Goal: Task Accomplishment & Management: Manage account settings

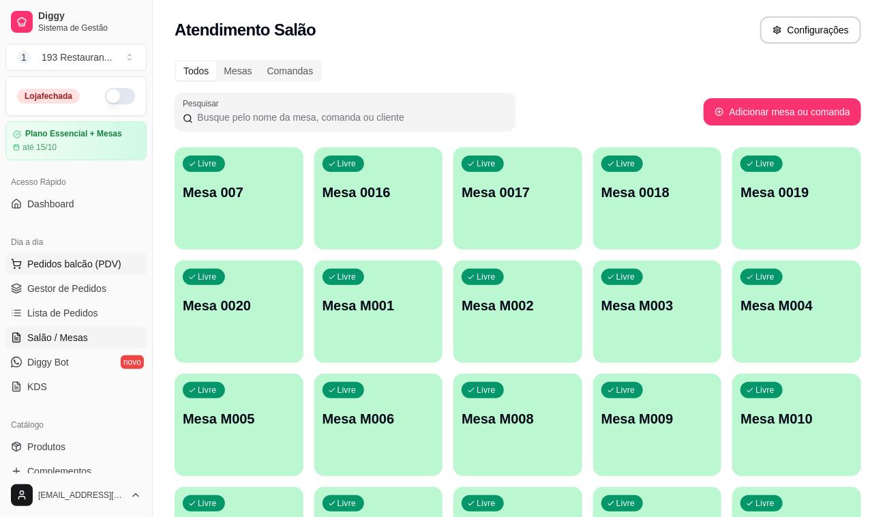
click at [98, 259] on span "Pedidos balcão (PDV)" at bounding box center [74, 264] width 94 height 14
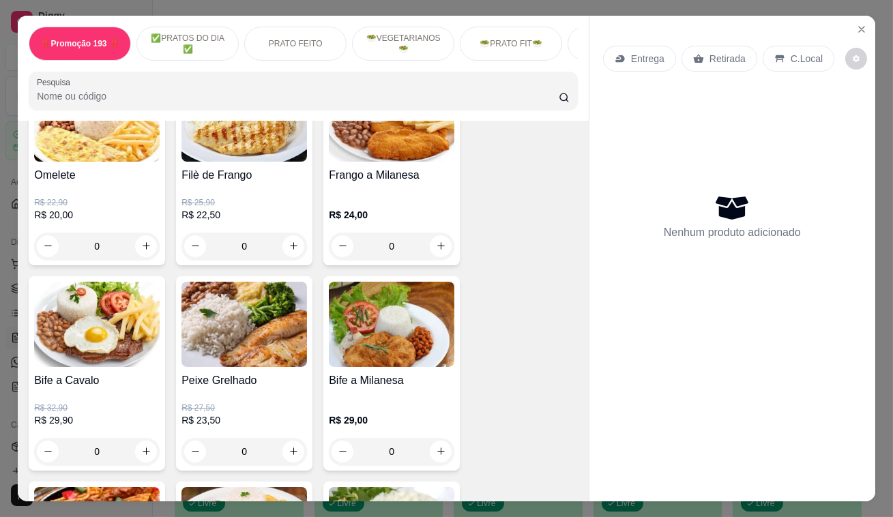
scroll to position [930, 0]
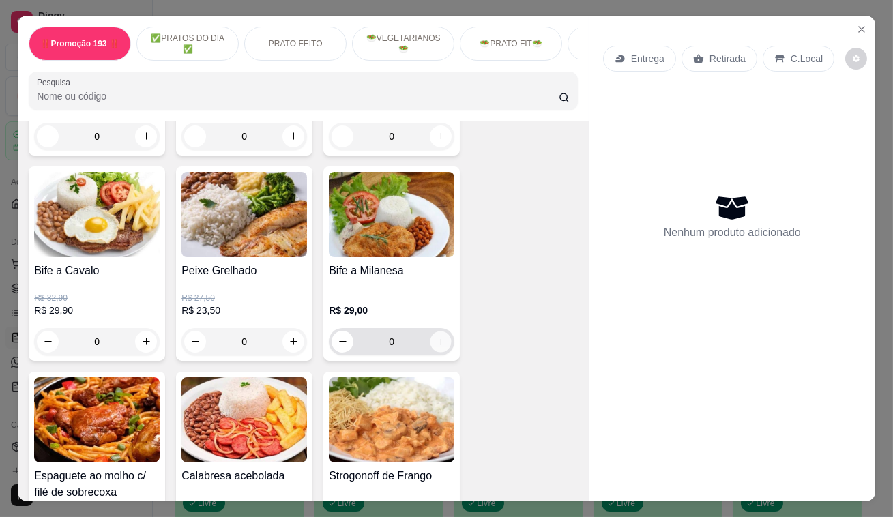
click at [436, 343] on icon "increase-product-quantity" at bounding box center [441, 341] width 10 height 10
type input "1"
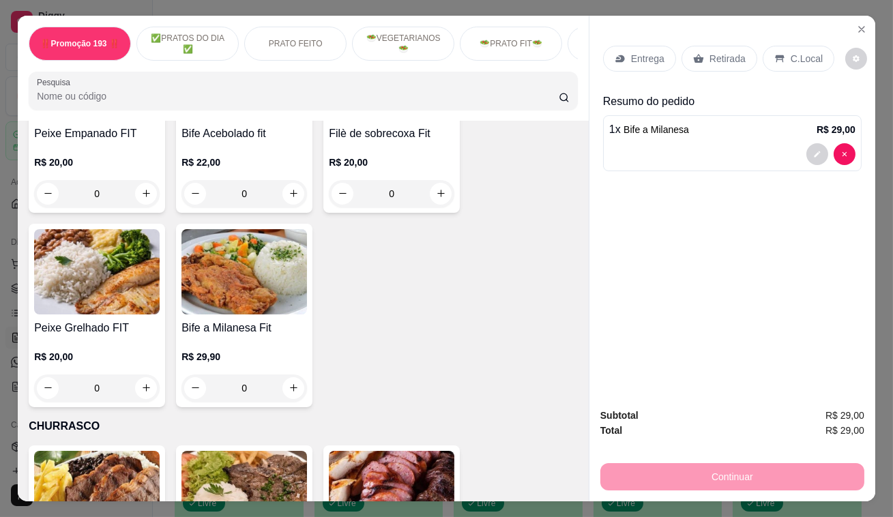
scroll to position [2418, 0]
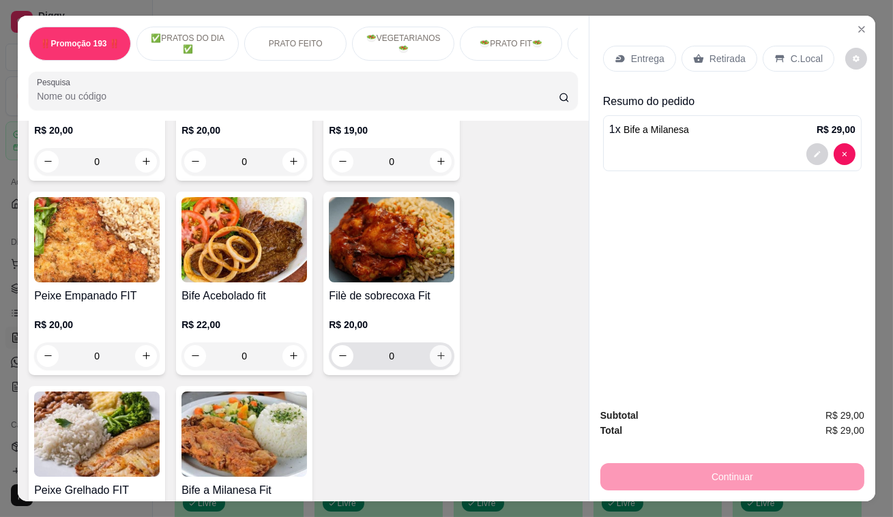
click at [436, 351] on icon "increase-product-quantity" at bounding box center [441, 356] width 10 height 10
type input "1"
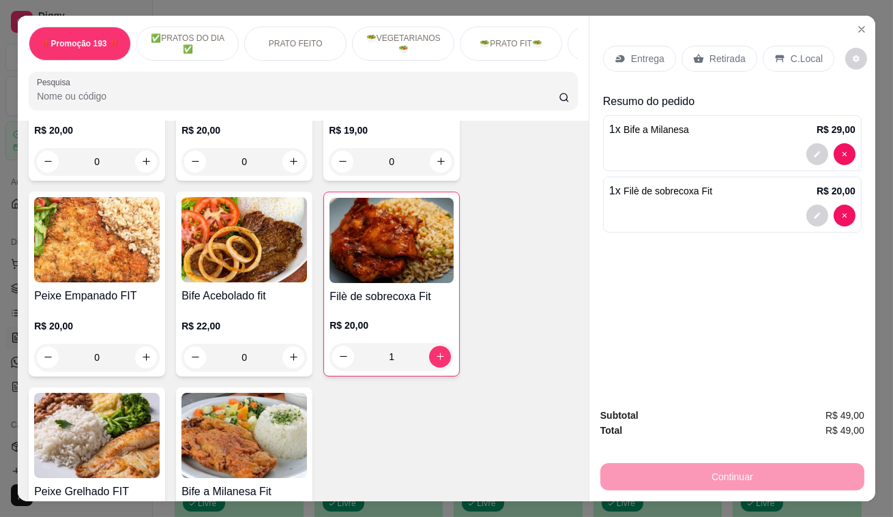
click at [688, 60] on div "Retirada" at bounding box center [719, 59] width 76 height 26
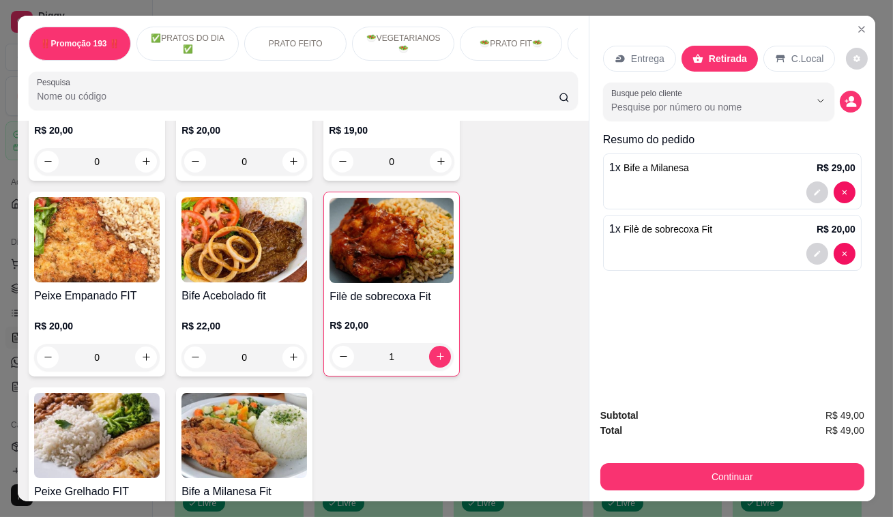
click at [646, 460] on div "Continuar" at bounding box center [732, 475] width 264 height 31
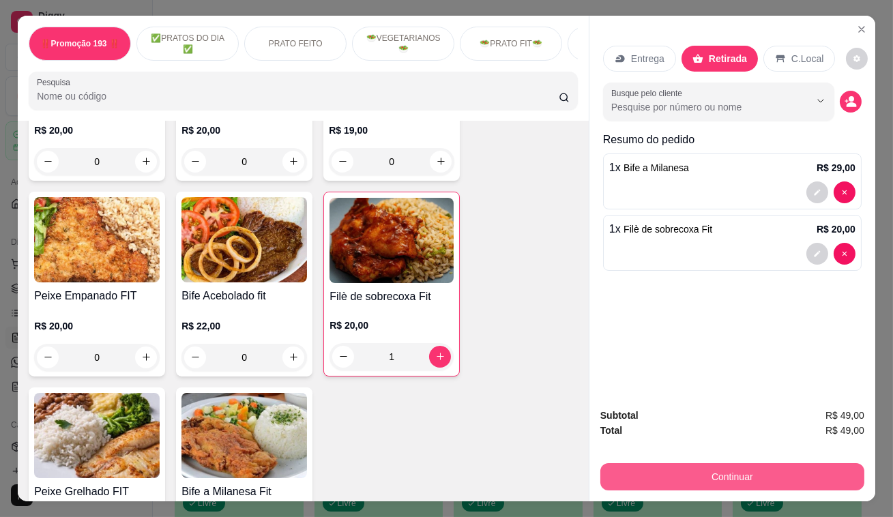
click at [649, 465] on button "Continuar" at bounding box center [732, 476] width 264 height 27
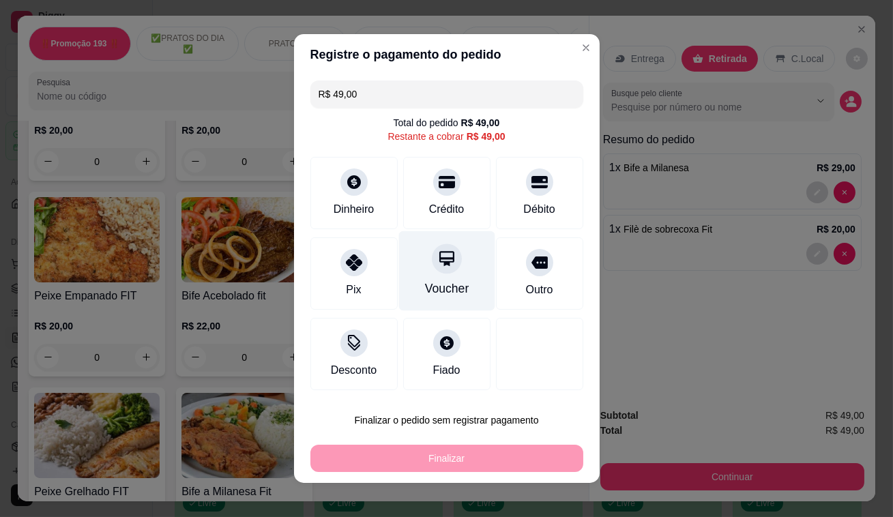
click at [439, 259] on icon at bounding box center [446, 258] width 15 height 15
type input "R$ 0,00"
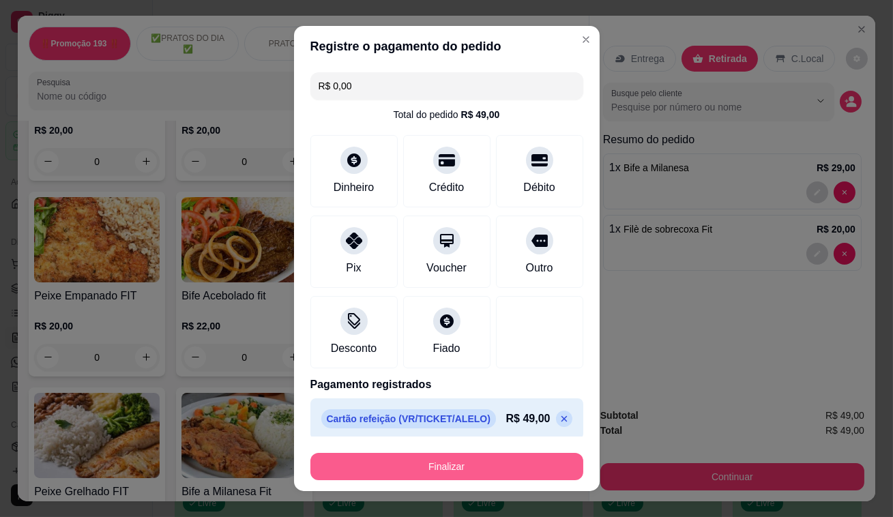
click at [460, 475] on button "Finalizar" at bounding box center [446, 466] width 273 height 27
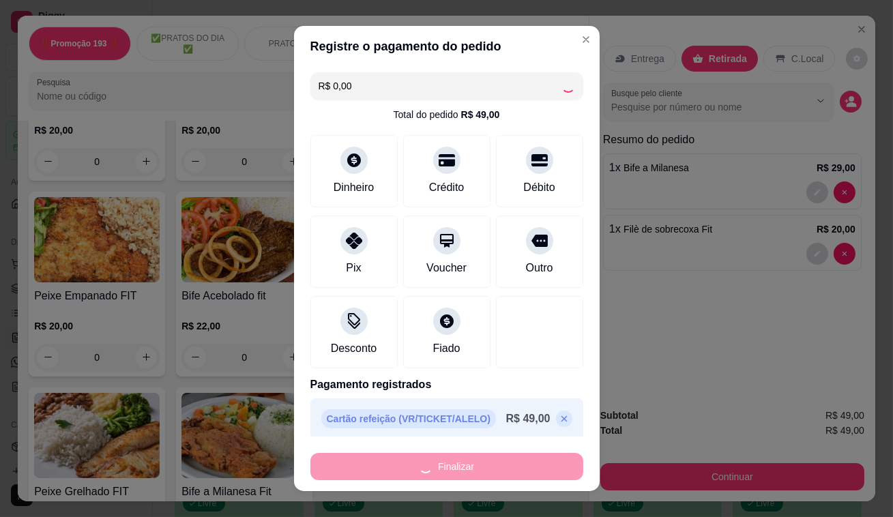
type input "0"
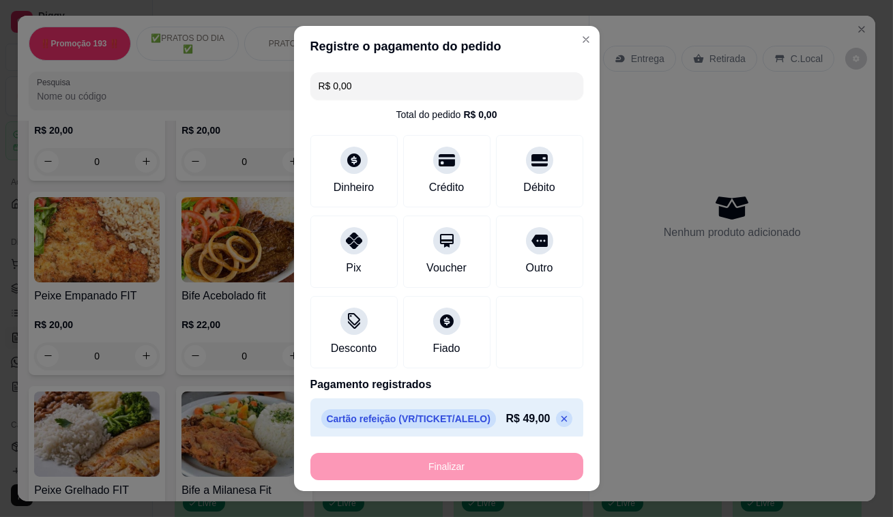
type input "-R$ 49,00"
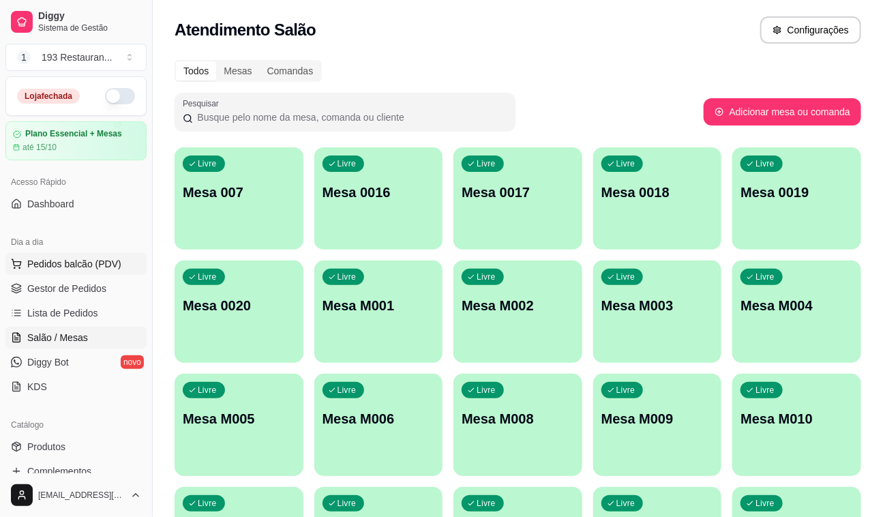
click at [72, 263] on span "Pedidos balcão (PDV)" at bounding box center [74, 264] width 94 height 14
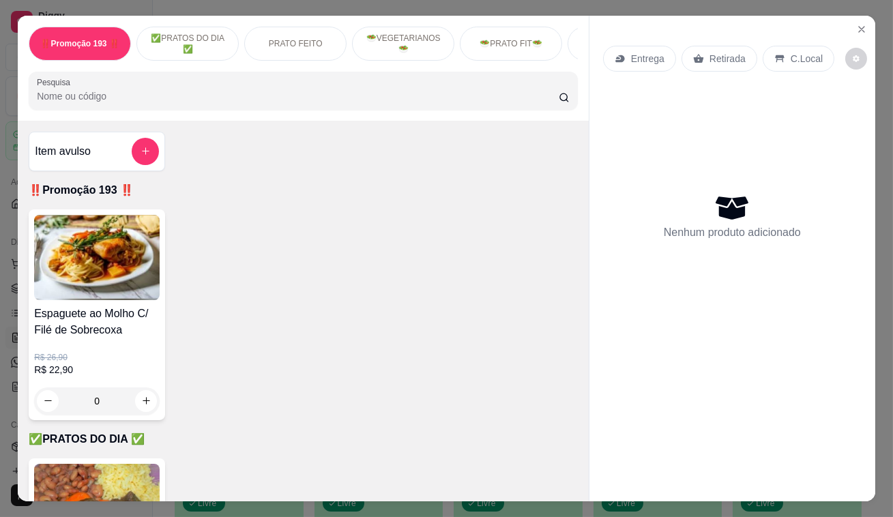
click at [700, 53] on div "Retirada" at bounding box center [719, 59] width 76 height 26
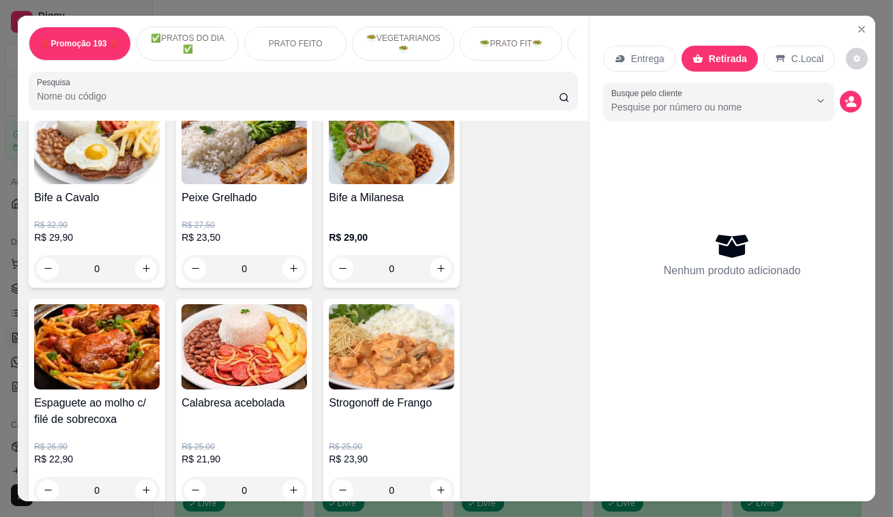
scroll to position [1054, 0]
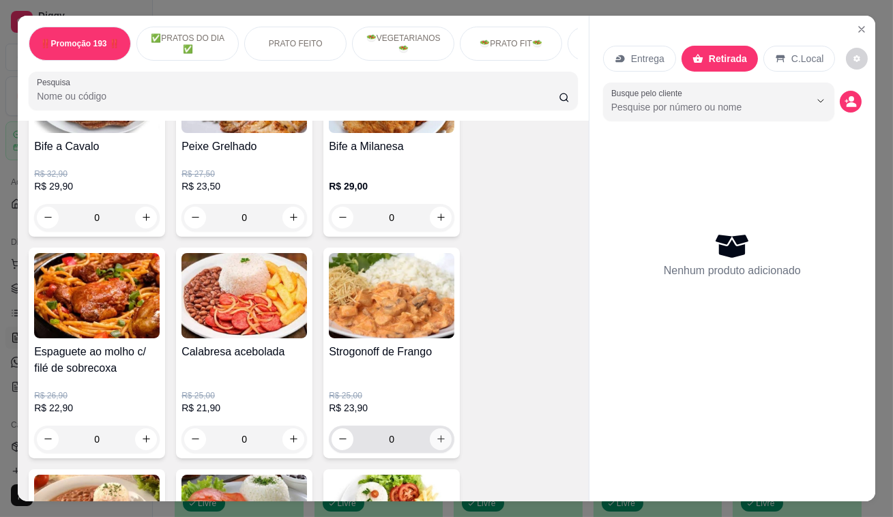
click at [438, 444] on icon "increase-product-quantity" at bounding box center [441, 439] width 10 height 10
type input "1"
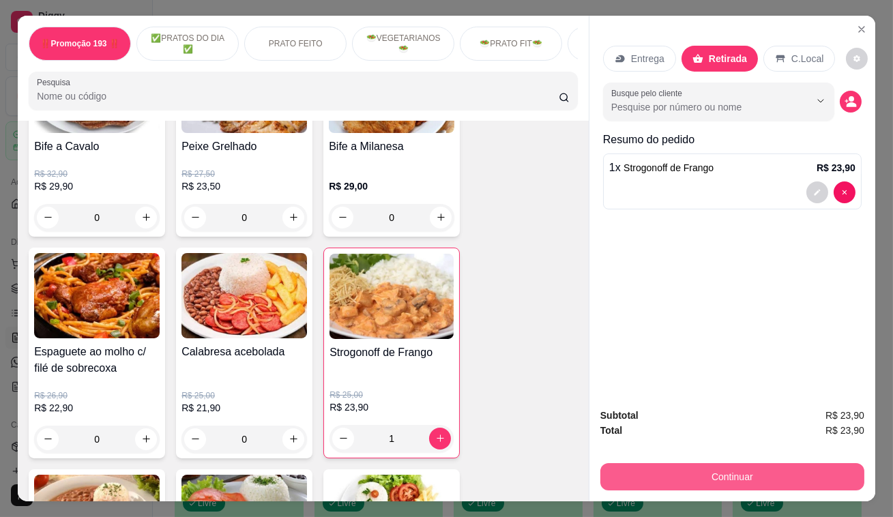
click at [714, 463] on button "Continuar" at bounding box center [732, 476] width 264 height 27
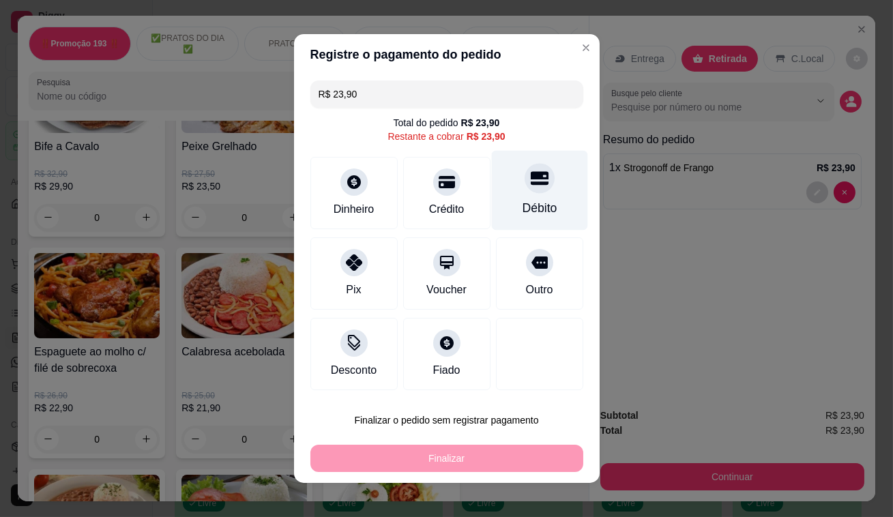
click at [531, 194] on div "Débito" at bounding box center [539, 191] width 96 height 80
type input "R$ 0,00"
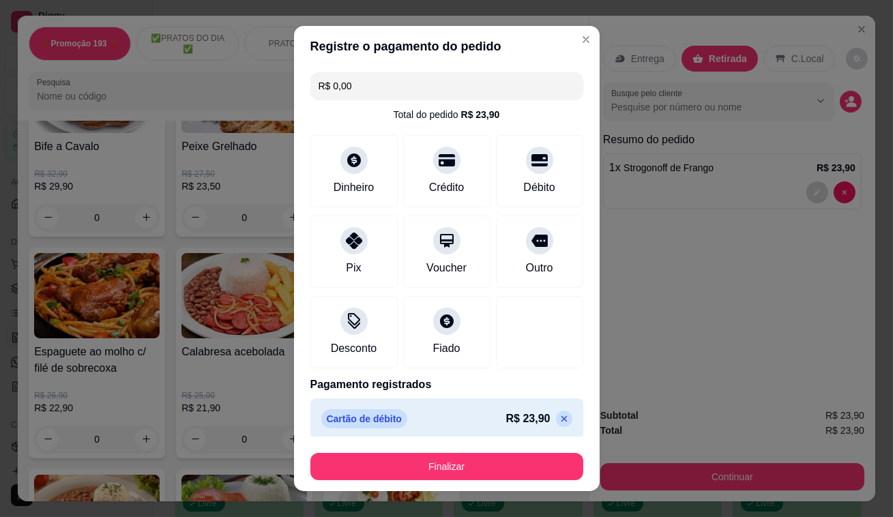
click at [408, 480] on footer "Finalizar" at bounding box center [447, 463] width 306 height 55
click at [423, 471] on button "Finalizar" at bounding box center [446, 466] width 273 height 27
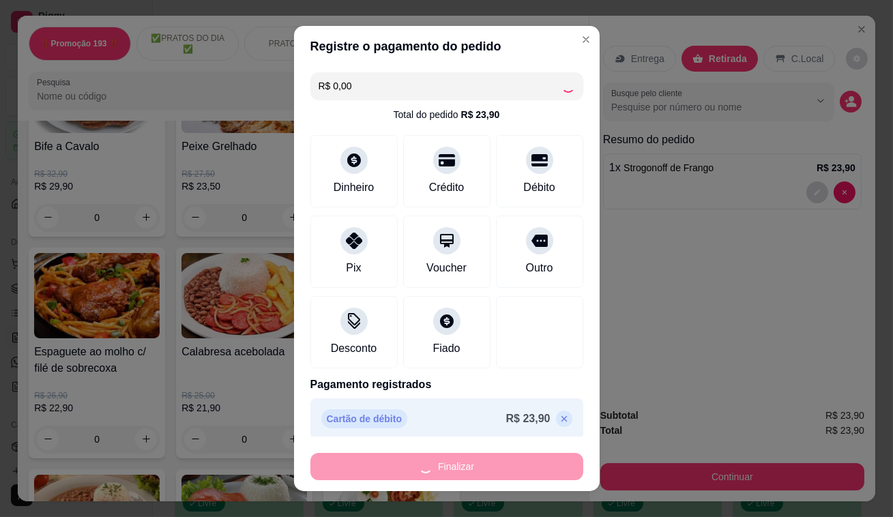
type input "0"
type input "-R$ 23,90"
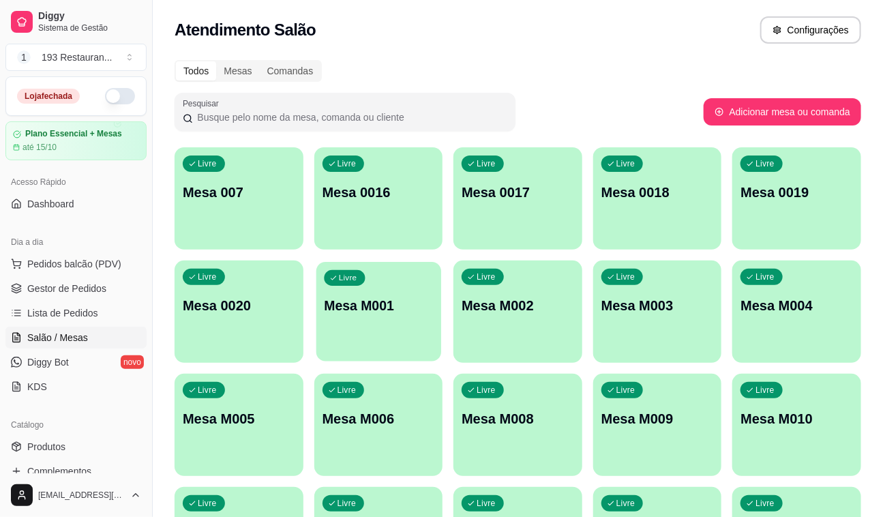
click at [422, 317] on div "Livre Mesa M001" at bounding box center [378, 303] width 125 height 83
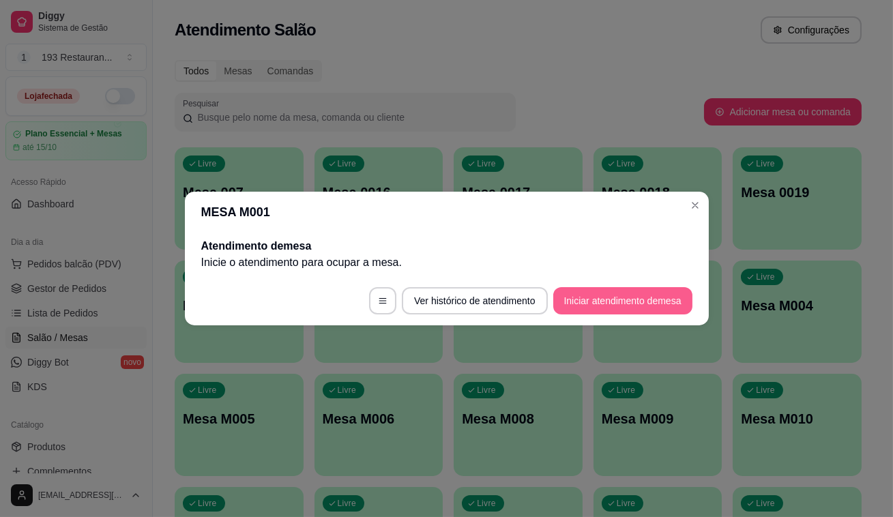
click at [605, 313] on button "Iniciar atendimento de mesa" at bounding box center [622, 300] width 139 height 27
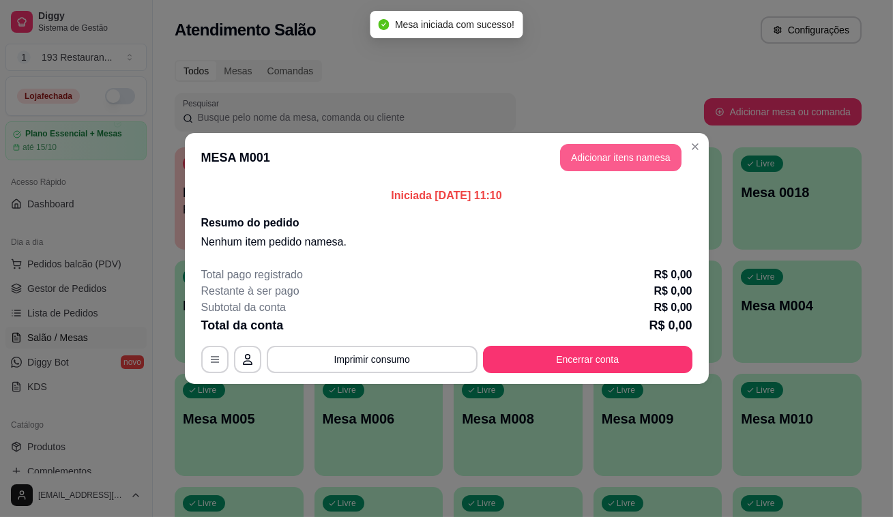
click at [634, 164] on button "Adicionar itens na mesa" at bounding box center [620, 157] width 121 height 27
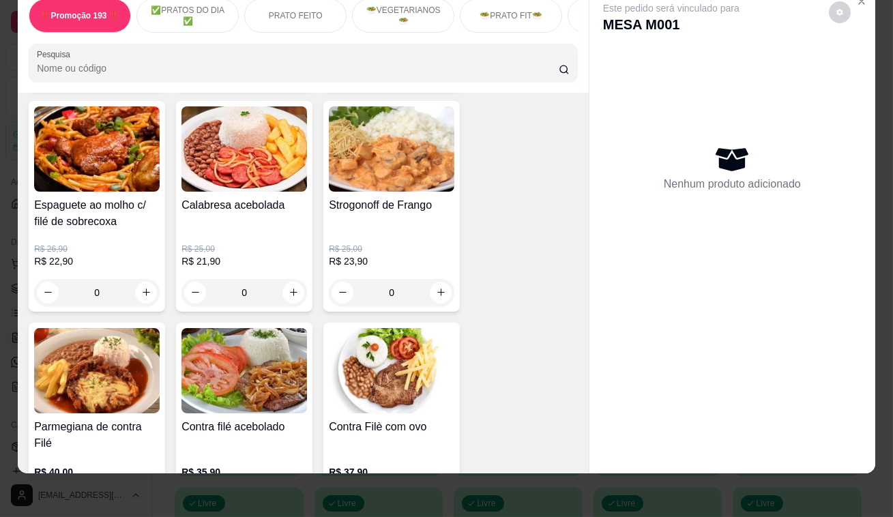
scroll to position [1178, 0]
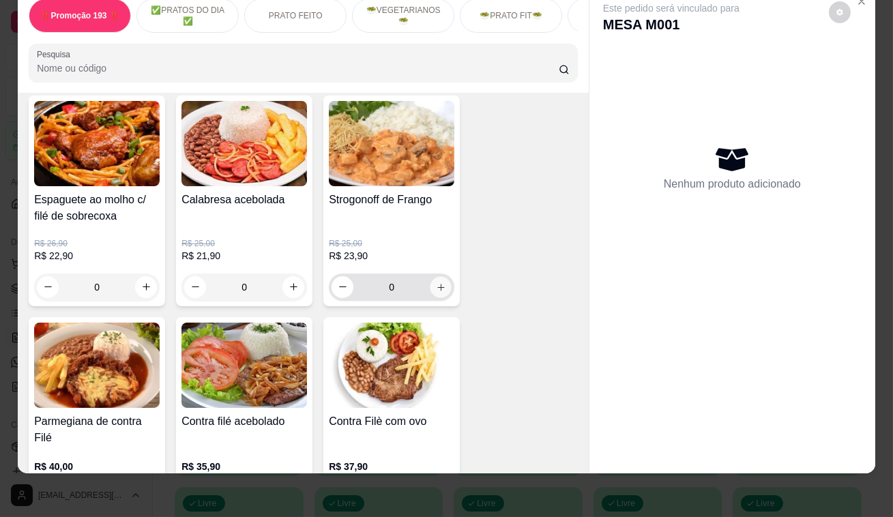
click at [437, 292] on button "increase-product-quantity" at bounding box center [440, 286] width 21 height 21
type input "1"
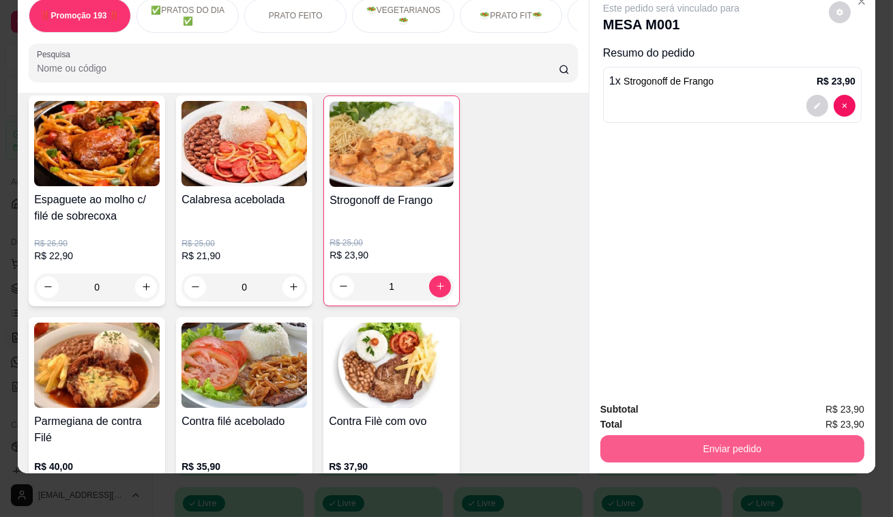
click at [783, 436] on button "Enviar pedido" at bounding box center [732, 448] width 264 height 27
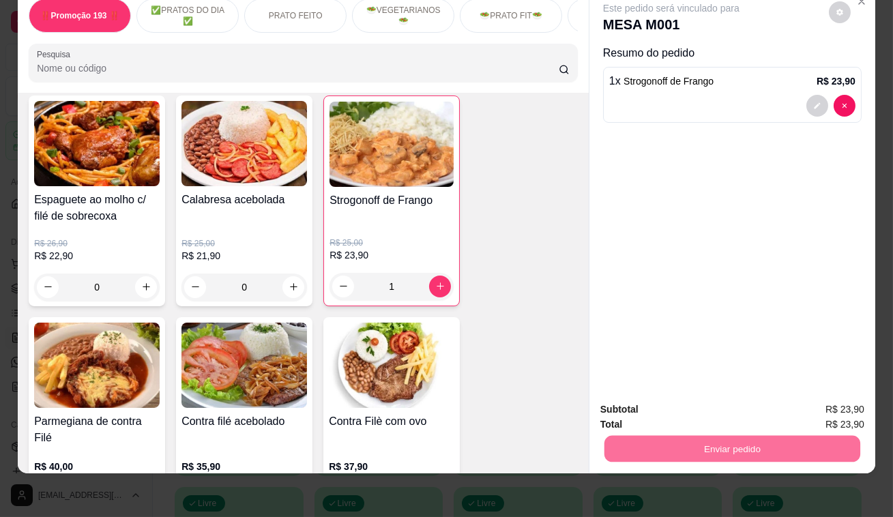
click at [864, 398] on button "Enviar pedido" at bounding box center [828, 406] width 77 height 26
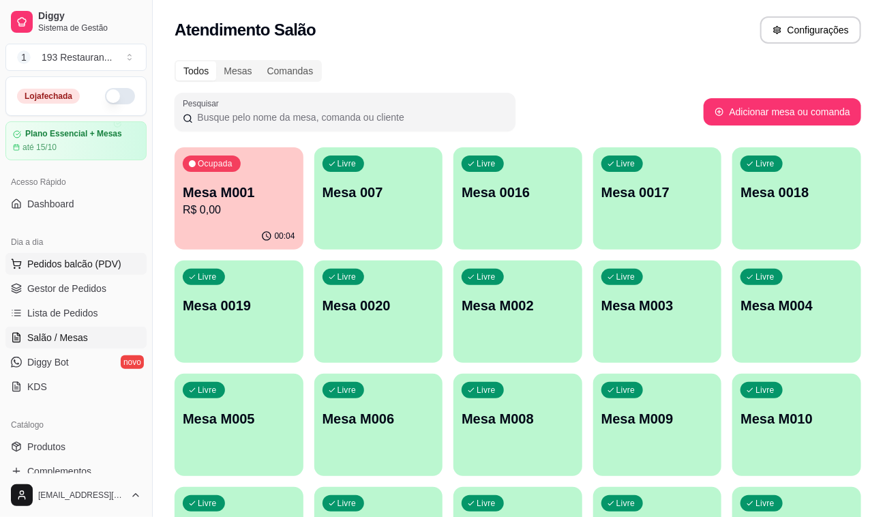
click at [23, 255] on button "Pedidos balcão (PDV)" at bounding box center [75, 264] width 141 height 22
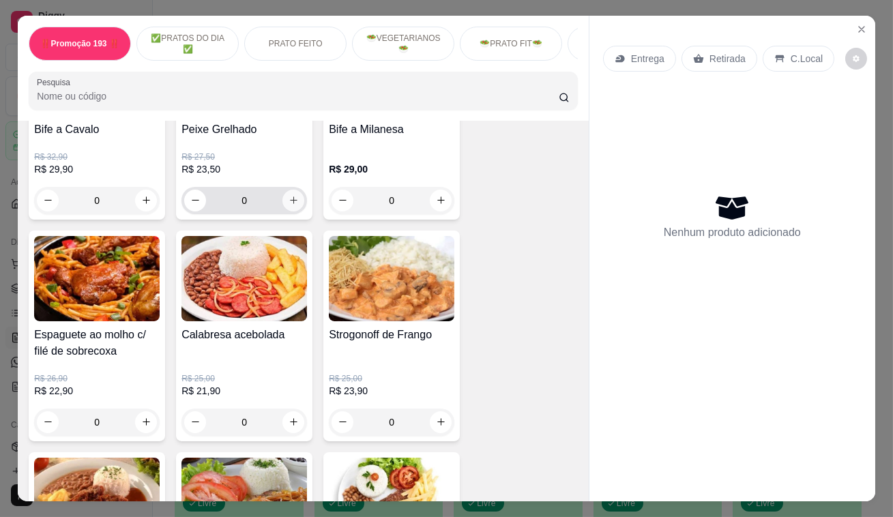
scroll to position [1116, 0]
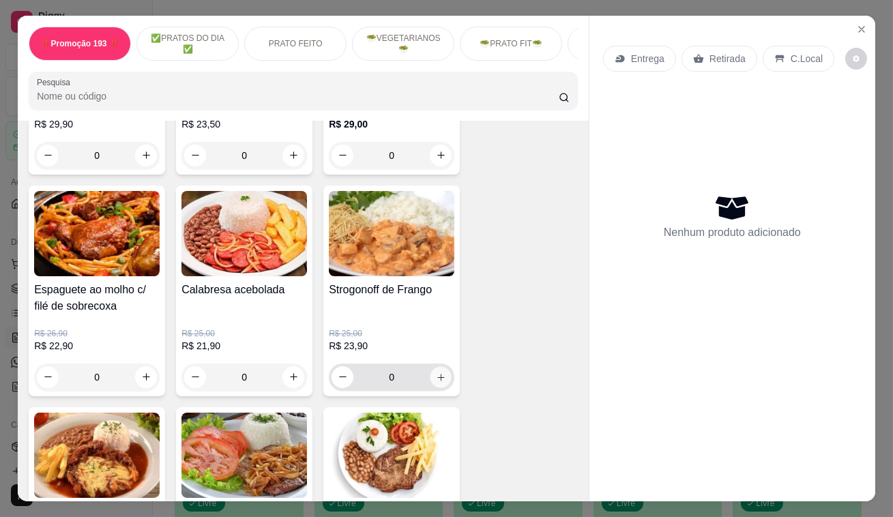
click at [430, 385] on button "increase-product-quantity" at bounding box center [440, 376] width 21 height 21
type input "1"
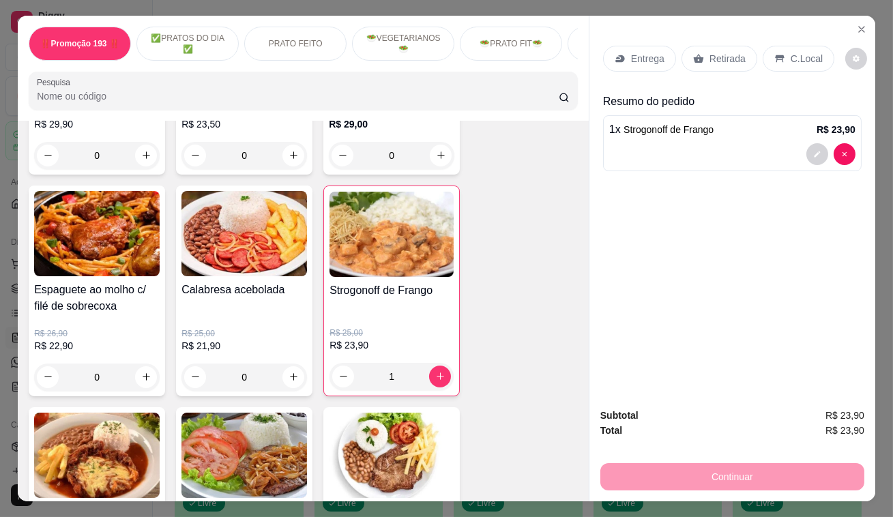
click at [715, 62] on div "Retirada" at bounding box center [719, 59] width 76 height 26
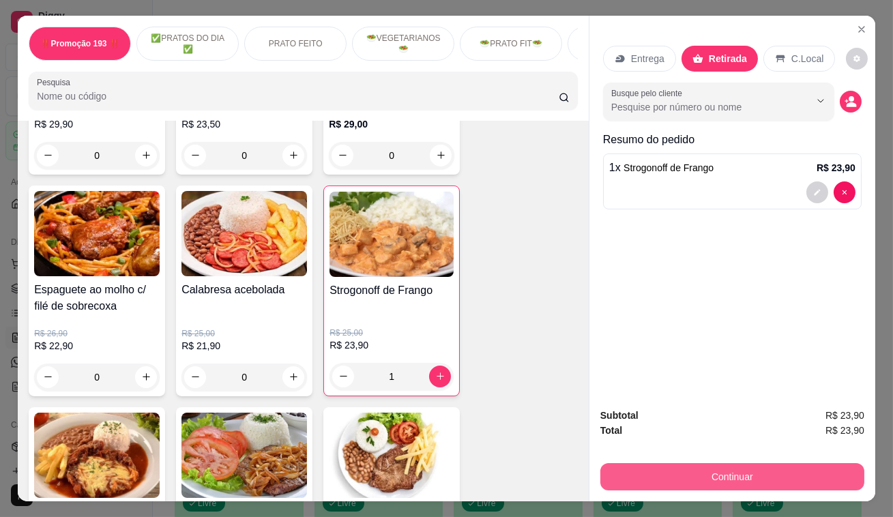
click at [685, 477] on button "Continuar" at bounding box center [732, 476] width 264 height 27
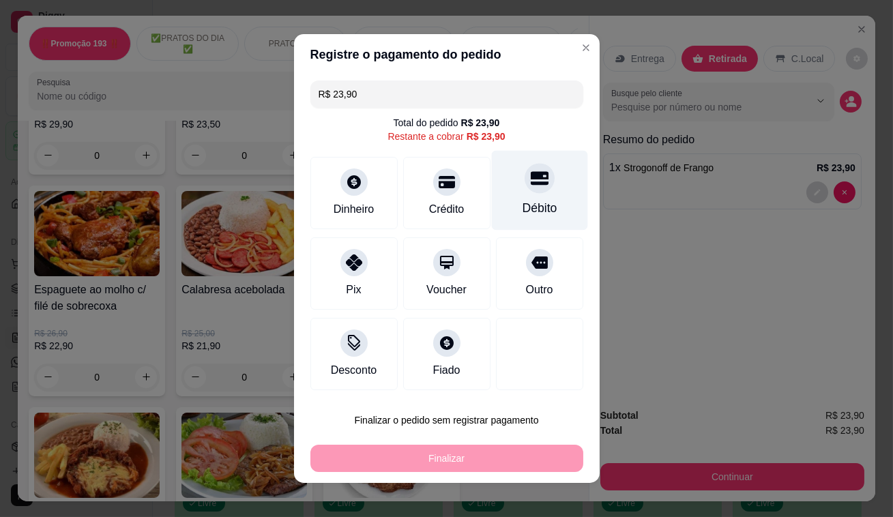
click at [534, 183] on icon at bounding box center [539, 179] width 18 height 14
type input "R$ 0,00"
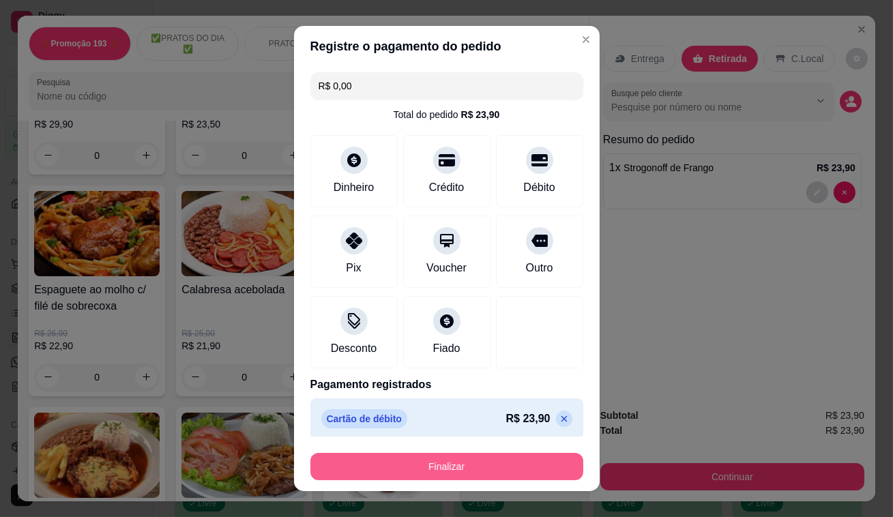
click at [491, 457] on button "Finalizar" at bounding box center [446, 466] width 273 height 27
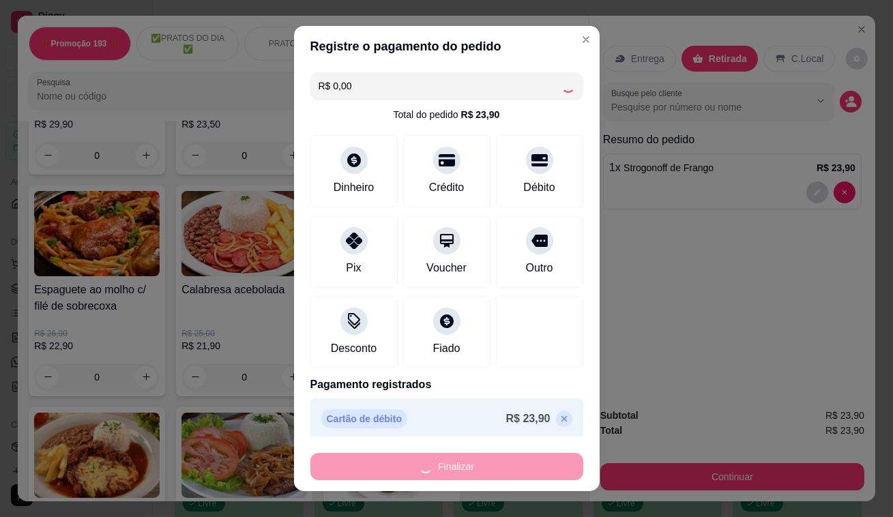
type input "0"
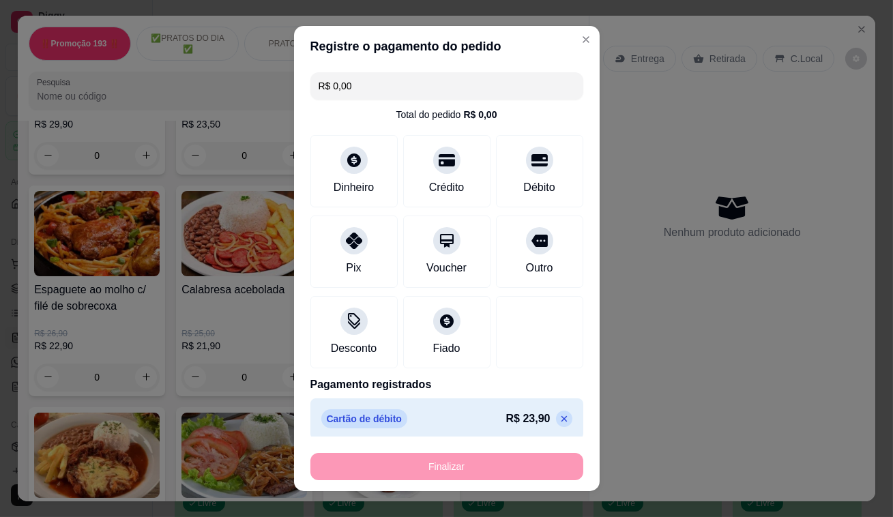
type input "-R$ 23,90"
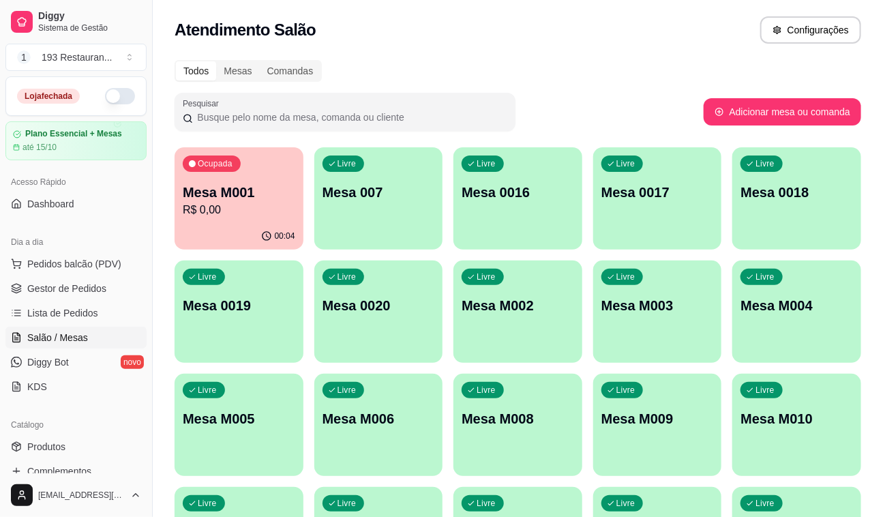
drag, startPoint x: 485, startPoint y: 437, endPoint x: 706, endPoint y: 336, distance: 243.2
click at [748, 293] on div "Ocupada Mesa M001 R$ 0,00 00:04 Livre Mesa 007 Livre Mesa 0016 Livre Mesa 0017 …" at bounding box center [518, 368] width 687 height 442
click at [400, 416] on p "Mesa M006" at bounding box center [379, 418] width 113 height 19
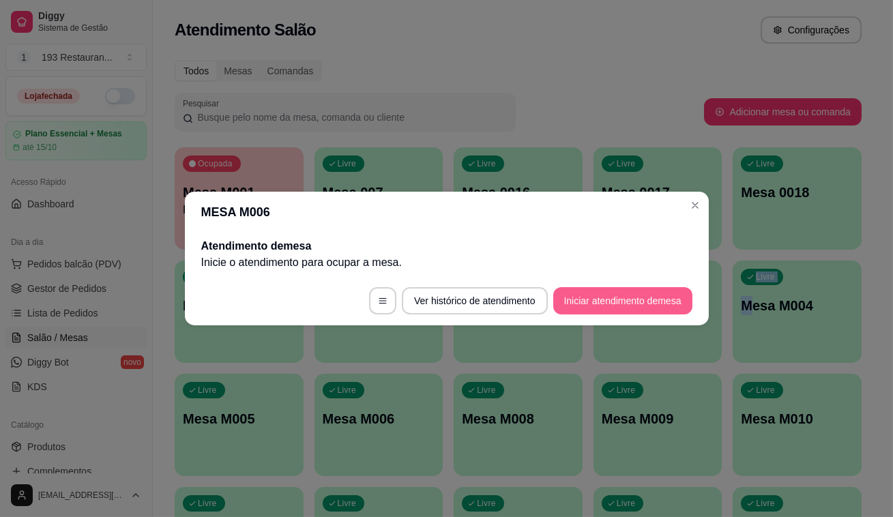
click at [657, 289] on button "Iniciar atendimento de mesa" at bounding box center [622, 300] width 139 height 27
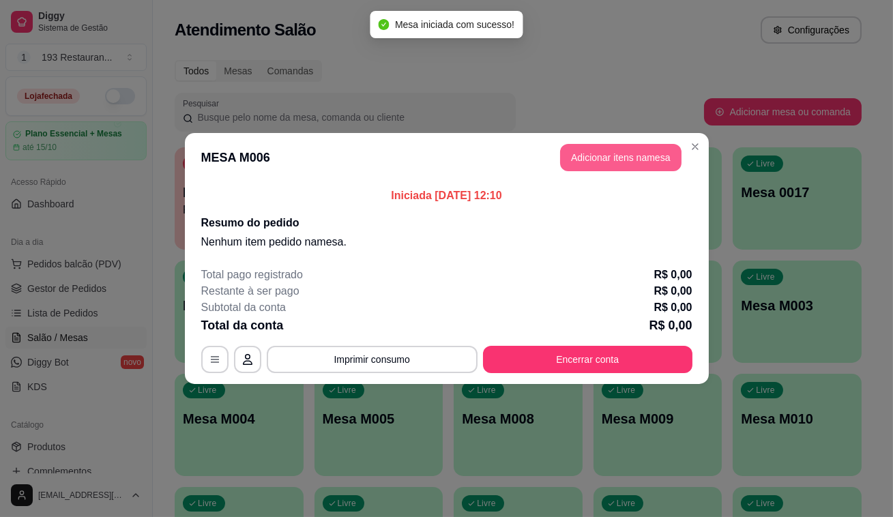
click at [620, 151] on button "Adicionar itens na mesa" at bounding box center [620, 157] width 121 height 27
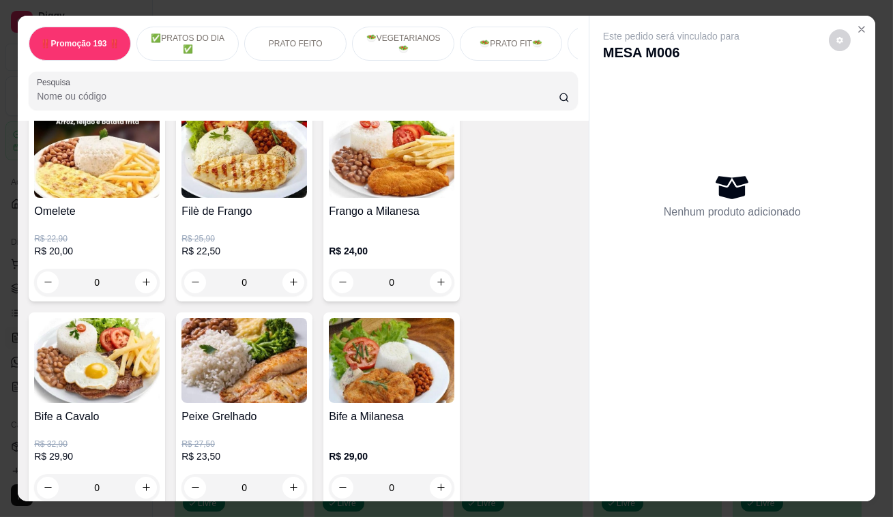
scroll to position [743, 0]
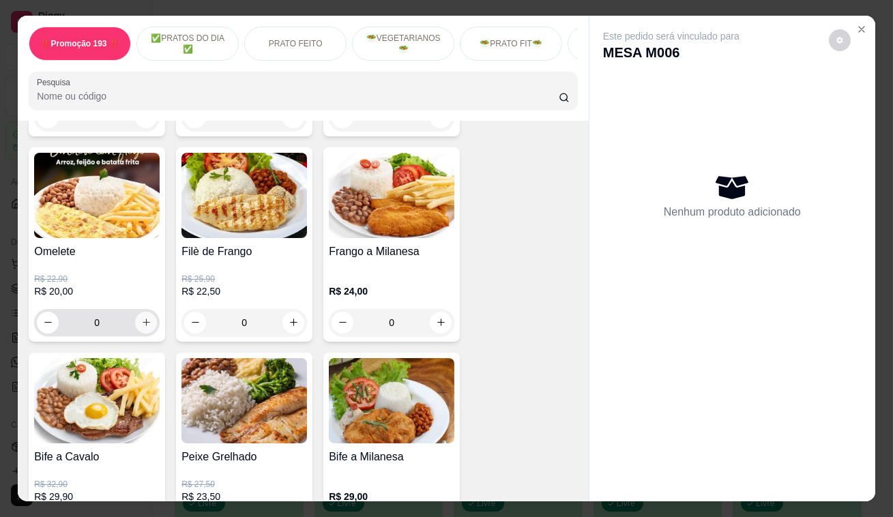
click at [146, 325] on icon "increase-product-quantity" at bounding box center [146, 322] width 10 height 10
type input "1"
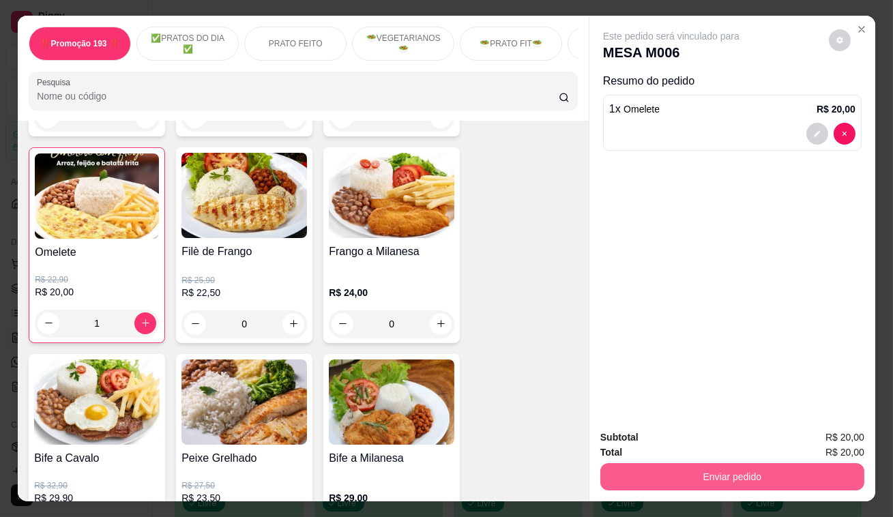
click at [734, 464] on button "Enviar pedido" at bounding box center [732, 476] width 264 height 27
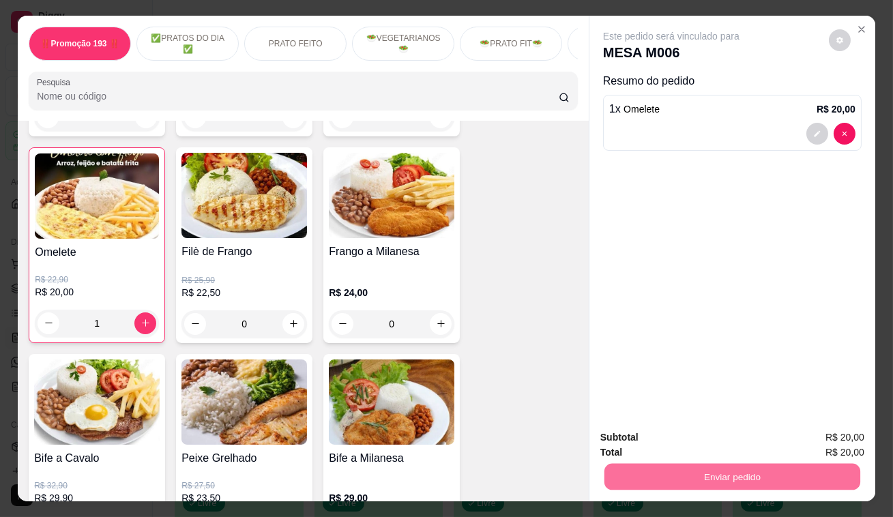
click at [809, 439] on button "Enviar pedido" at bounding box center [828, 439] width 77 height 26
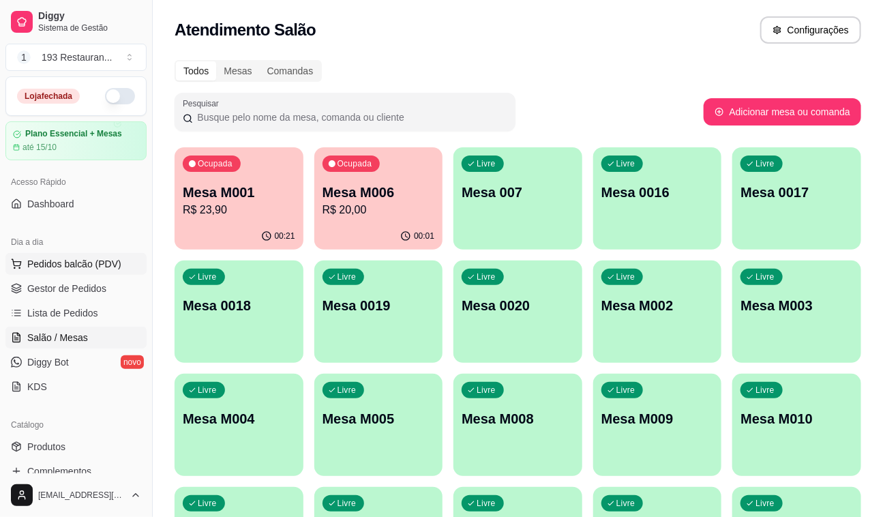
click at [87, 258] on span "Pedidos balcão (PDV)" at bounding box center [74, 264] width 94 height 14
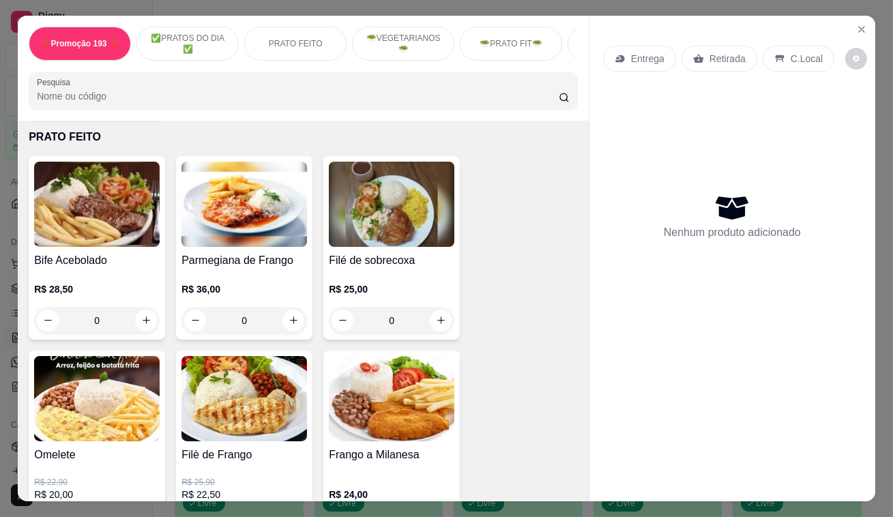
scroll to position [620, 0]
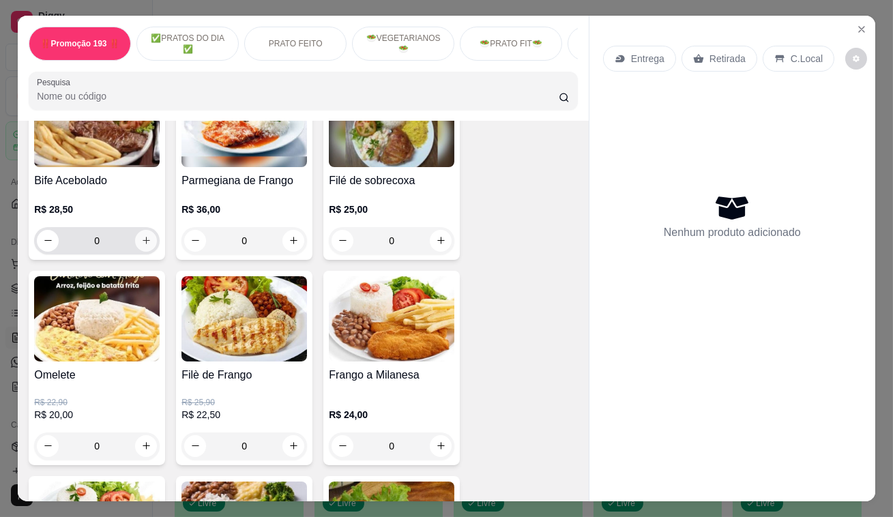
click at [143, 246] on icon "increase-product-quantity" at bounding box center [146, 240] width 10 height 10
type input "1"
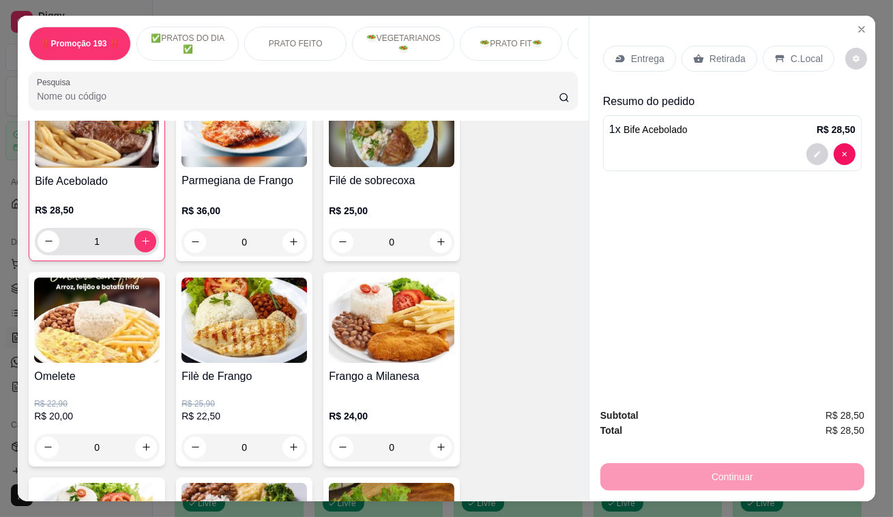
scroll to position [621, 0]
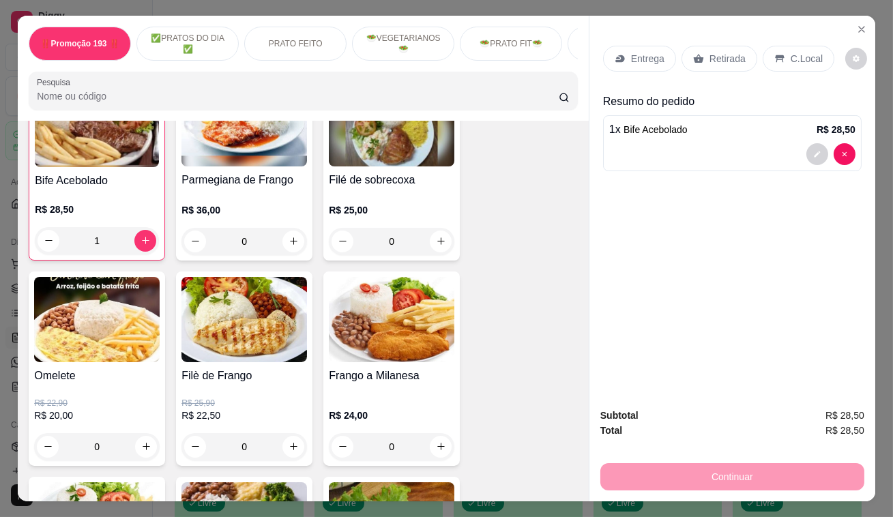
click at [713, 55] on p "Retirada" at bounding box center [727, 59] width 36 height 14
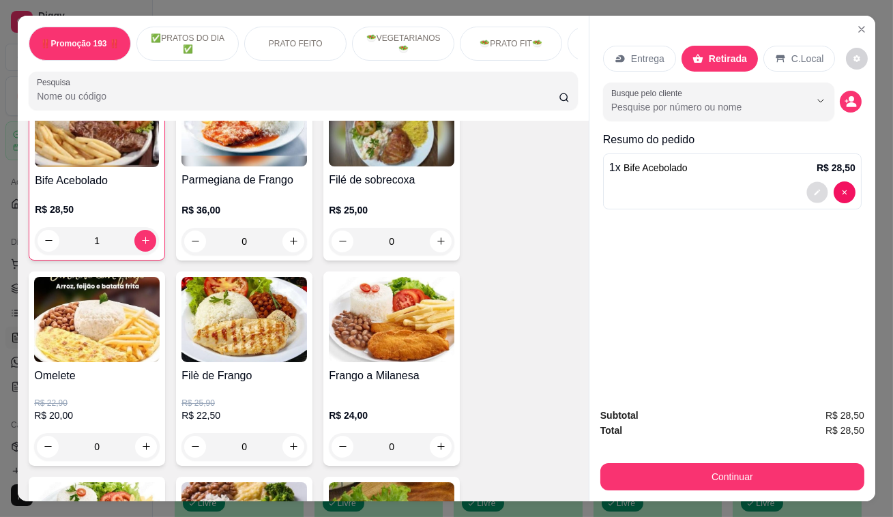
click at [808, 190] on button "decrease-product-quantity" at bounding box center [816, 191] width 21 height 21
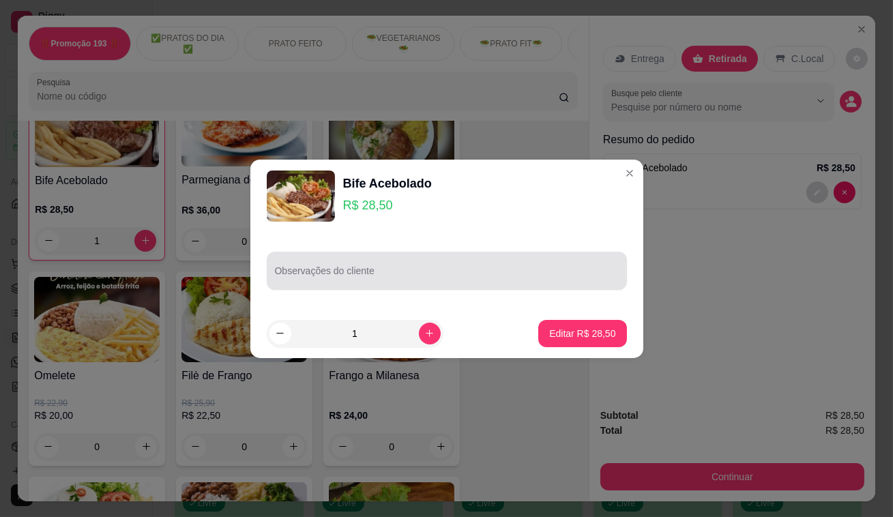
click at [340, 266] on div at bounding box center [447, 270] width 344 height 27
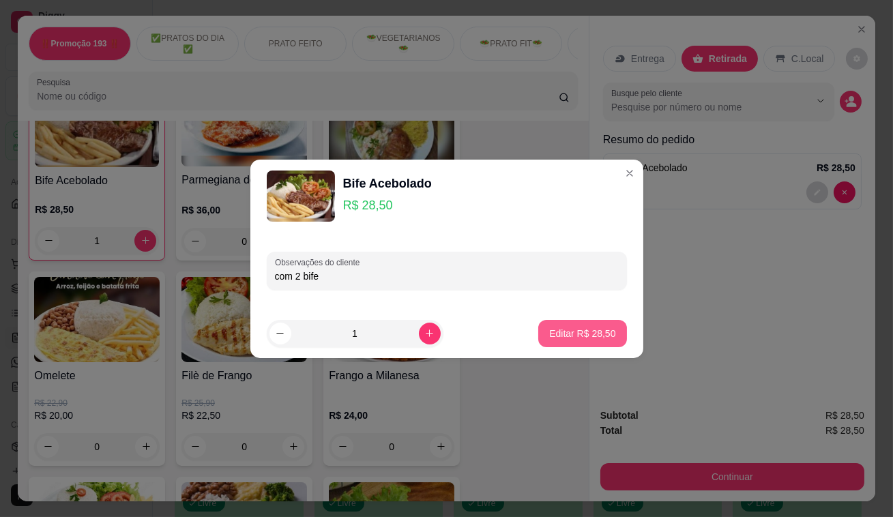
type input "com 2 bife"
click at [558, 334] on p "Editar R$ 28,50" at bounding box center [582, 334] width 66 height 14
type input "0"
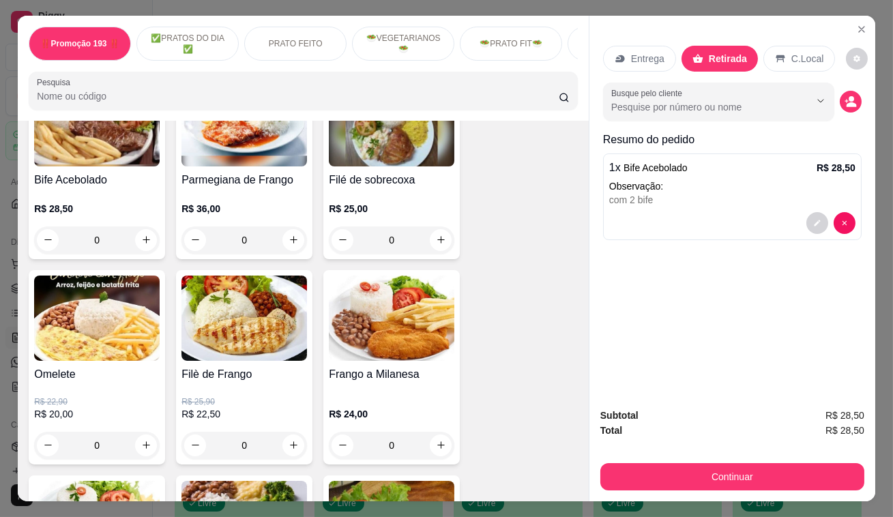
scroll to position [620, 0]
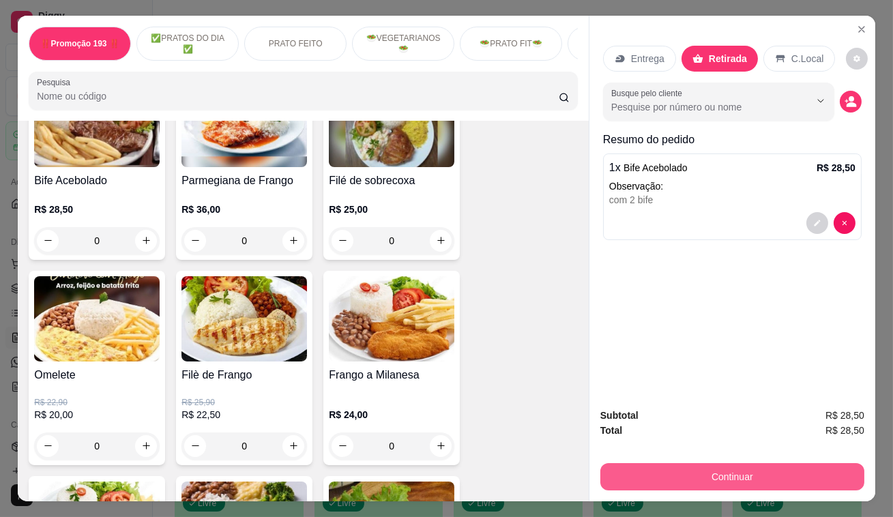
click at [721, 477] on button "Continuar" at bounding box center [732, 476] width 264 height 27
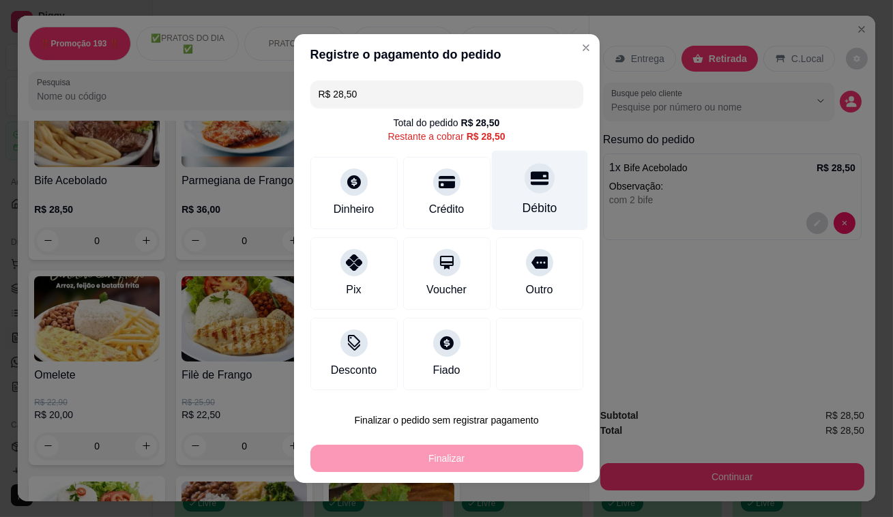
click at [533, 191] on div at bounding box center [539, 178] width 30 height 30
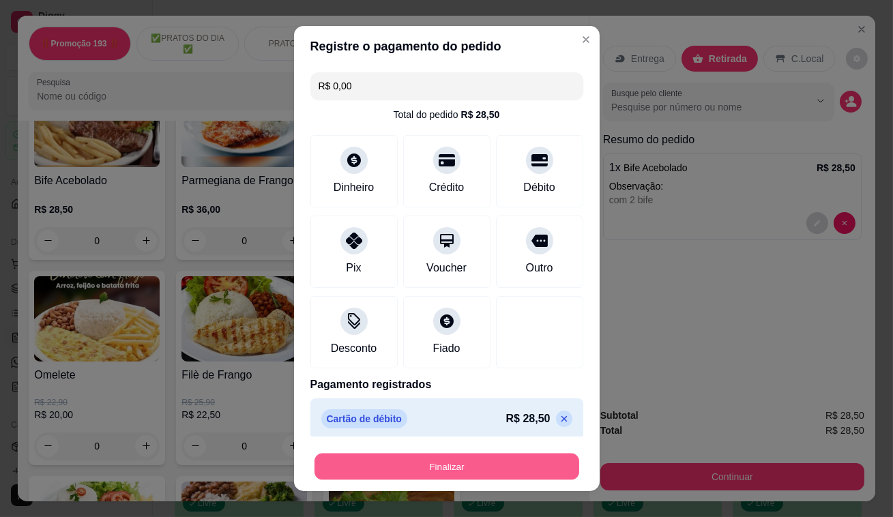
click at [534, 471] on button "Finalizar" at bounding box center [446, 467] width 265 height 27
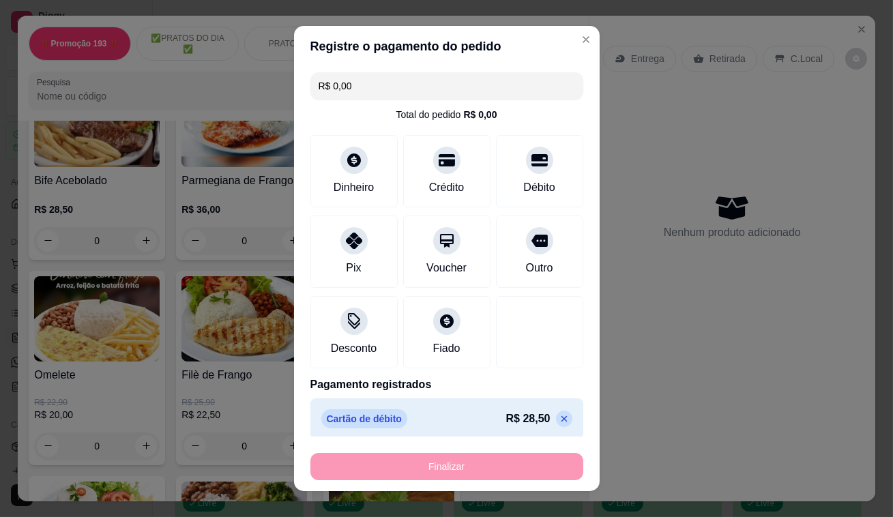
type input "-R$ 28,50"
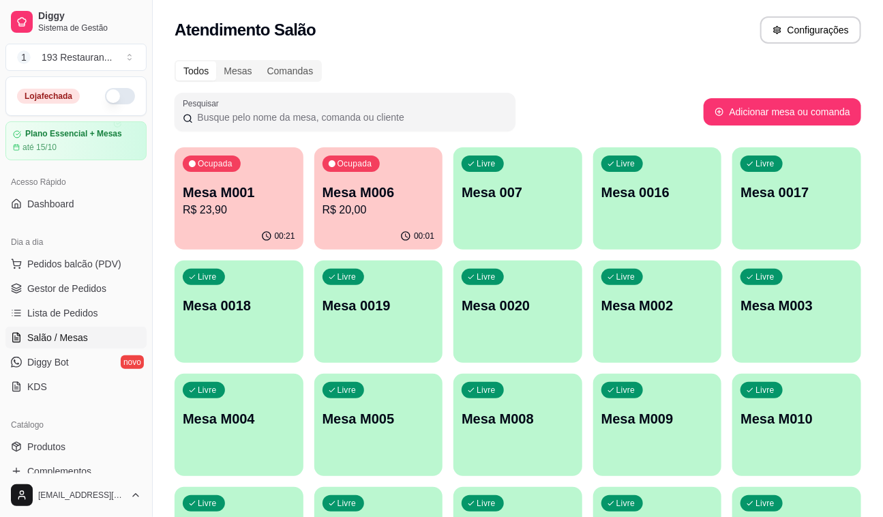
click at [110, 173] on div "Acesso Rápido" at bounding box center [75, 182] width 141 height 22
click at [287, 217] on p "R$ 23,90" at bounding box center [239, 210] width 113 height 16
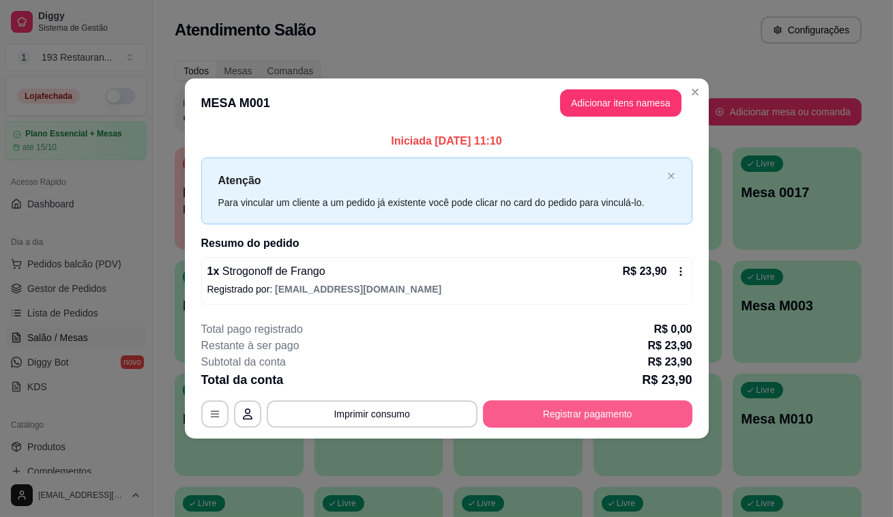
click at [637, 411] on button "Registrar pagamento" at bounding box center [587, 413] width 209 height 27
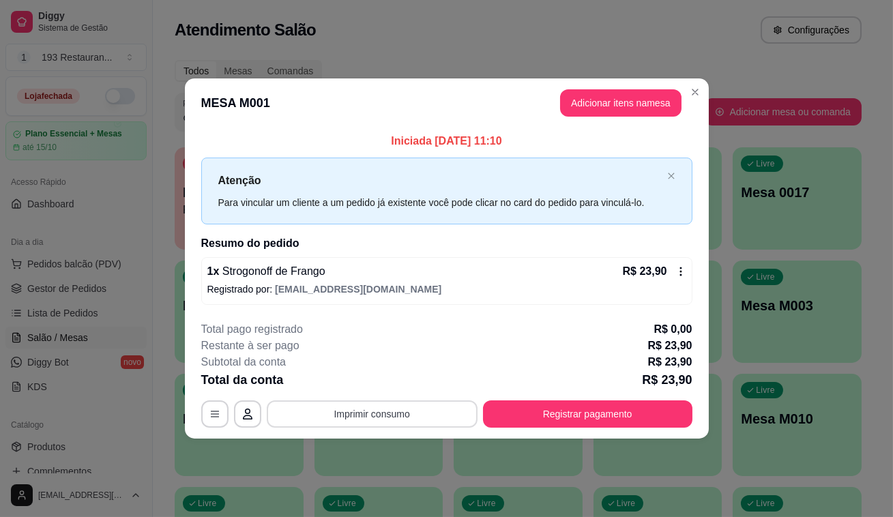
click at [411, 409] on button "Imprimir consumo" at bounding box center [372, 413] width 211 height 27
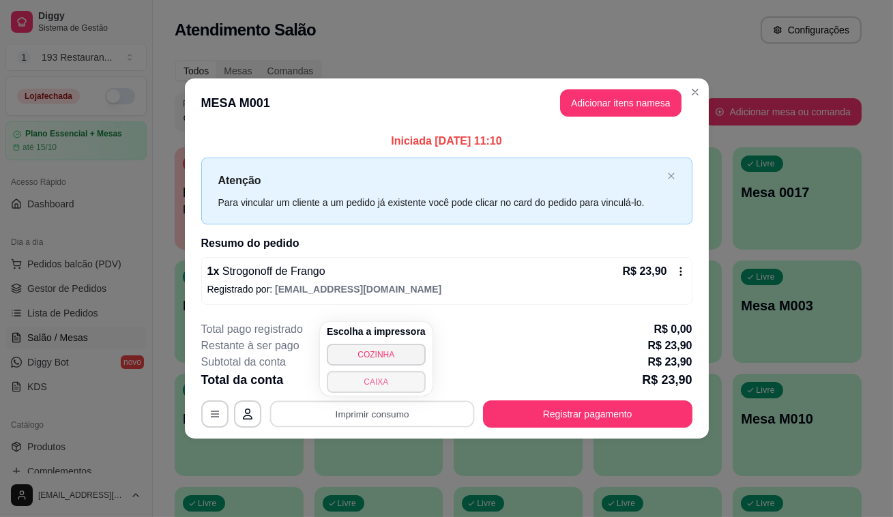
click at [391, 386] on button "CAIXA" at bounding box center [376, 382] width 99 height 22
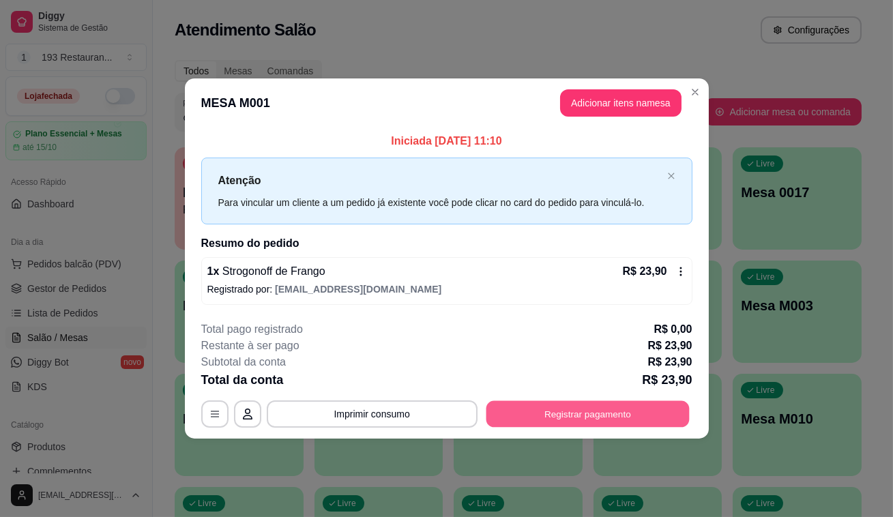
click at [515, 409] on button "Registrar pagamento" at bounding box center [587, 413] width 203 height 27
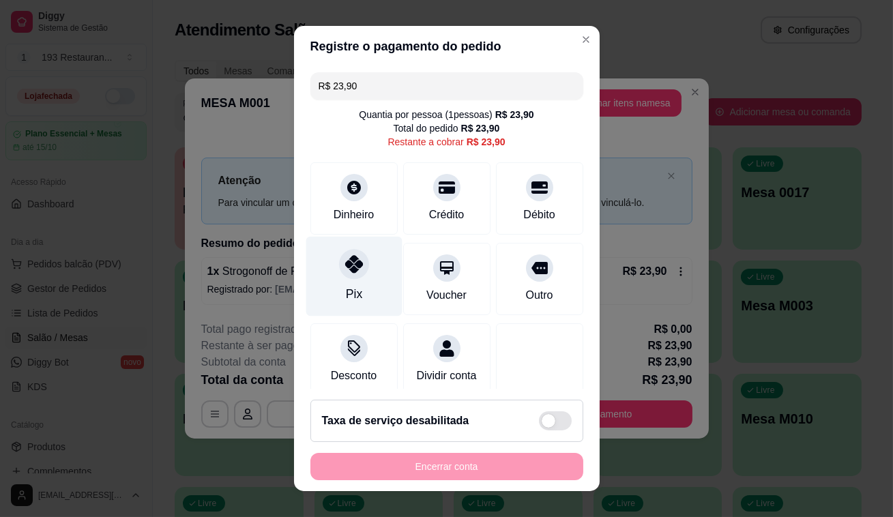
click at [351, 282] on div "Pix" at bounding box center [354, 277] width 96 height 80
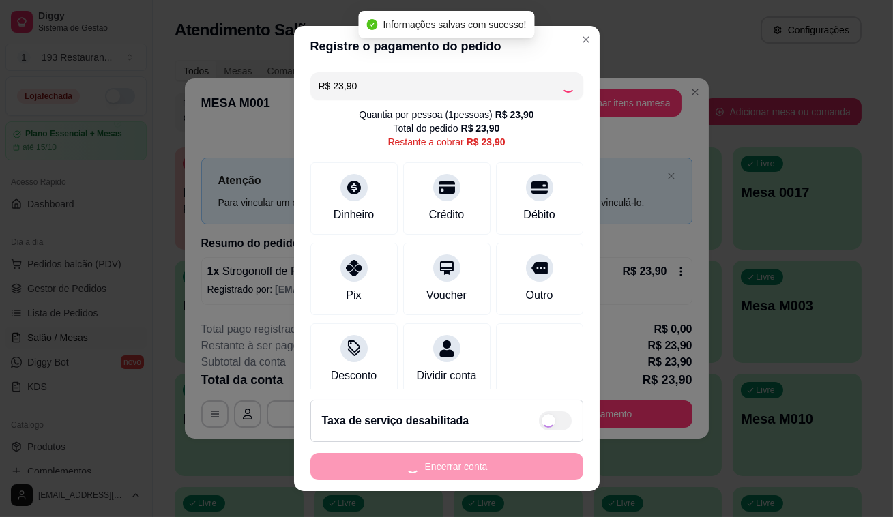
type input "R$ 0,00"
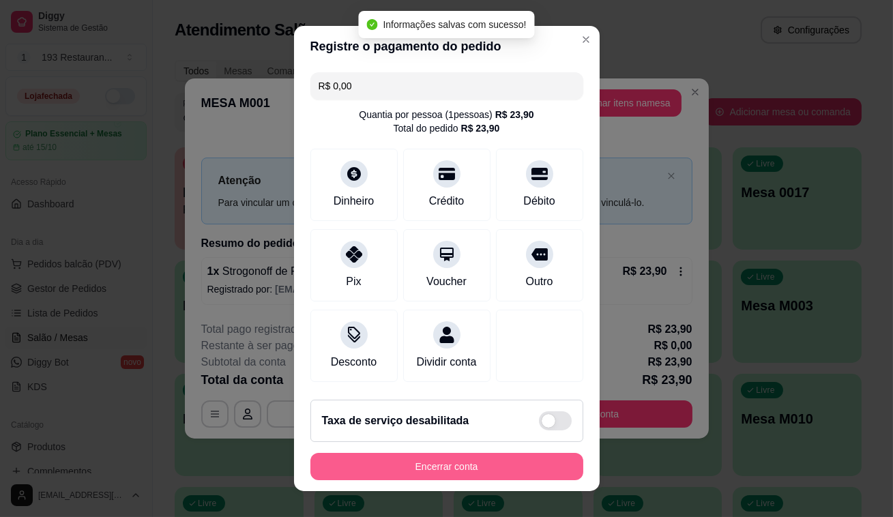
click at [412, 462] on button "Encerrar conta" at bounding box center [446, 466] width 273 height 27
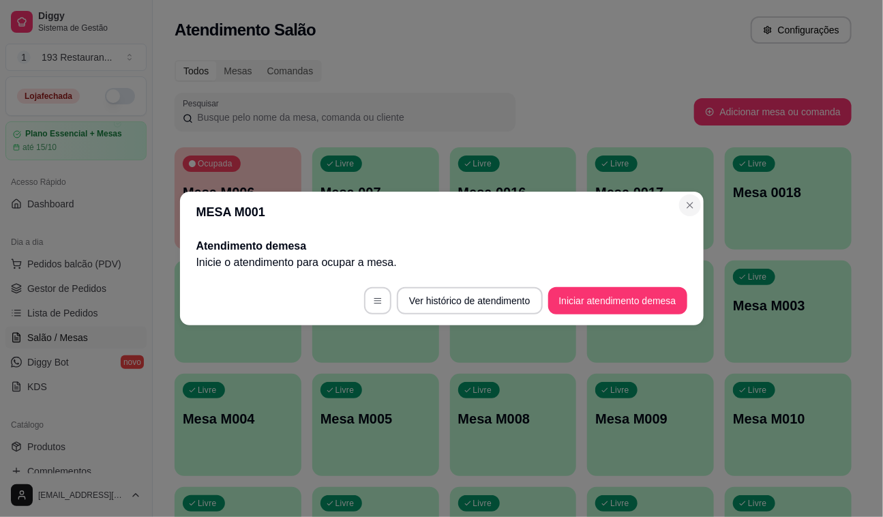
click at [696, 209] on div "Livre Mesa 0017" at bounding box center [650, 190] width 127 height 86
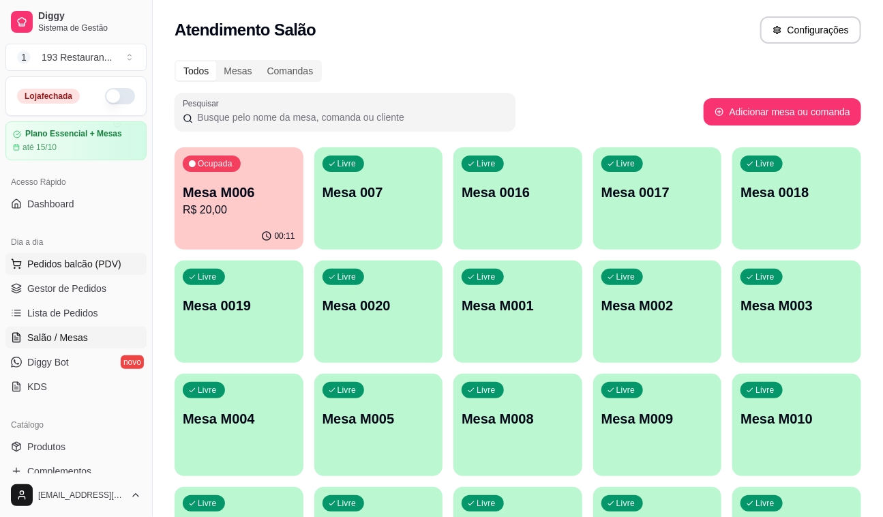
click at [104, 261] on span "Pedidos balcão (PDV)" at bounding box center [74, 264] width 94 height 14
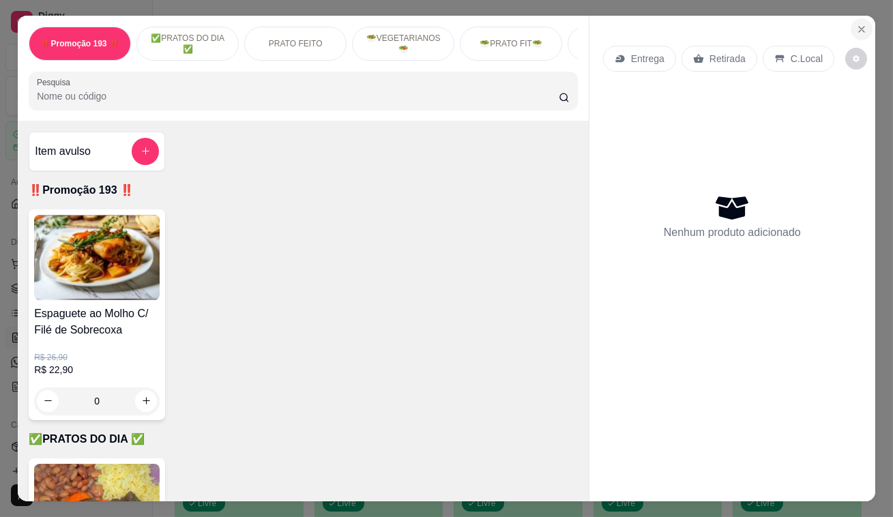
click at [859, 27] on icon "Close" at bounding box center [861, 29] width 5 height 5
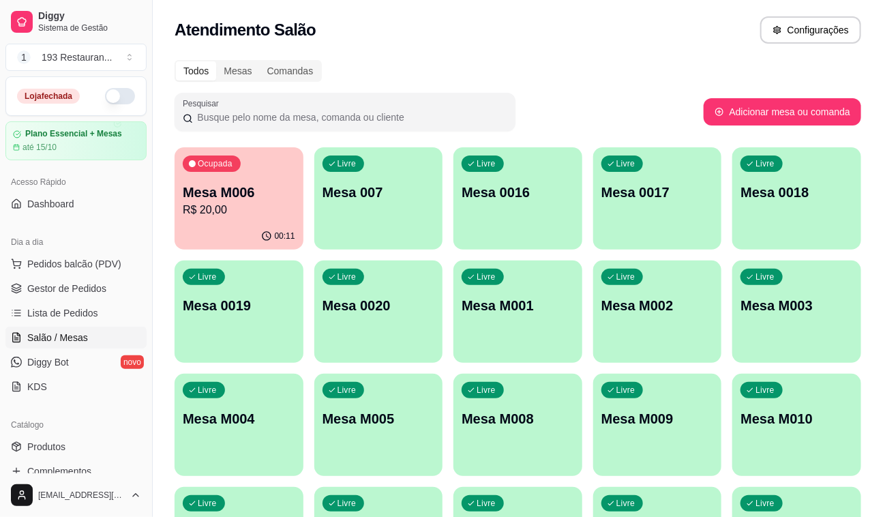
click at [436, 203] on div "Livre Mesa 007" at bounding box center [378, 190] width 129 height 86
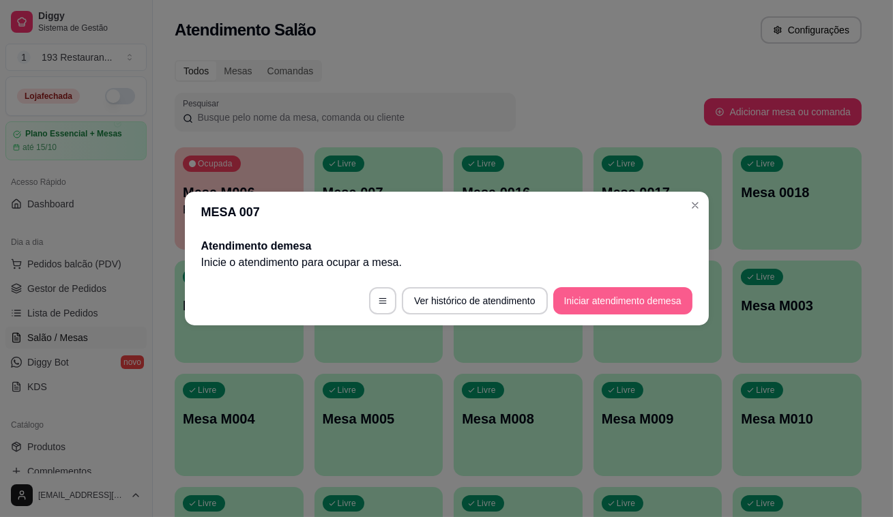
click at [642, 299] on button "Iniciar atendimento de mesa" at bounding box center [622, 300] width 139 height 27
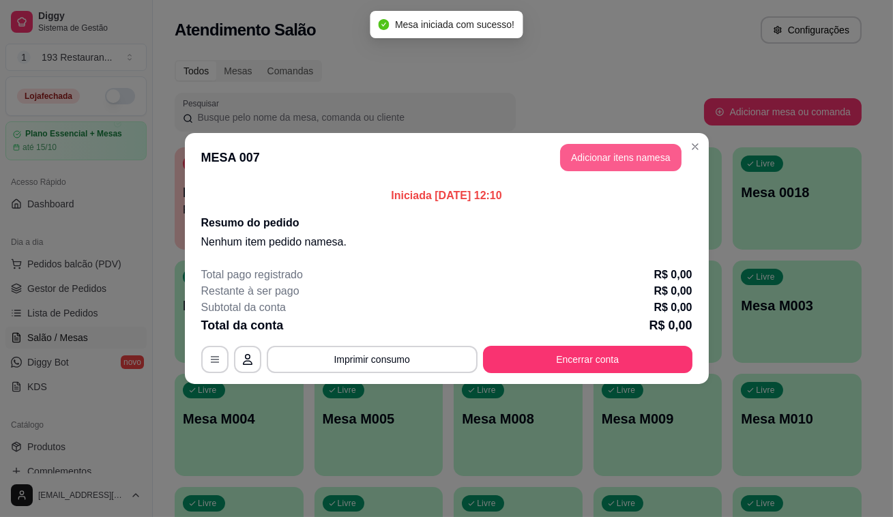
click at [637, 162] on button "Adicionar itens na mesa" at bounding box center [620, 157] width 121 height 27
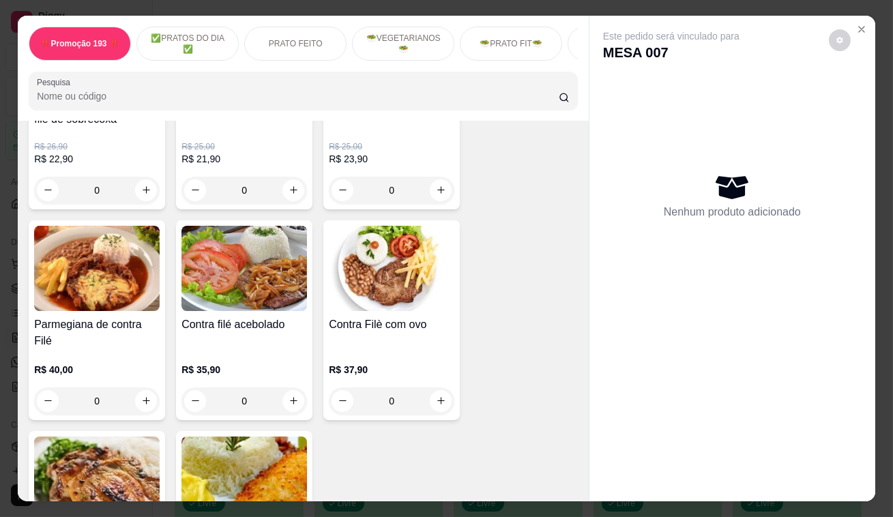
scroll to position [1302, 0]
click at [141, 396] on icon "increase-product-quantity" at bounding box center [146, 401] width 10 height 10
type input "1"
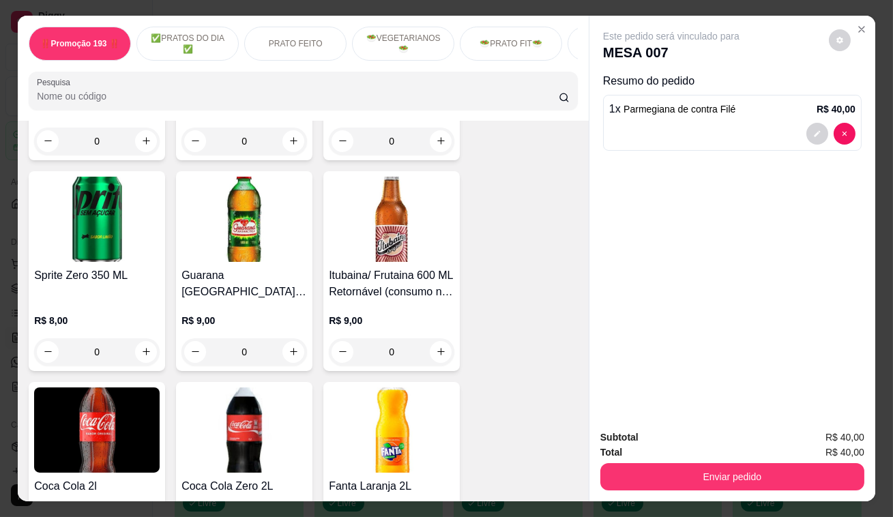
scroll to position [6076, 0]
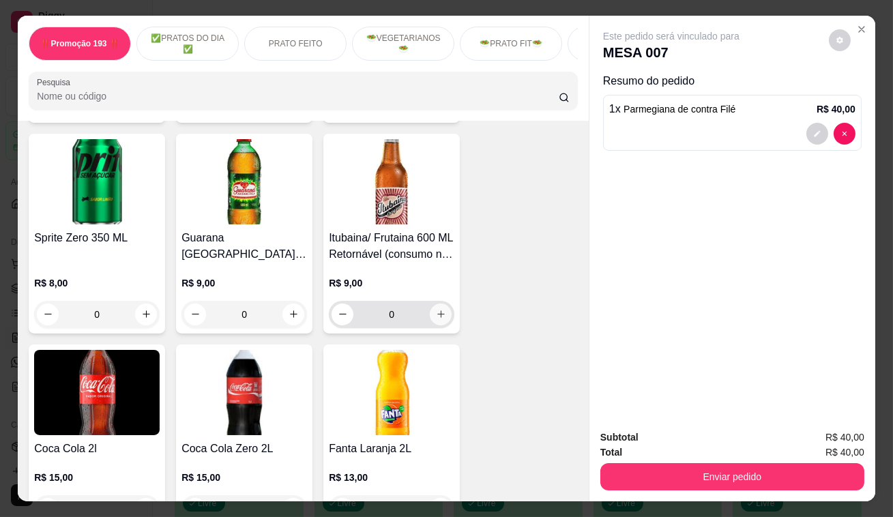
click at [434, 303] on button "increase-product-quantity" at bounding box center [441, 314] width 22 height 22
type input "1"
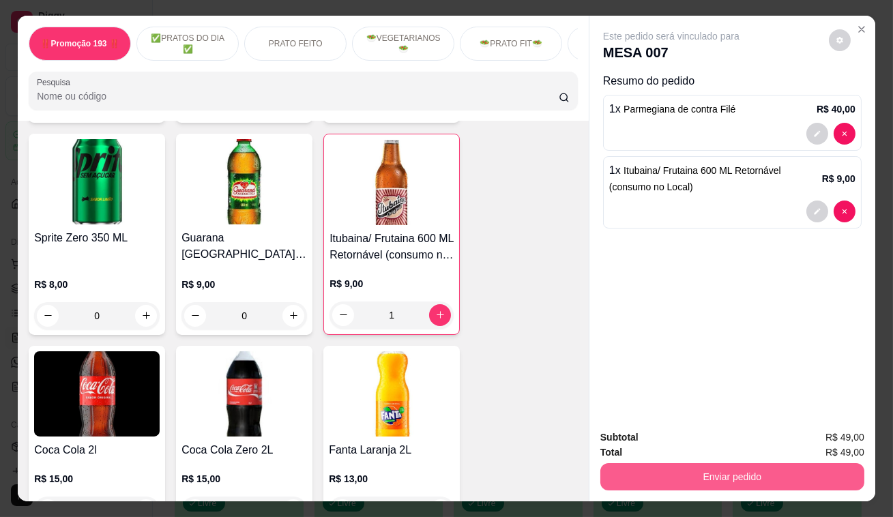
click at [700, 471] on button "Enviar pedido" at bounding box center [732, 476] width 264 height 27
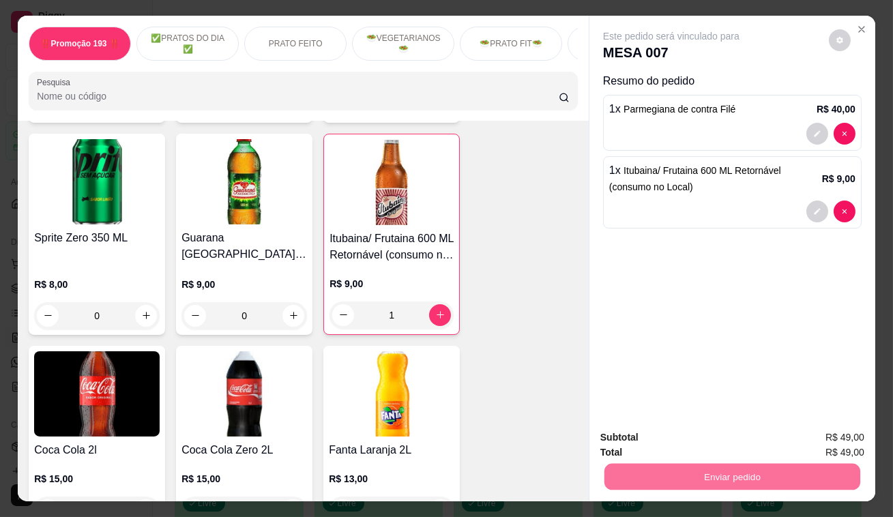
click at [844, 439] on button "Enviar pedido" at bounding box center [829, 438] width 75 height 25
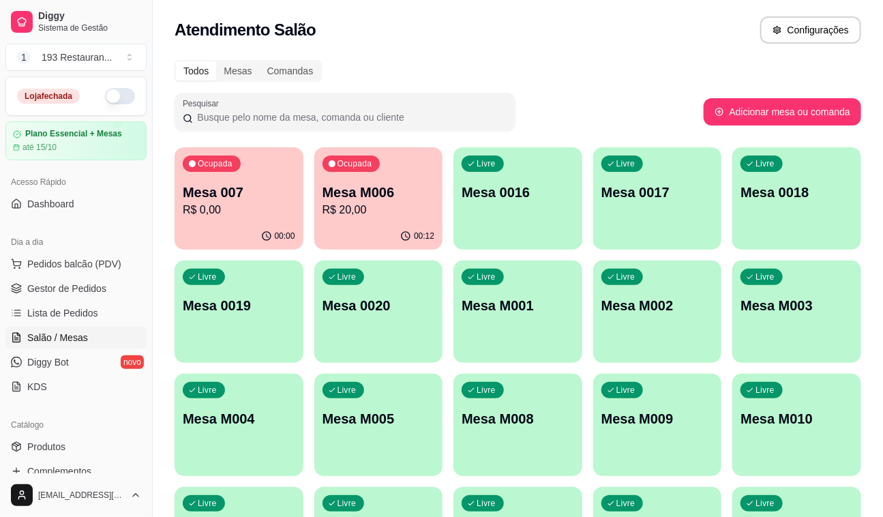
click at [213, 198] on p "Mesa 007" at bounding box center [239, 192] width 113 height 19
click at [565, 431] on div "Livre Mesa M008" at bounding box center [518, 416] width 125 height 83
click at [45, 263] on span "Pedidos balcão (PDV)" at bounding box center [74, 264] width 94 height 14
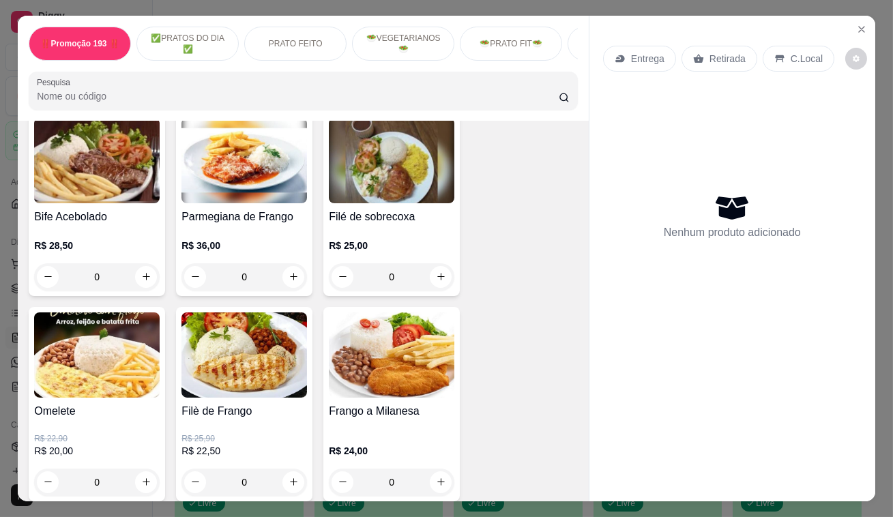
scroll to position [620, 0]
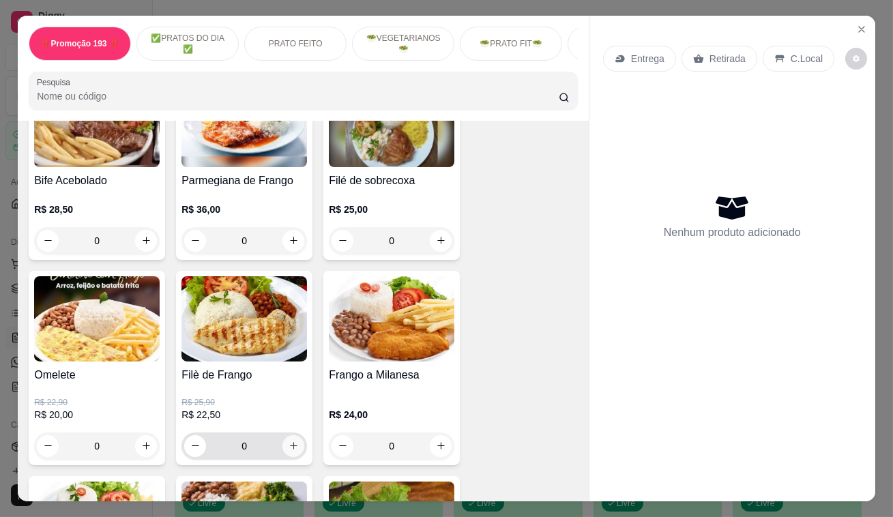
click at [291, 447] on icon "increase-product-quantity" at bounding box center [293, 446] width 10 height 10
type input "1"
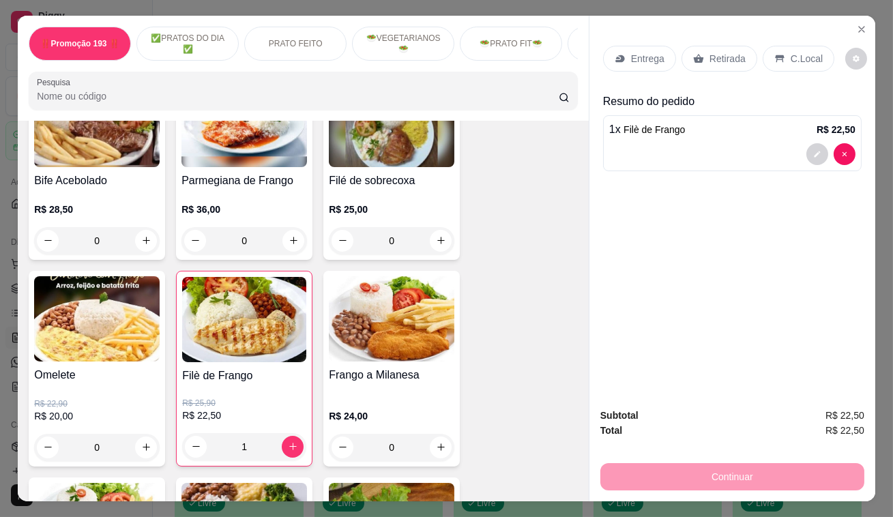
click at [725, 46] on div "Retirada" at bounding box center [719, 59] width 76 height 26
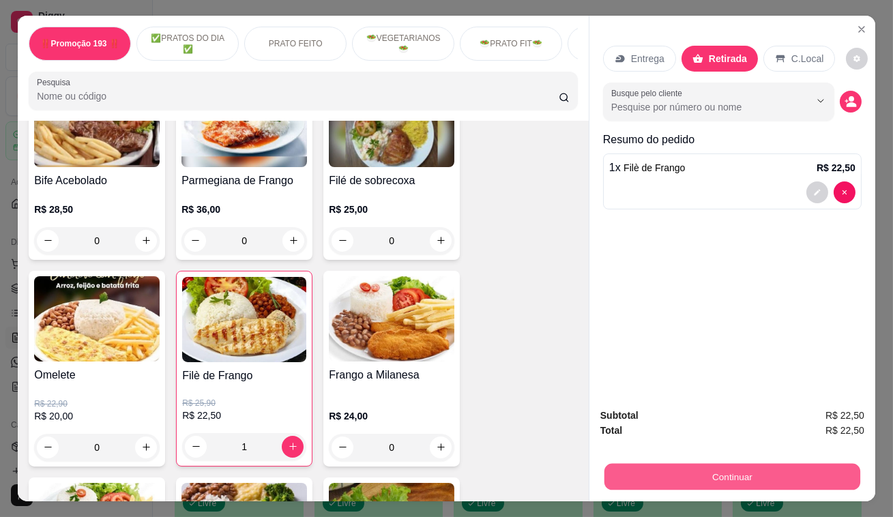
click at [769, 469] on button "Continuar" at bounding box center [732, 477] width 256 height 27
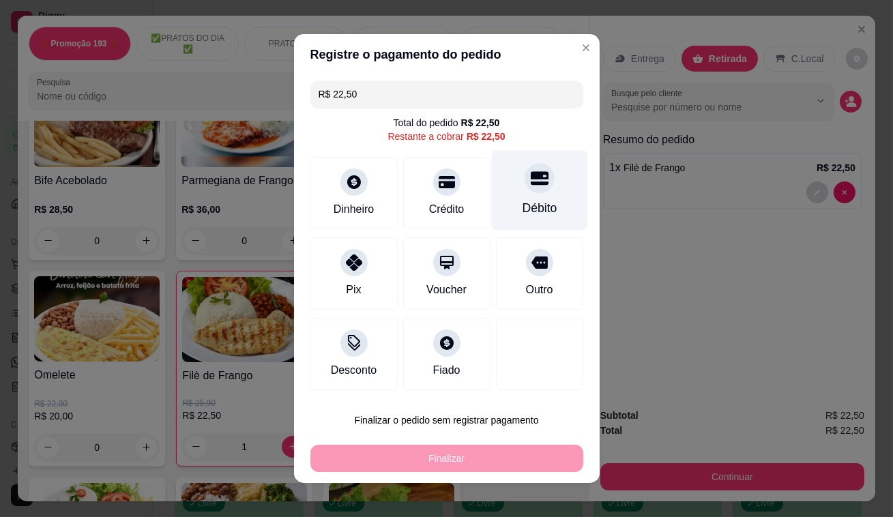
click at [530, 177] on icon at bounding box center [539, 179] width 18 height 14
type input "R$ 0,00"
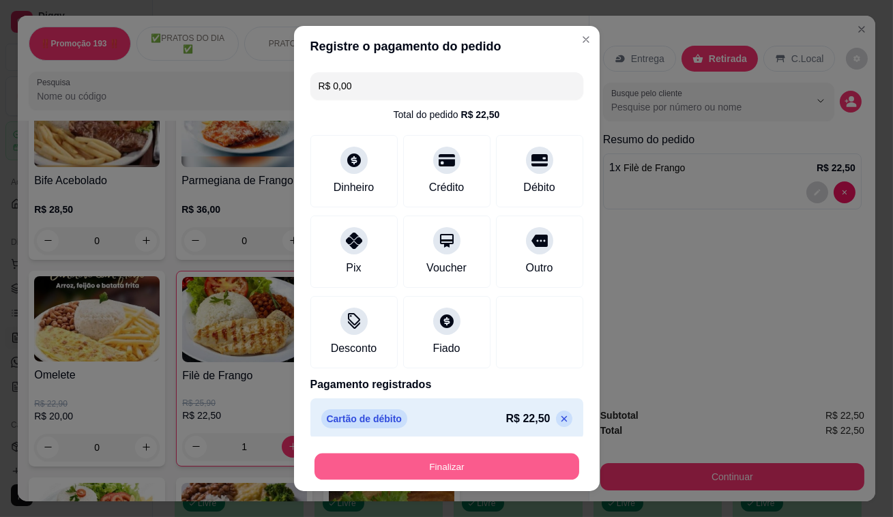
click at [417, 467] on button "Finalizar" at bounding box center [446, 467] width 265 height 27
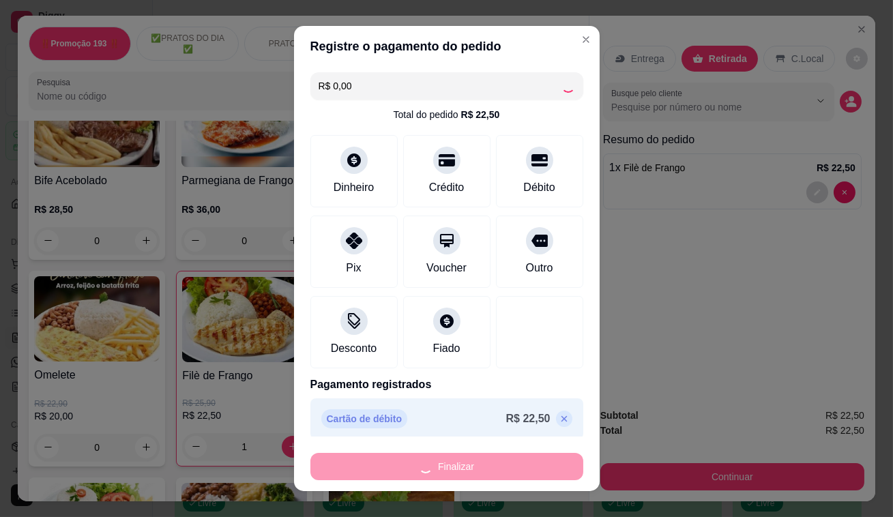
type input "0"
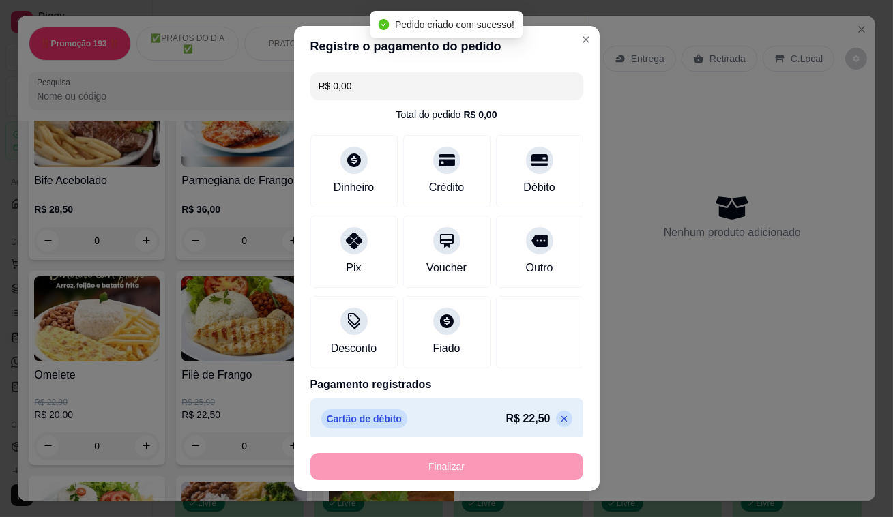
type input "-R$ 22,50"
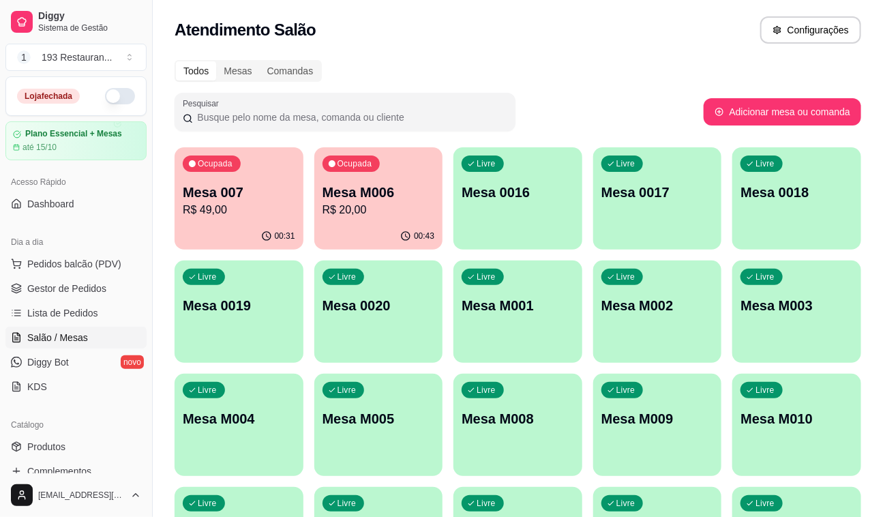
click at [366, 217] on p "R$ 20,00" at bounding box center [379, 210] width 113 height 16
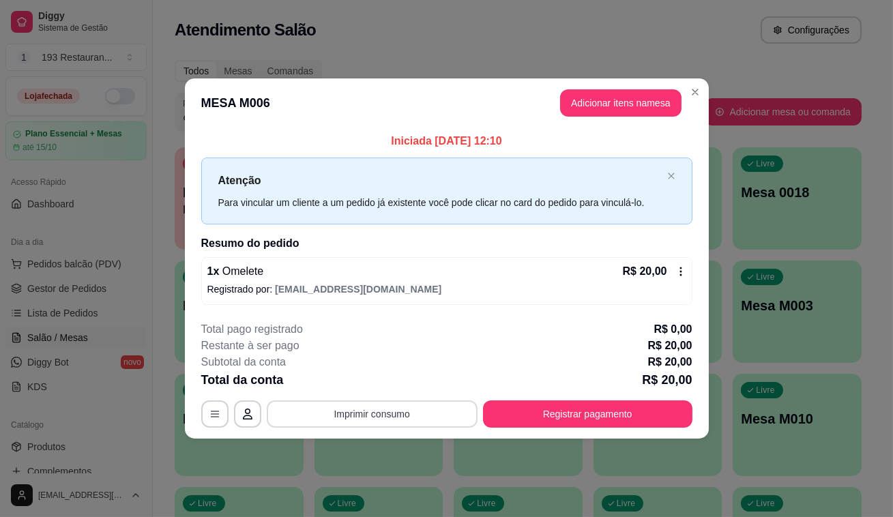
click at [417, 421] on button "Imprimir consumo" at bounding box center [372, 413] width 211 height 27
click at [400, 384] on button "CAIXA" at bounding box center [375, 385] width 79 height 18
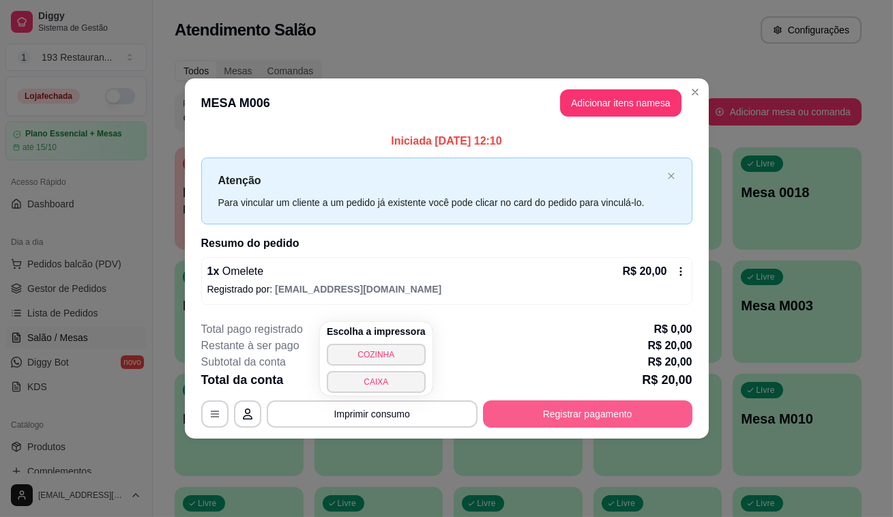
click at [542, 427] on div "**********" at bounding box center [446, 413] width 491 height 27
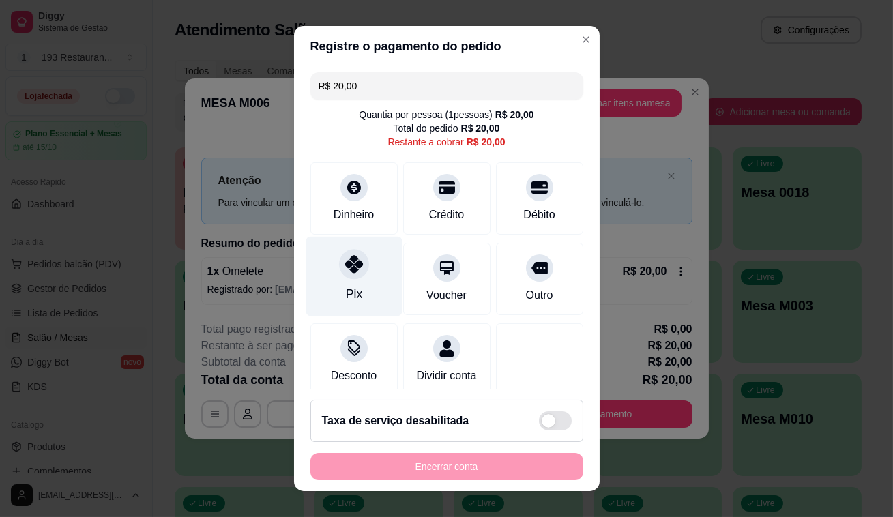
click at [353, 261] on icon at bounding box center [353, 264] width 18 height 18
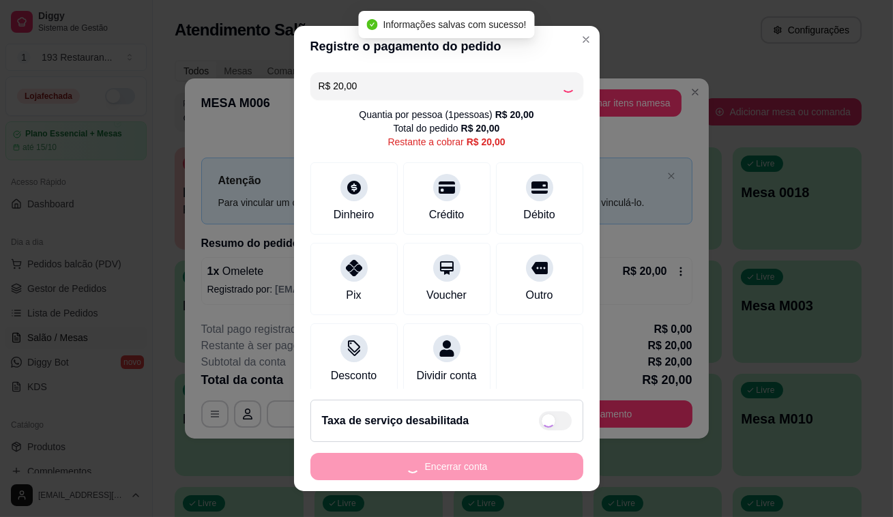
click at [417, 471] on div "Encerrar conta" at bounding box center [446, 466] width 273 height 27
type input "R$ 0,00"
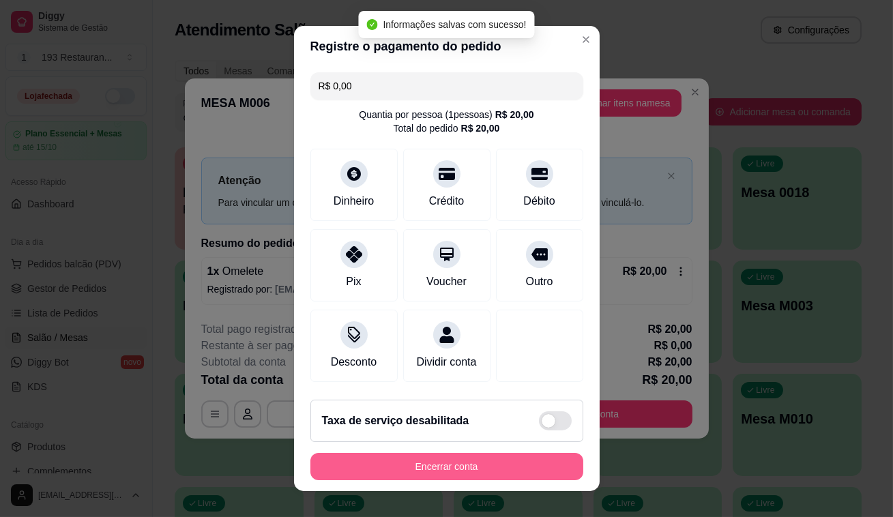
click at [418, 471] on button "Encerrar conta" at bounding box center [446, 466] width 273 height 27
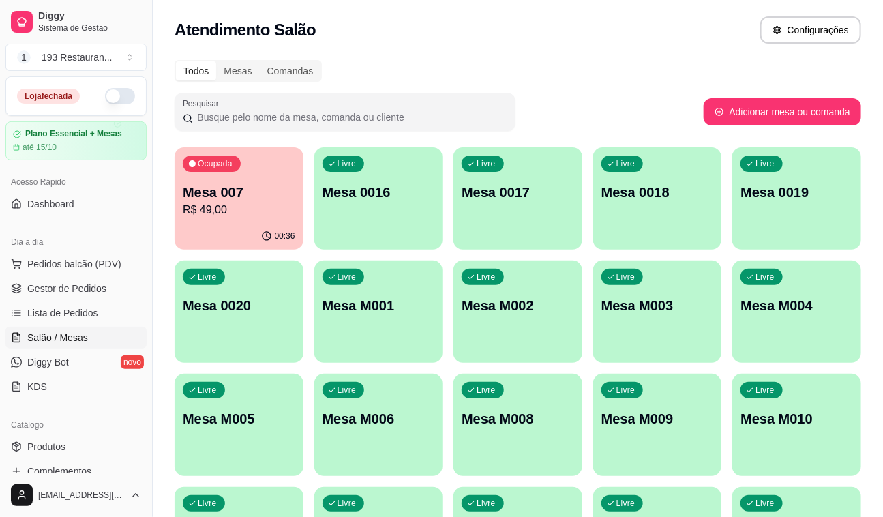
click at [778, 314] on p "Mesa M004" at bounding box center [797, 305] width 113 height 19
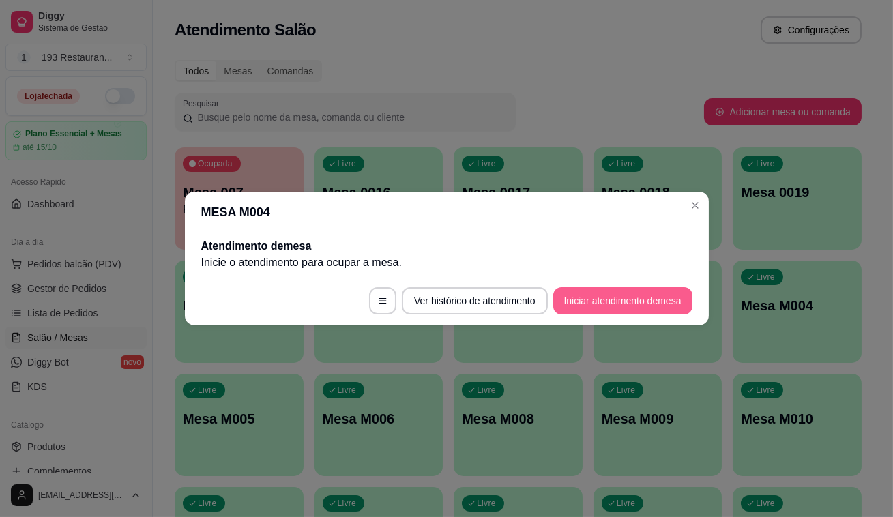
click at [627, 294] on button "Iniciar atendimento de mesa" at bounding box center [622, 300] width 139 height 27
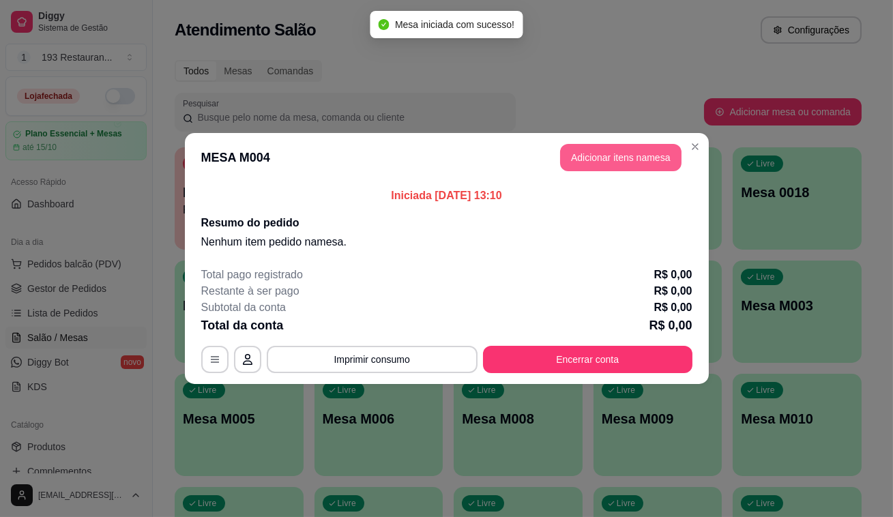
click at [634, 161] on button "Adicionar itens na mesa" at bounding box center [620, 157] width 121 height 27
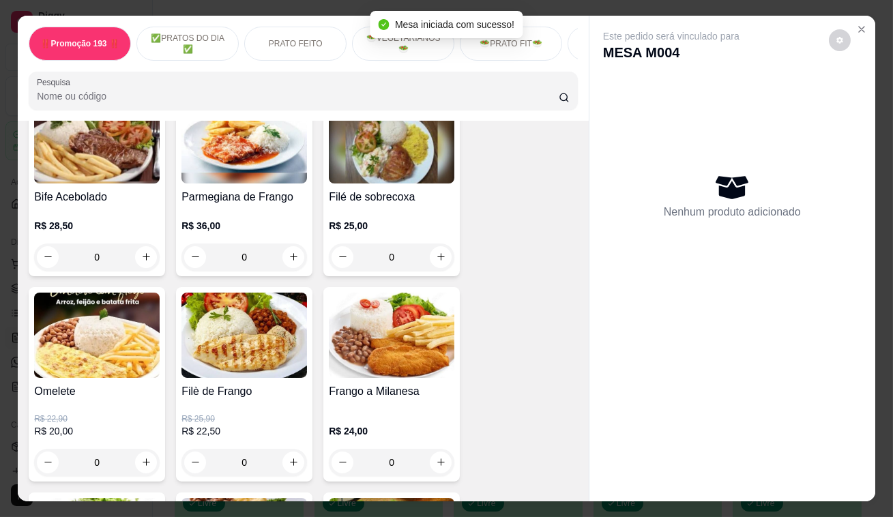
scroll to position [682, 0]
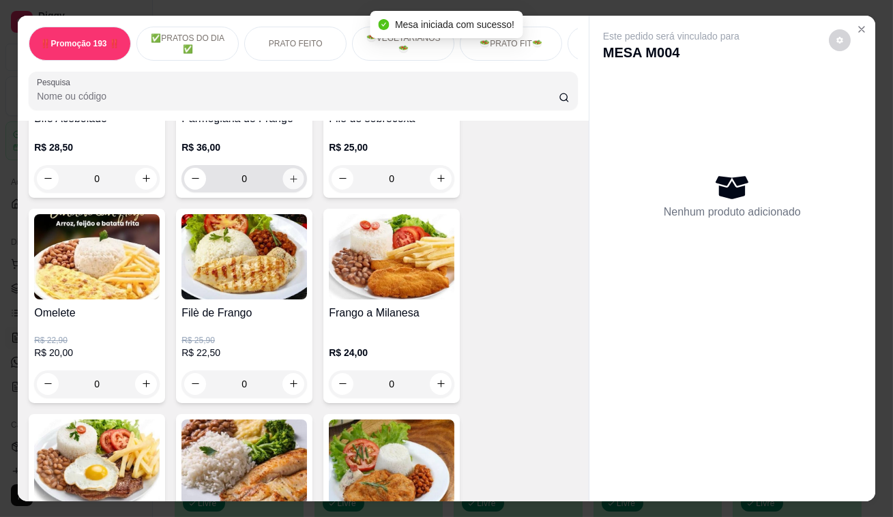
click at [290, 179] on icon "increase-product-quantity" at bounding box center [293, 178] width 7 height 7
type input "1"
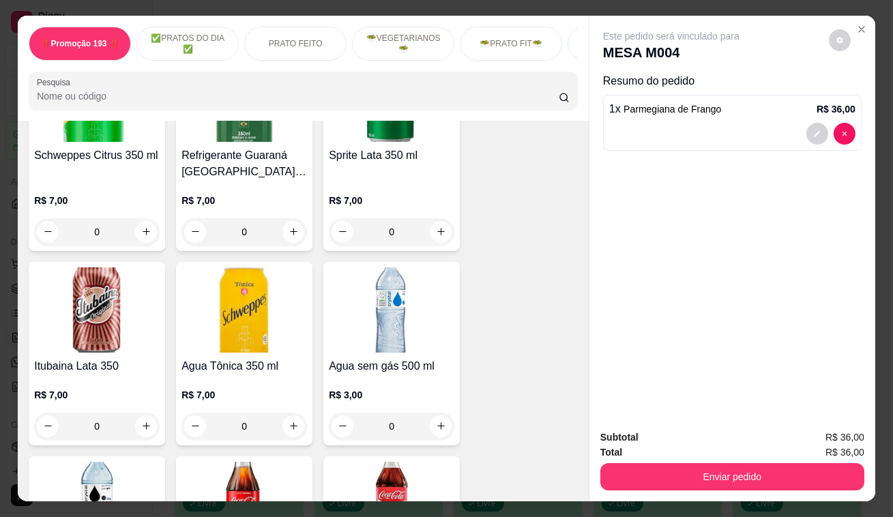
scroll to position [5766, 0]
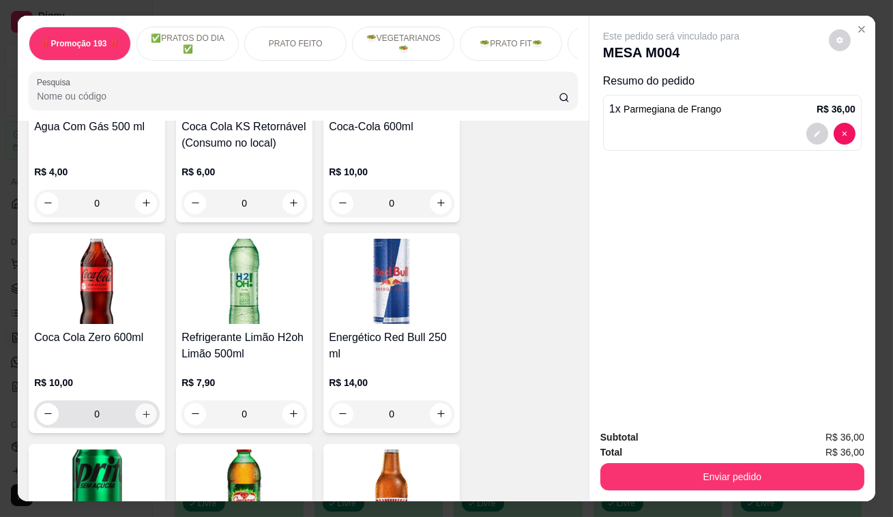
click at [140, 403] on button "increase-product-quantity" at bounding box center [146, 413] width 21 height 21
type input "1"
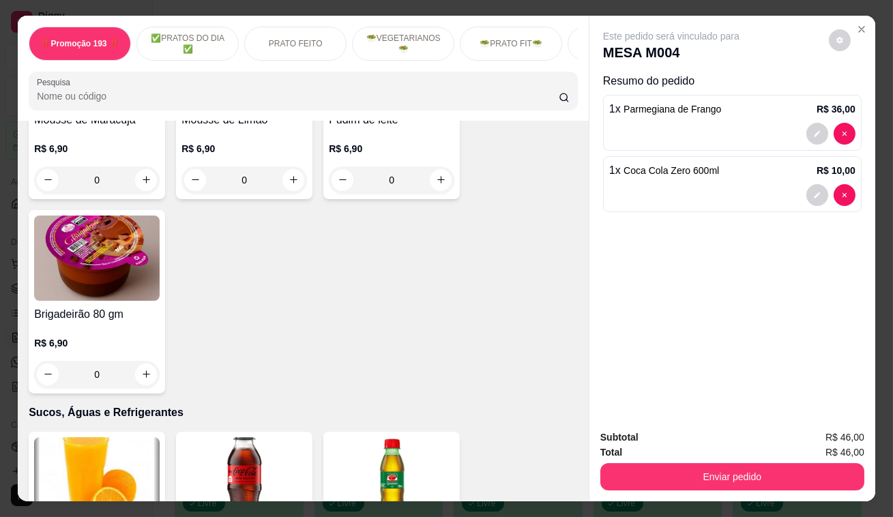
scroll to position [4716, 0]
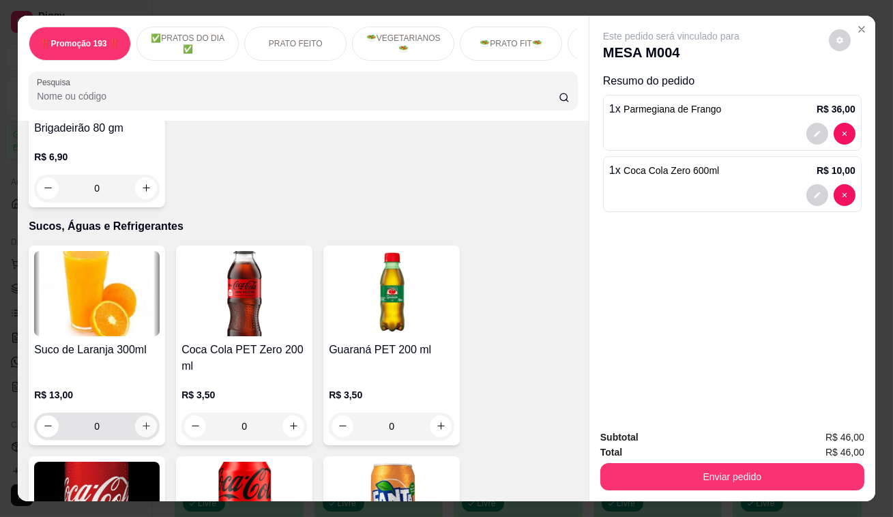
click at [143, 421] on icon "increase-product-quantity" at bounding box center [146, 426] width 10 height 10
type input "1"
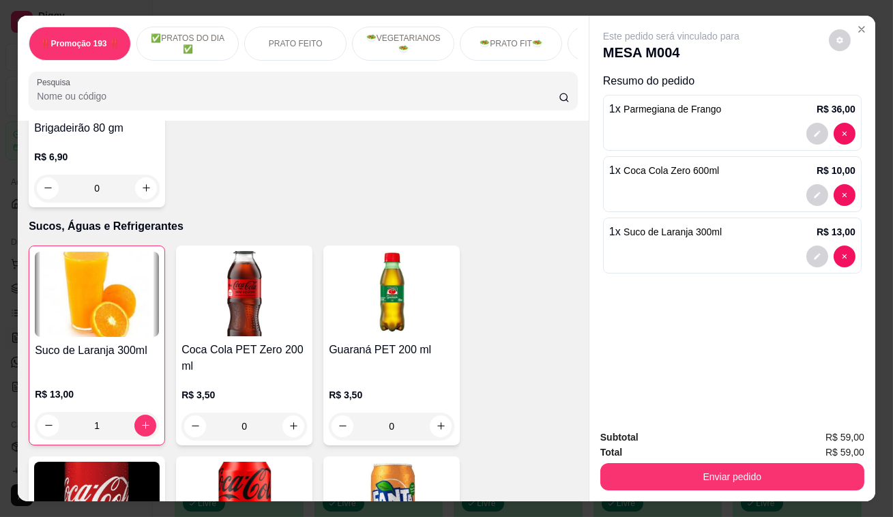
click at [697, 471] on button "Enviar pedido" at bounding box center [732, 476] width 264 height 27
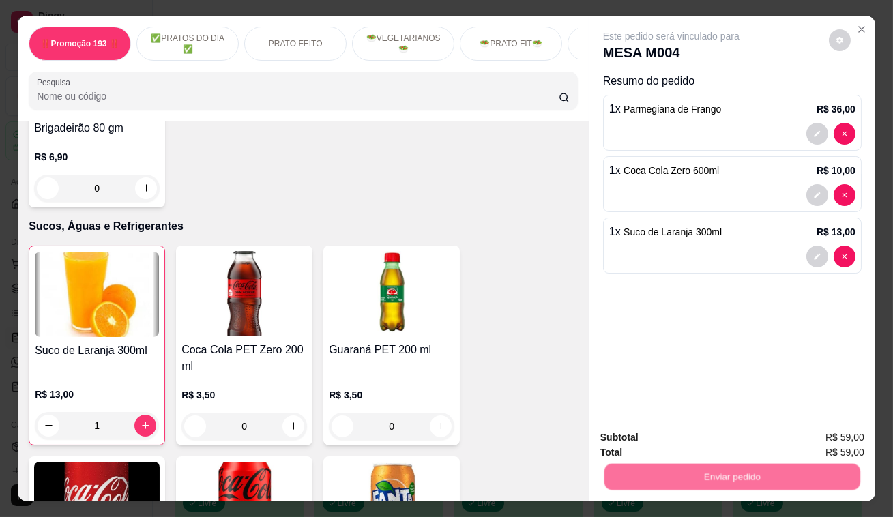
click at [824, 428] on button "Enviar pedido" at bounding box center [828, 439] width 77 height 26
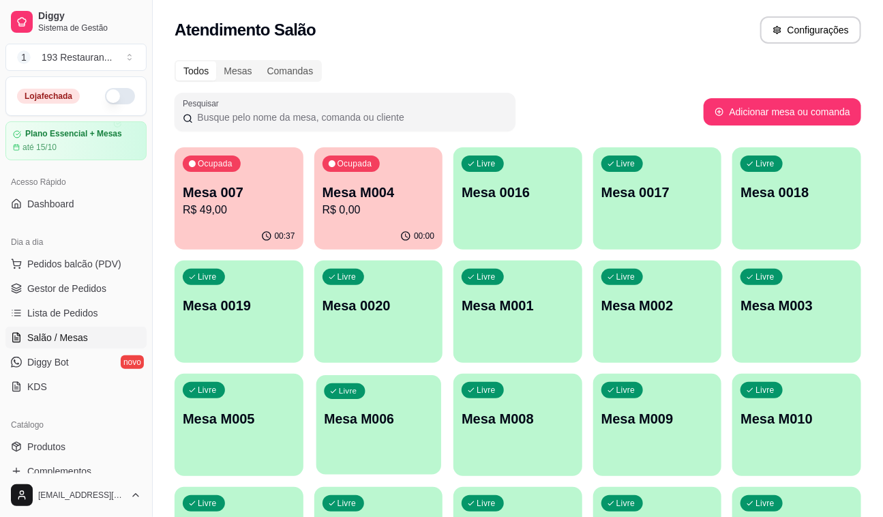
click at [391, 441] on div "Livre Mesa M006" at bounding box center [378, 416] width 125 height 83
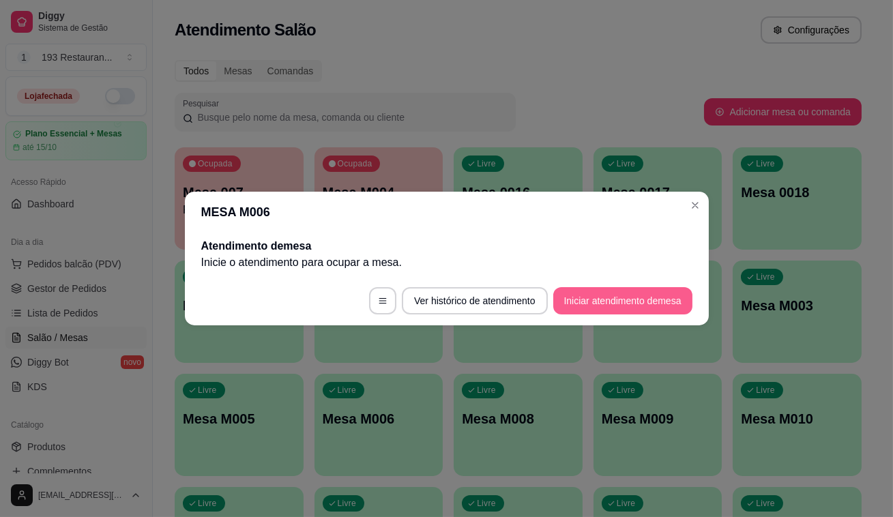
click at [652, 296] on button "Iniciar atendimento de mesa" at bounding box center [622, 300] width 139 height 27
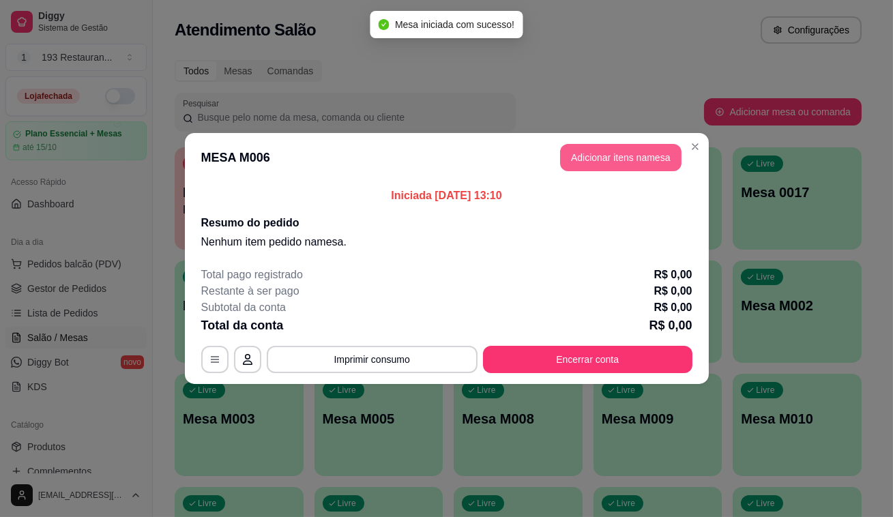
click at [619, 156] on button "Adicionar itens na mesa" at bounding box center [620, 157] width 121 height 27
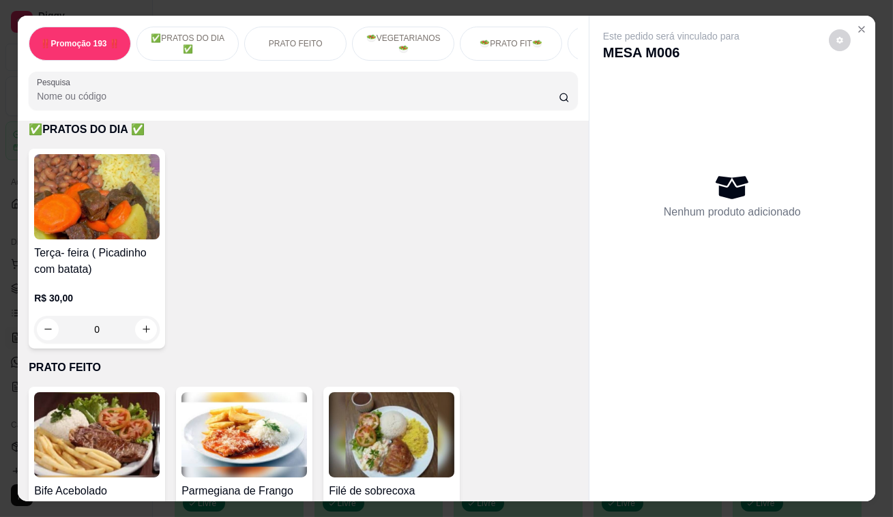
scroll to position [682, 0]
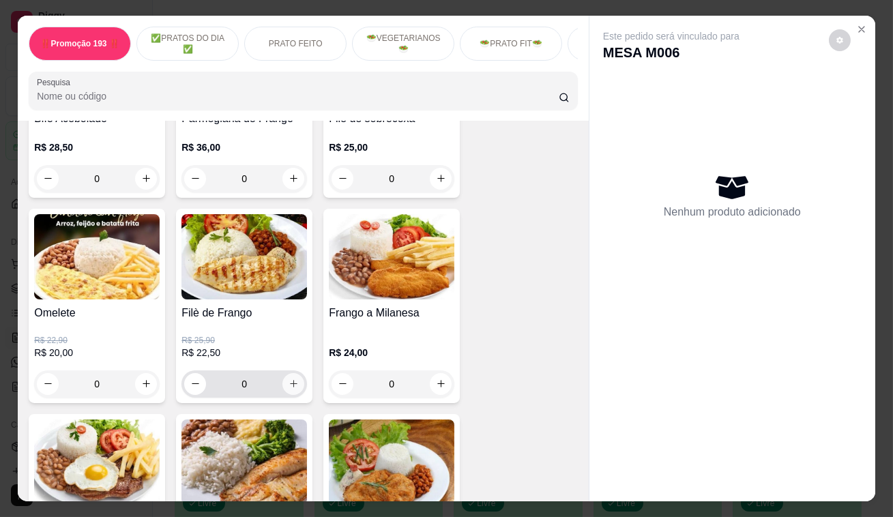
click at [287, 382] on button "increase-product-quantity" at bounding box center [293, 384] width 22 height 22
type input "1"
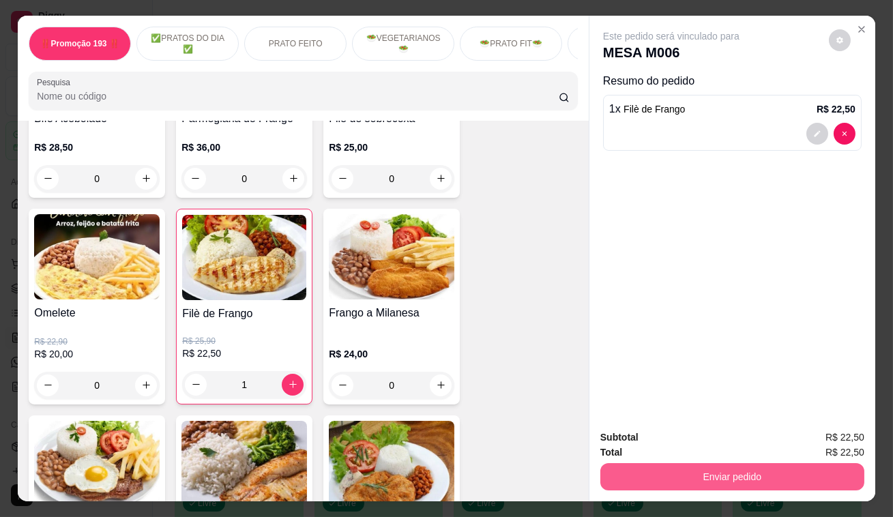
click at [759, 474] on button "Enviar pedido" at bounding box center [732, 476] width 264 height 27
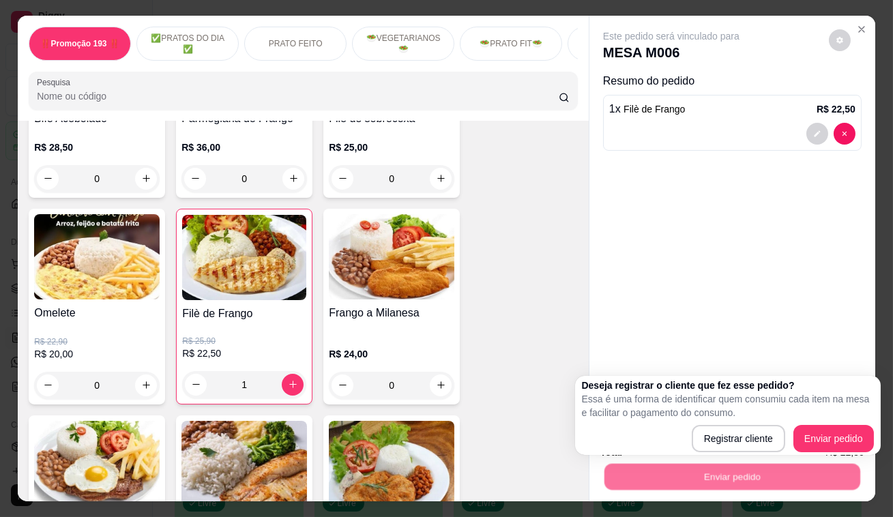
click at [787, 434] on div "Registrar cliente Enviar pedido" at bounding box center [728, 438] width 292 height 27
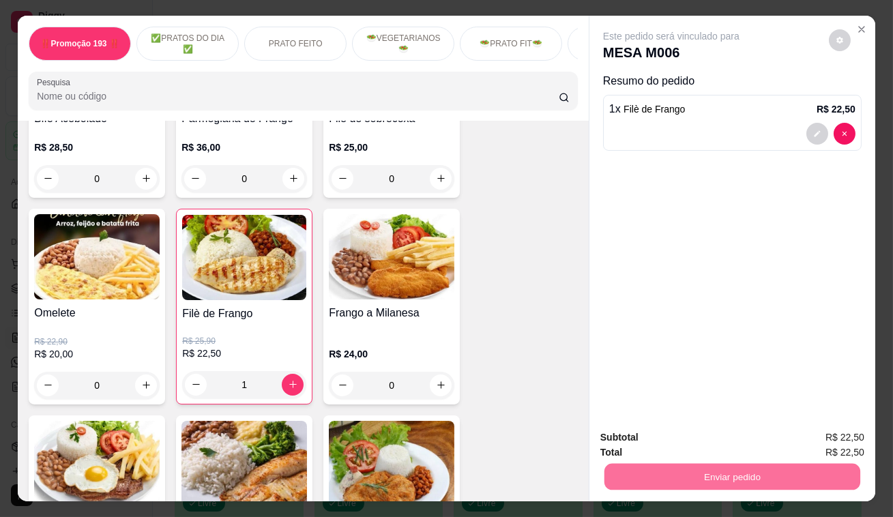
click at [815, 433] on button "Enviar pedido" at bounding box center [828, 439] width 77 height 26
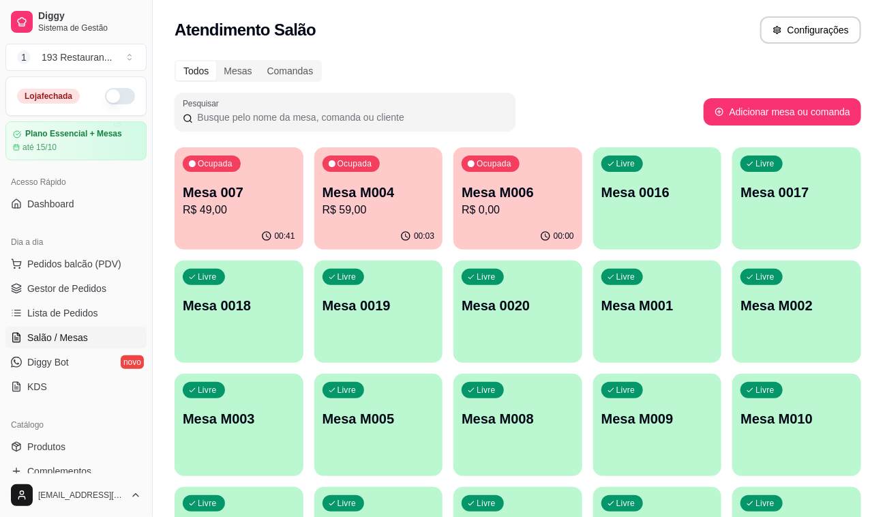
click at [838, 421] on p "Mesa M010" at bounding box center [797, 418] width 113 height 19
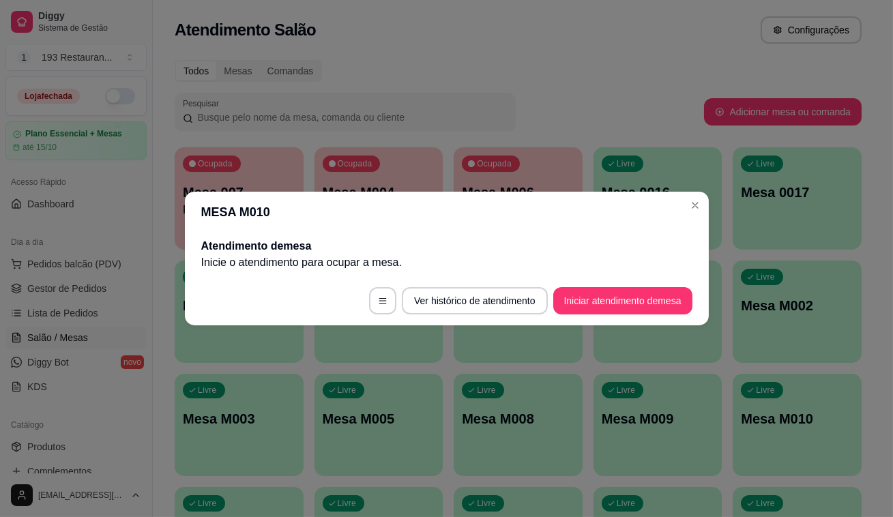
click at [603, 296] on button "Iniciar atendimento de mesa" at bounding box center [622, 300] width 139 height 27
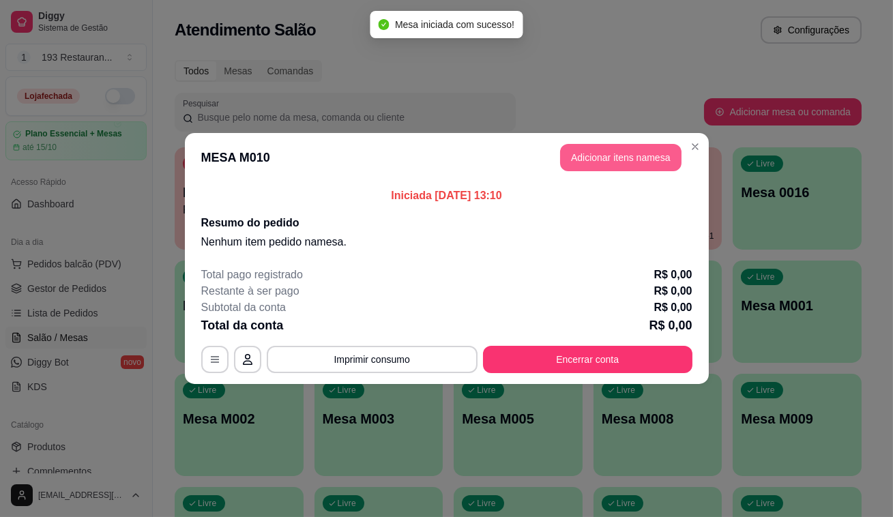
click at [633, 149] on button "Adicionar itens na mesa" at bounding box center [620, 157] width 121 height 27
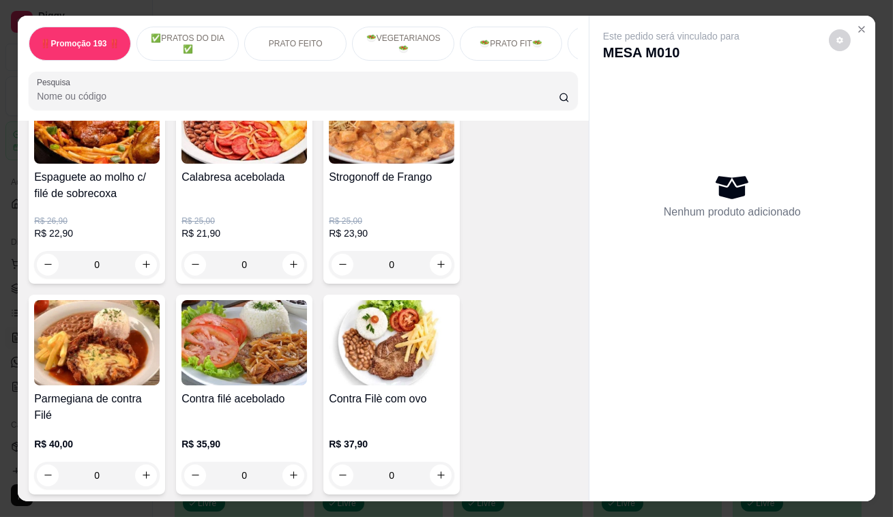
scroll to position [1302, 0]
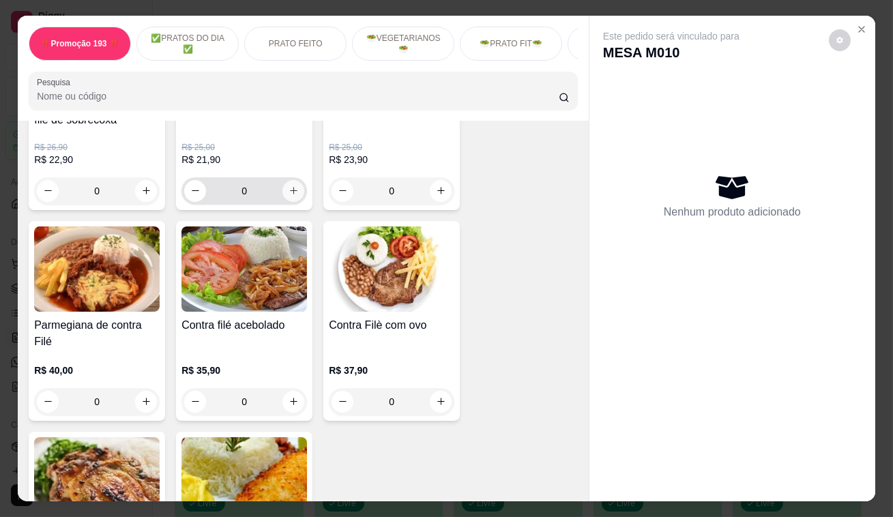
click at [291, 186] on button "increase-product-quantity" at bounding box center [293, 191] width 22 height 22
type input "1"
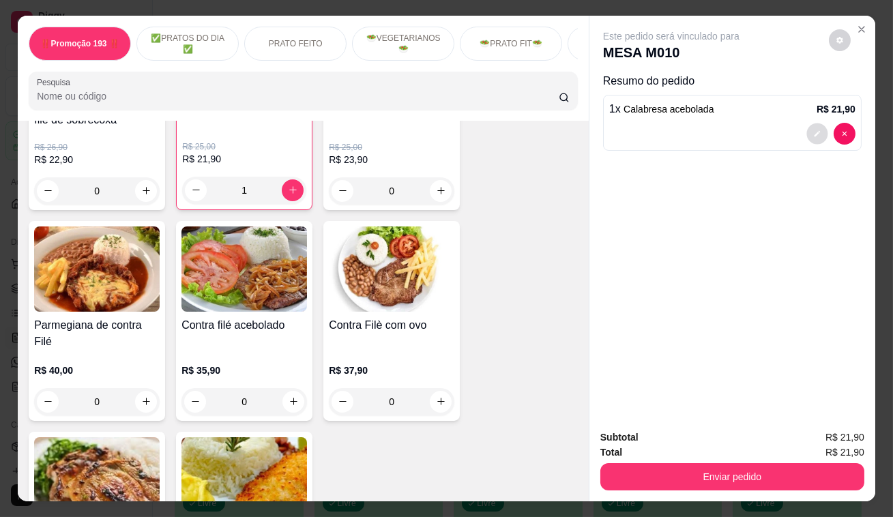
click at [814, 130] on icon "decrease-product-quantity" at bounding box center [817, 134] width 8 height 8
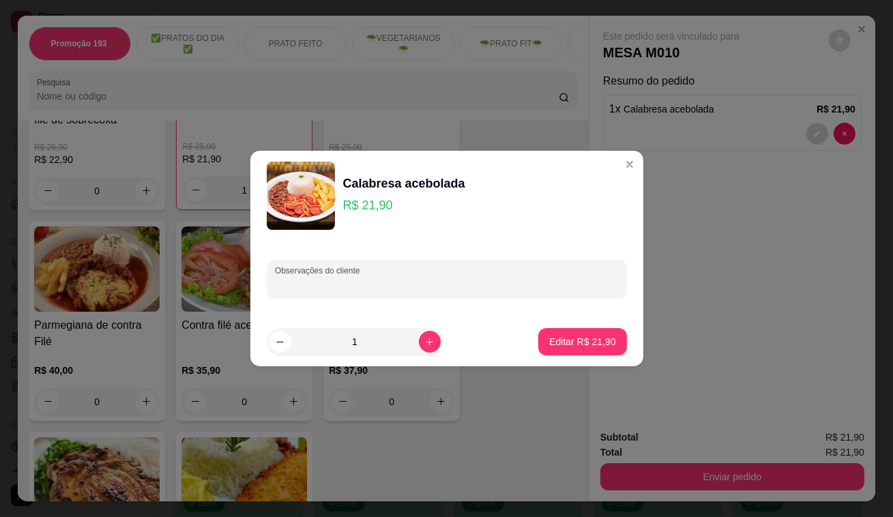
click at [301, 289] on input "Observações do cliente" at bounding box center [447, 285] width 344 height 14
type input "sem cebols ,sem farofa , sem salada"
click at [573, 335] on p "Editar R$ 21,90" at bounding box center [582, 342] width 66 height 14
type input "0"
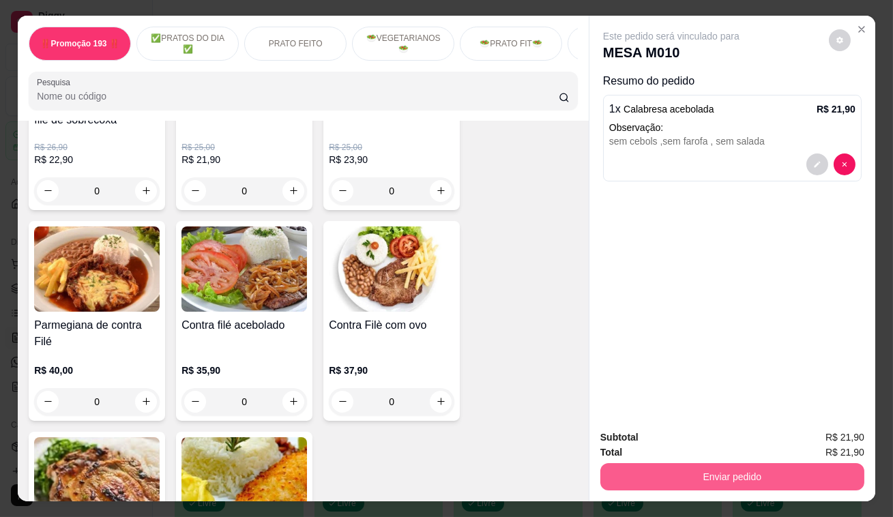
click at [728, 484] on button "Enviar pedido" at bounding box center [732, 476] width 264 height 27
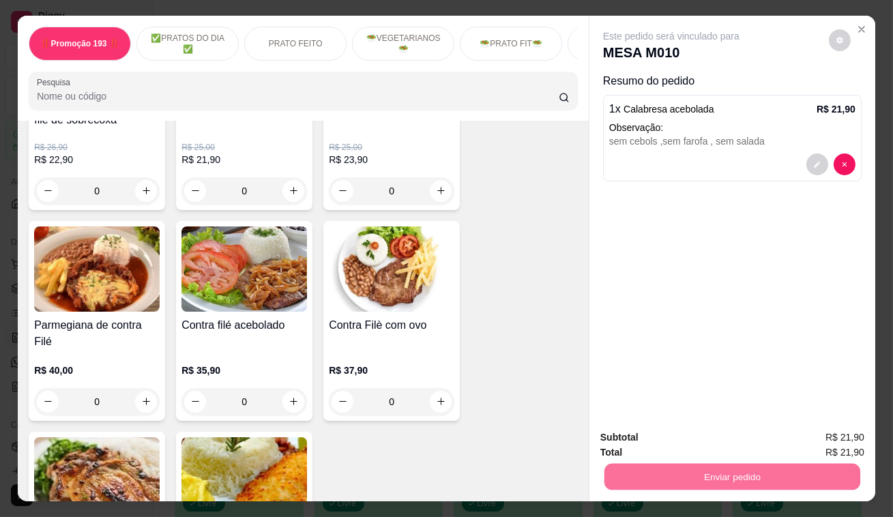
click at [834, 441] on button "Enviar pedido" at bounding box center [829, 438] width 75 height 25
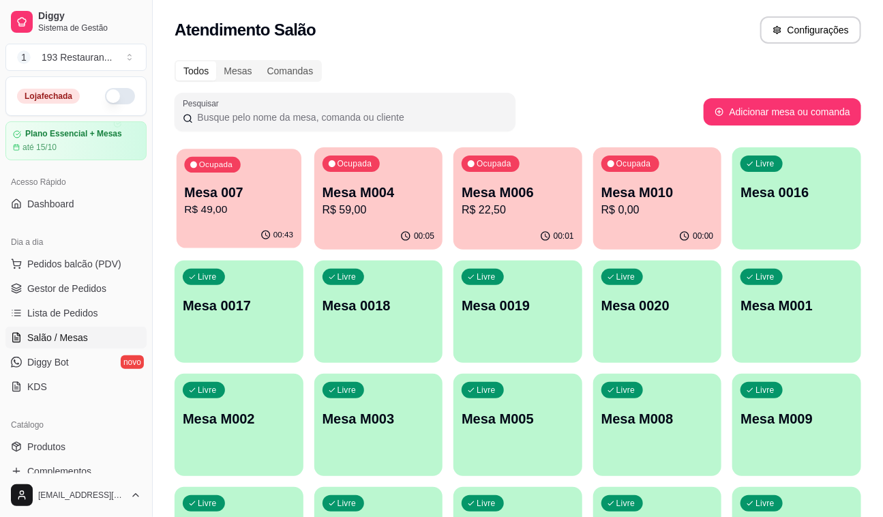
click at [216, 216] on p "R$ 49,00" at bounding box center [238, 210] width 109 height 16
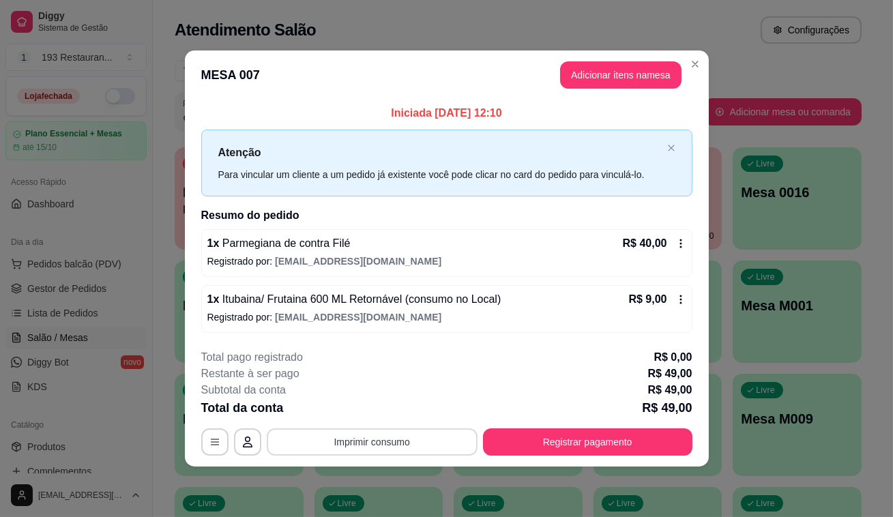
click at [408, 432] on button "Imprimir consumo" at bounding box center [372, 441] width 211 height 27
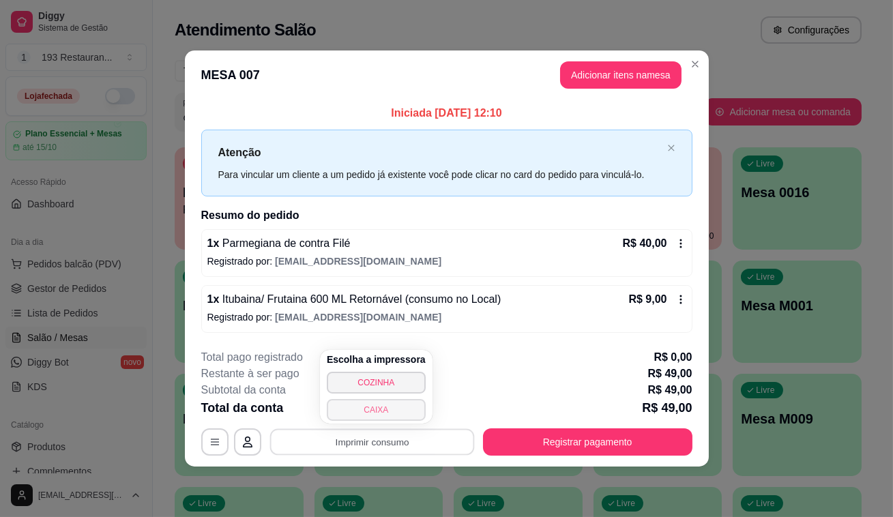
click at [379, 413] on button "CAIXA" at bounding box center [376, 410] width 99 height 22
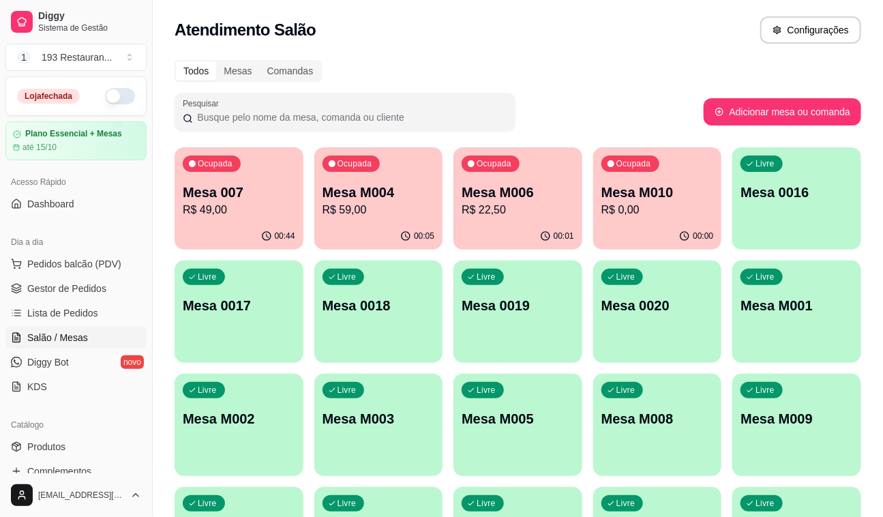
click at [520, 220] on div "Ocupada Mesa M006 R$ 22,50" at bounding box center [518, 185] width 129 height 76
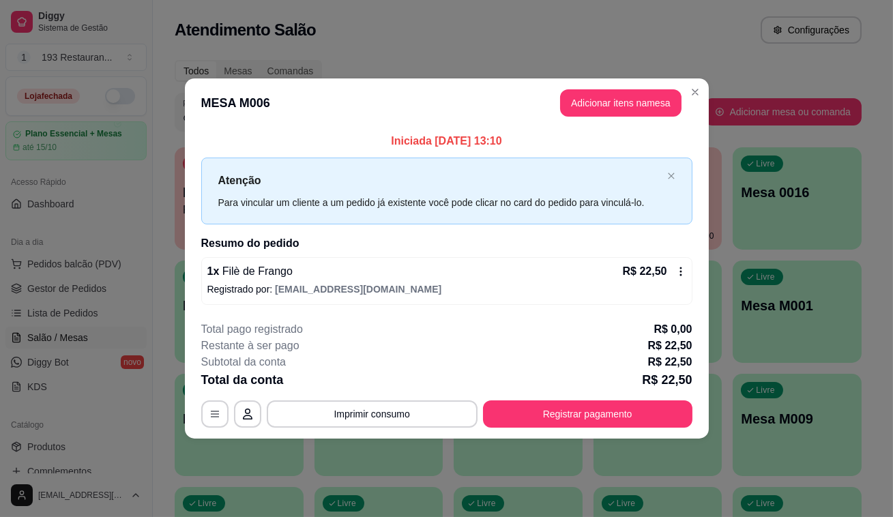
click at [685, 271] on icon at bounding box center [680, 271] width 11 height 11
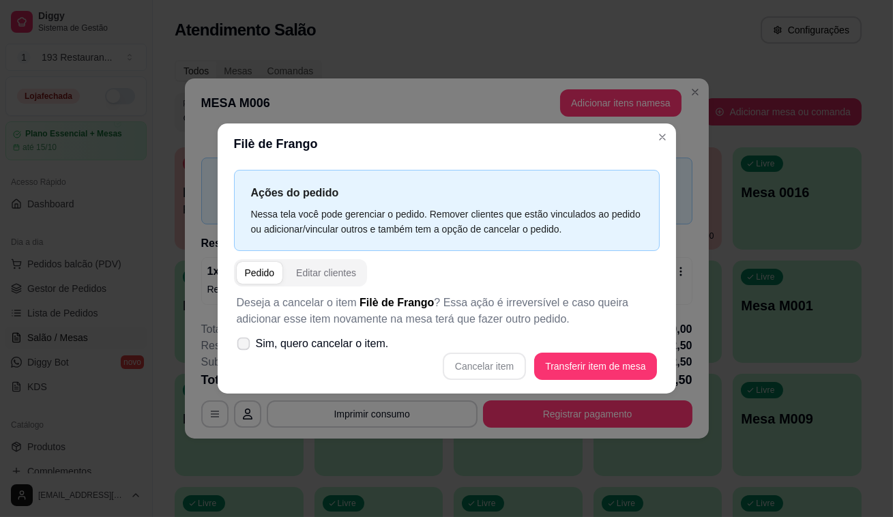
click at [344, 336] on span "Sim, quero cancelar o item." at bounding box center [322, 344] width 133 height 16
click at [245, 346] on input "Sim, quero cancelar o item." at bounding box center [240, 350] width 9 height 9
checkbox input "true"
click at [498, 366] on button "Cancelar item" at bounding box center [484, 366] width 81 height 27
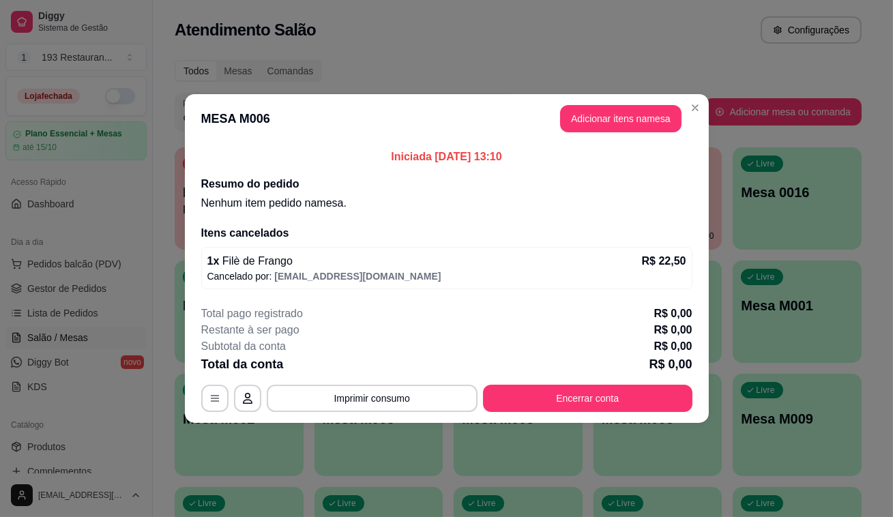
click at [590, 134] on header "MESA M006 Adicionar itens na mesa" at bounding box center [447, 118] width 524 height 49
click at [592, 130] on button "Adicionar itens na mesa" at bounding box center [620, 119] width 117 height 27
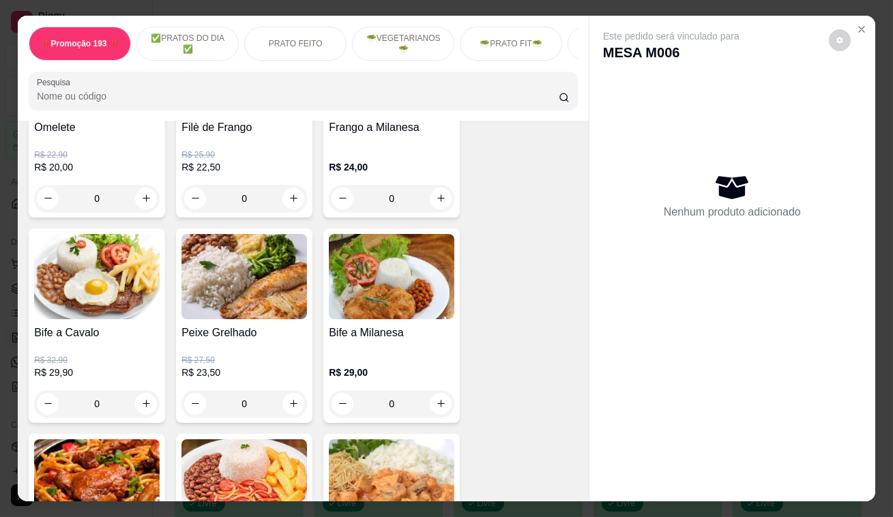
scroll to position [805, 0]
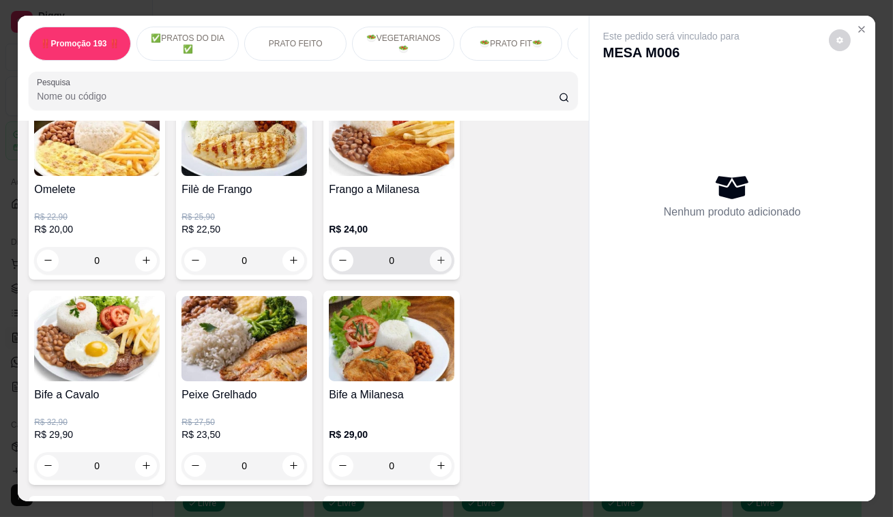
click at [430, 260] on button "increase-product-quantity" at bounding box center [441, 261] width 22 height 22
type input "1"
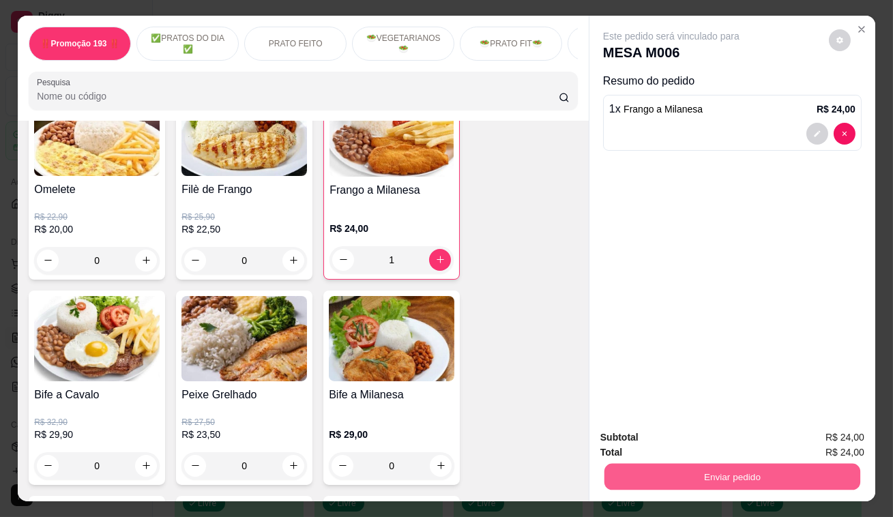
click at [743, 474] on button "Enviar pedido" at bounding box center [732, 477] width 256 height 27
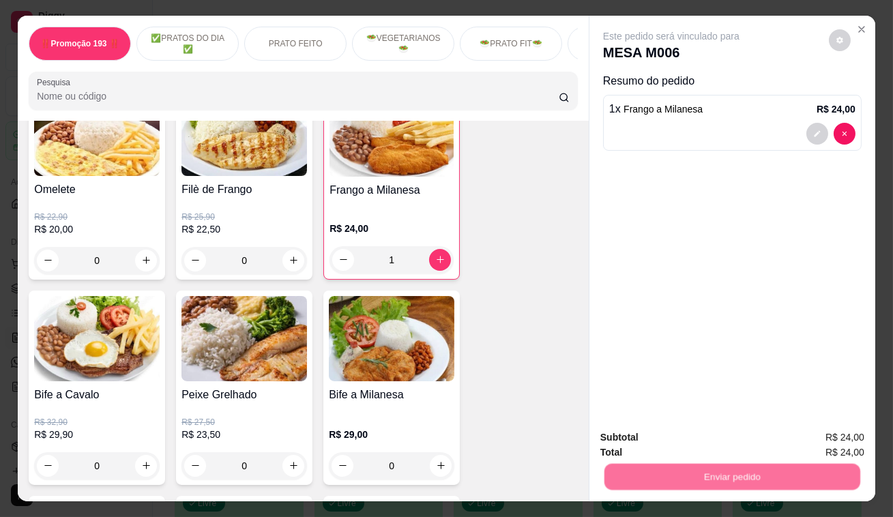
click at [803, 446] on button "Enviar pedido" at bounding box center [828, 439] width 77 height 26
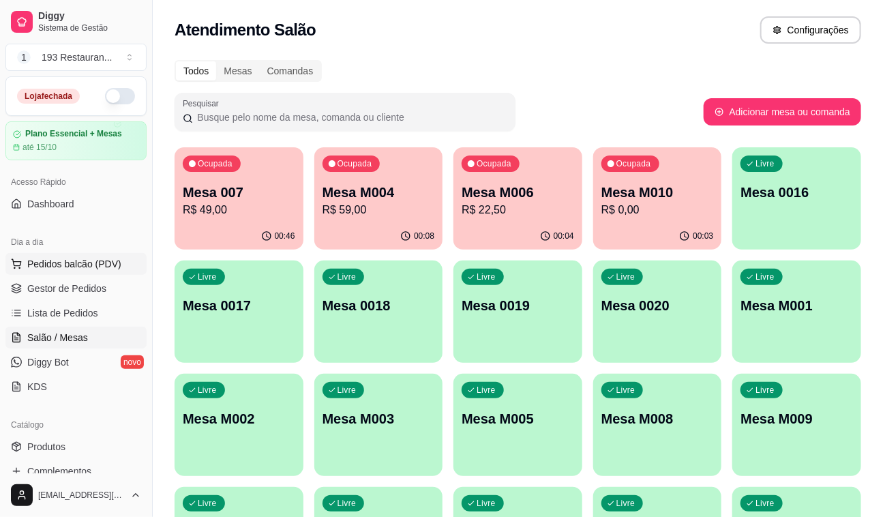
click at [86, 259] on span "Pedidos balcão (PDV)" at bounding box center [74, 264] width 94 height 14
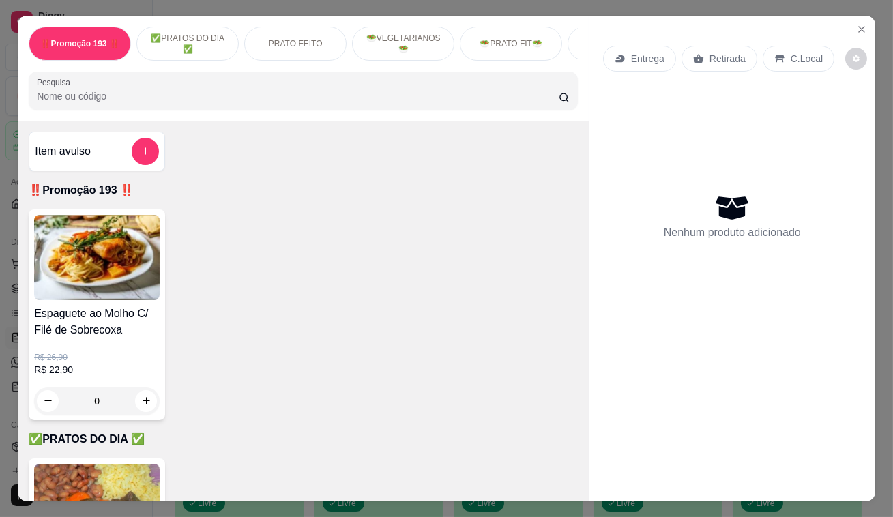
click at [725, 57] on p "Retirada" at bounding box center [727, 59] width 36 height 14
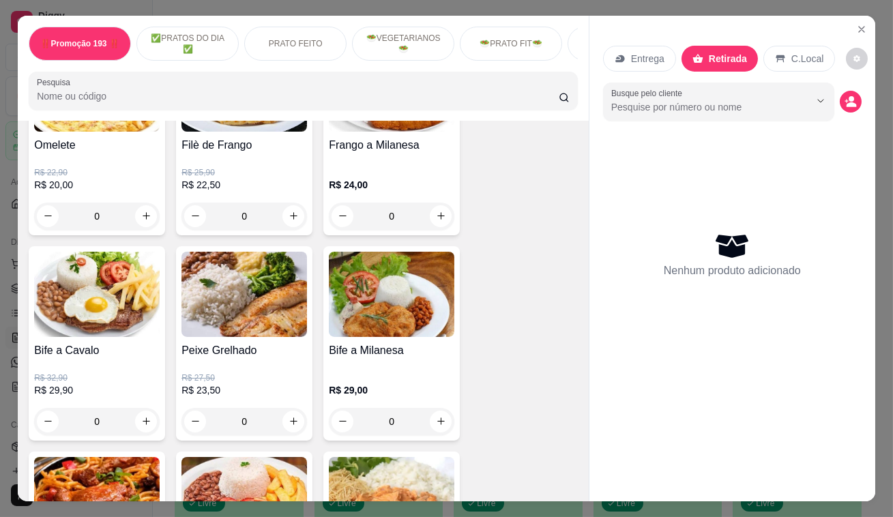
scroll to position [930, 0]
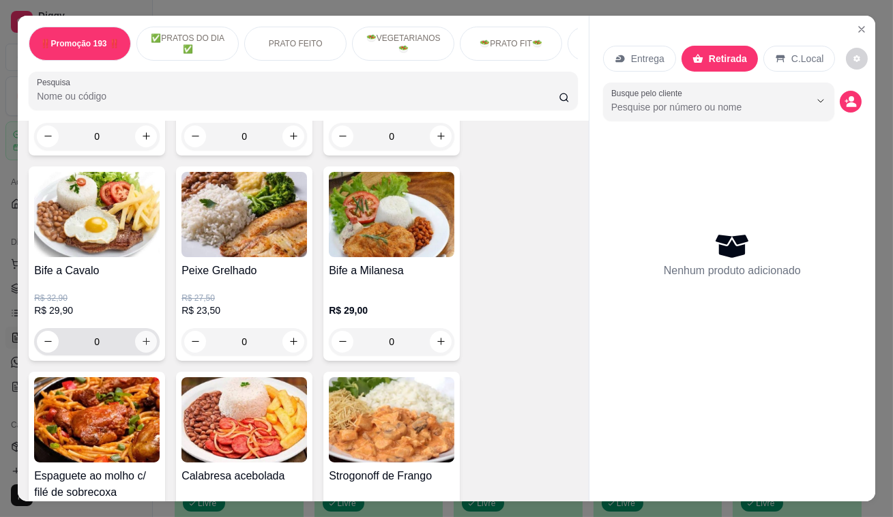
click at [141, 346] on icon "increase-product-quantity" at bounding box center [146, 341] width 10 height 10
type input "1"
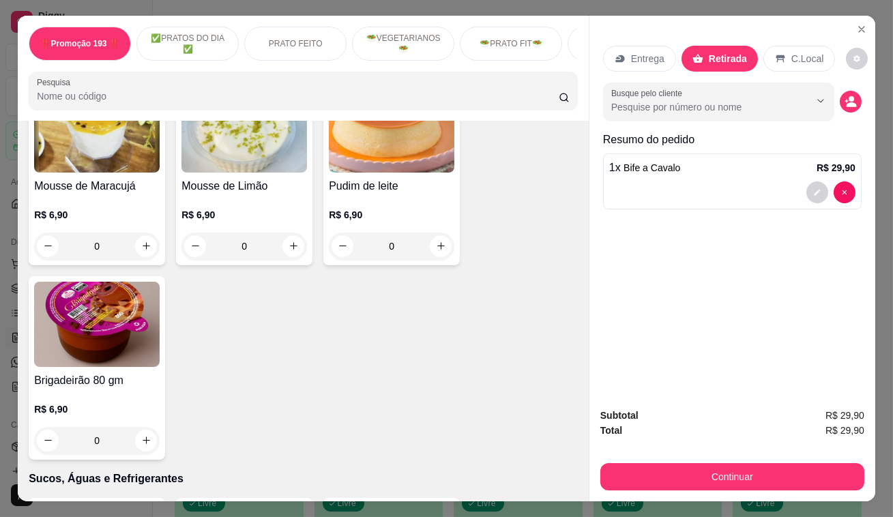
scroll to position [4153, 0]
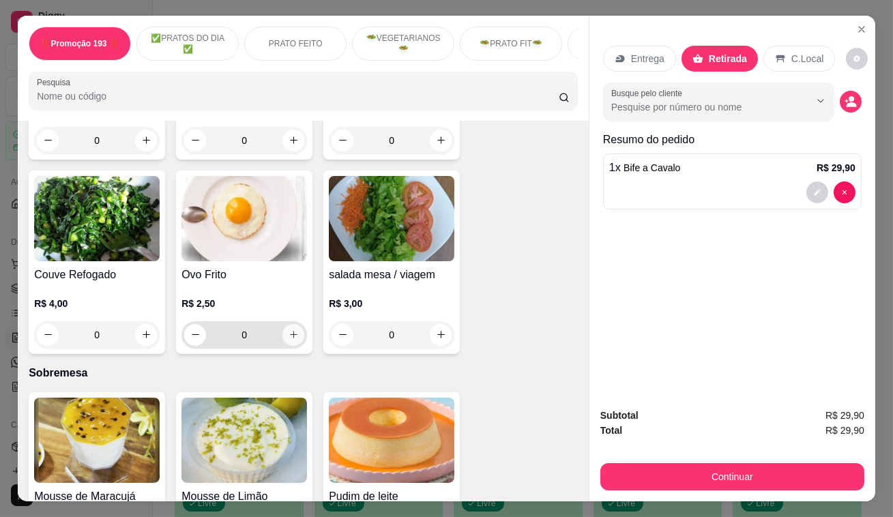
click at [282, 324] on button "increase-product-quantity" at bounding box center [293, 335] width 22 height 22
type input "1"
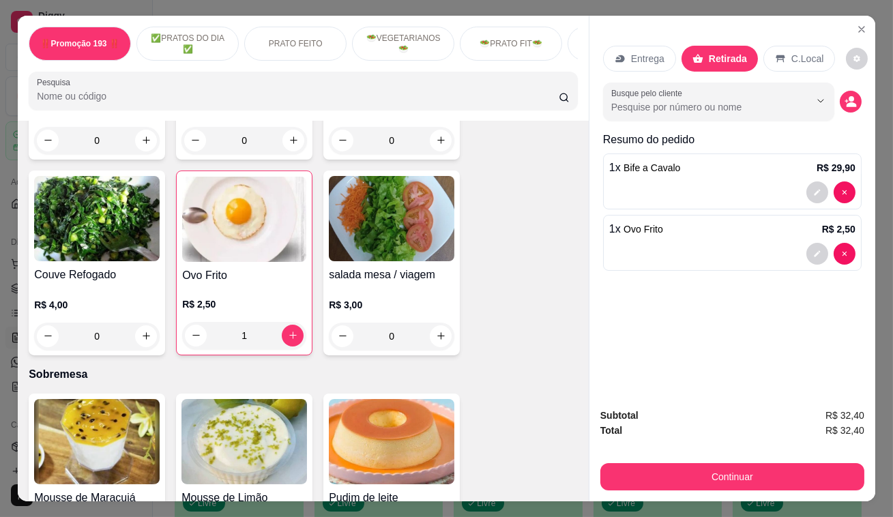
click at [817, 181] on button "decrease-product-quantity" at bounding box center [817, 192] width 22 height 22
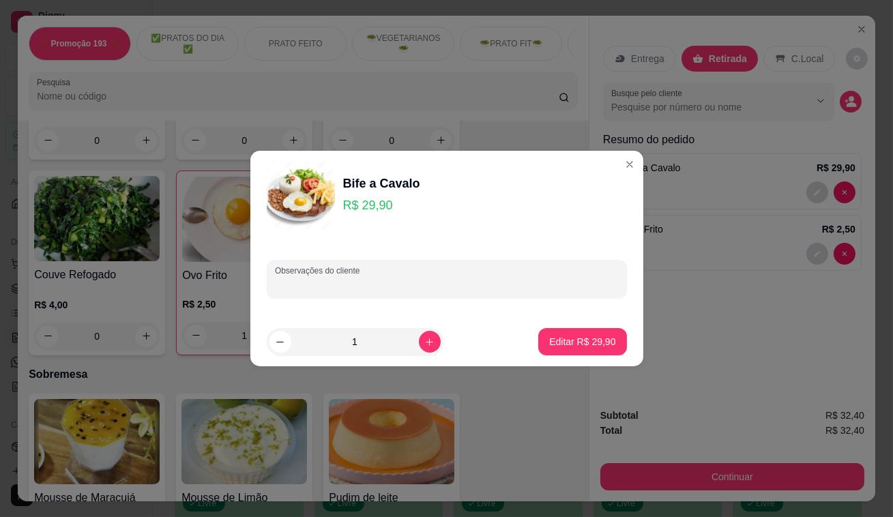
click at [347, 280] on div "Observações do cliente" at bounding box center [447, 279] width 360 height 38
click at [582, 344] on p "Editar R$ 29,90" at bounding box center [582, 342] width 66 height 14
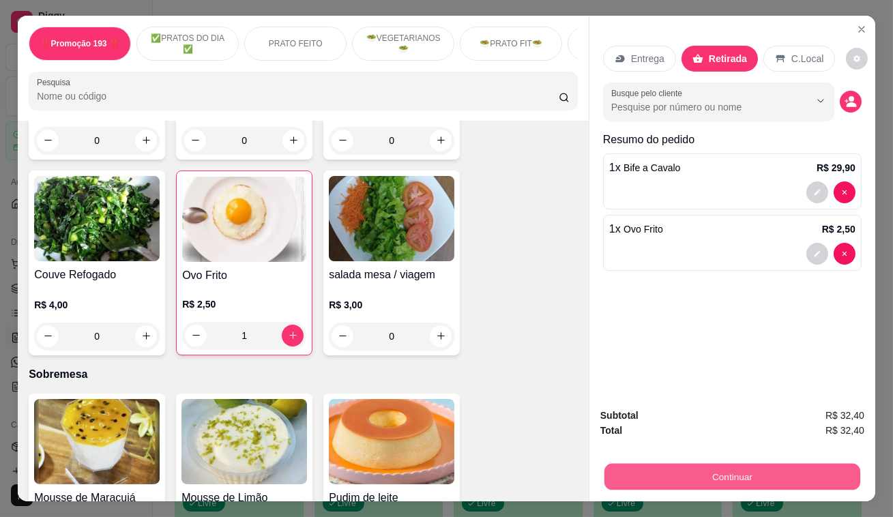
click at [737, 477] on button "Continuar" at bounding box center [732, 477] width 256 height 27
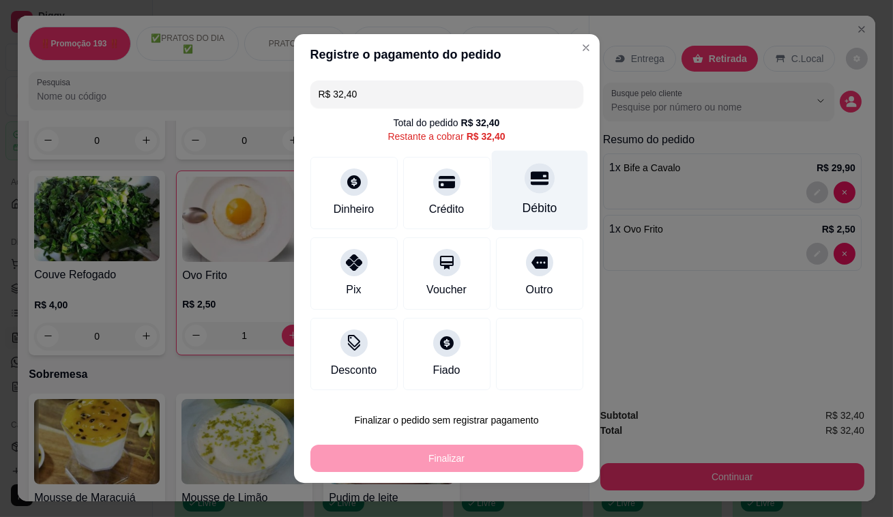
click at [537, 175] on div at bounding box center [539, 178] width 30 height 30
type input "R$ 0,00"
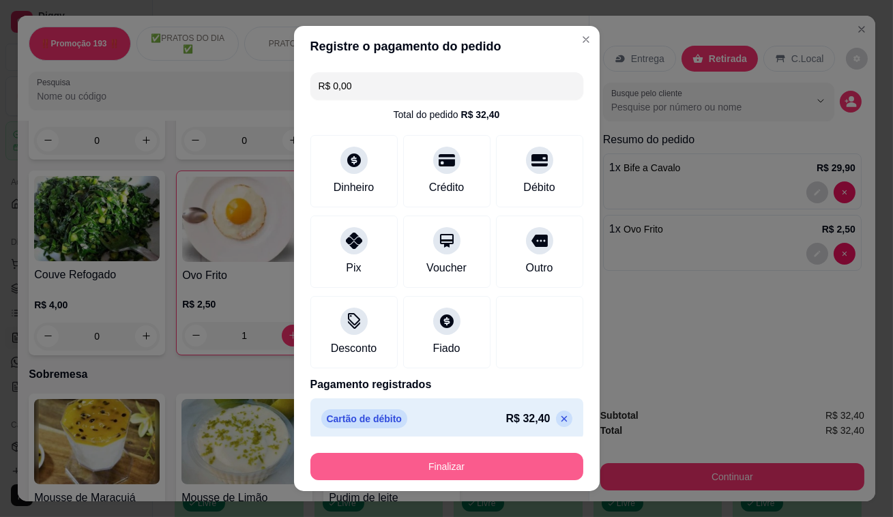
click at [397, 465] on button "Finalizar" at bounding box center [446, 466] width 273 height 27
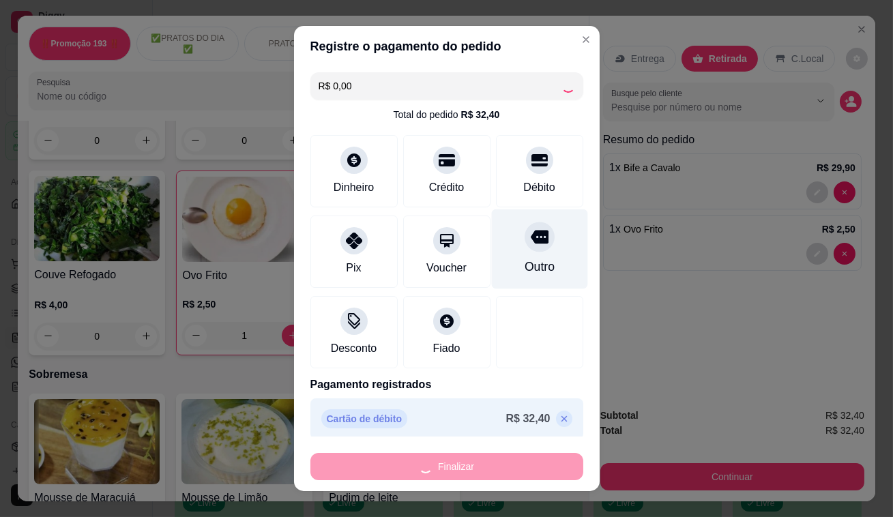
type input "0"
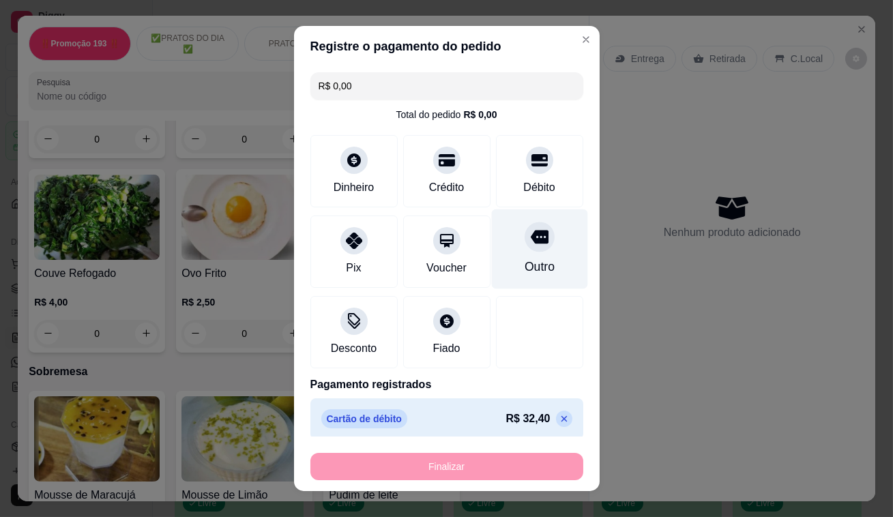
type input "-R$ 32,40"
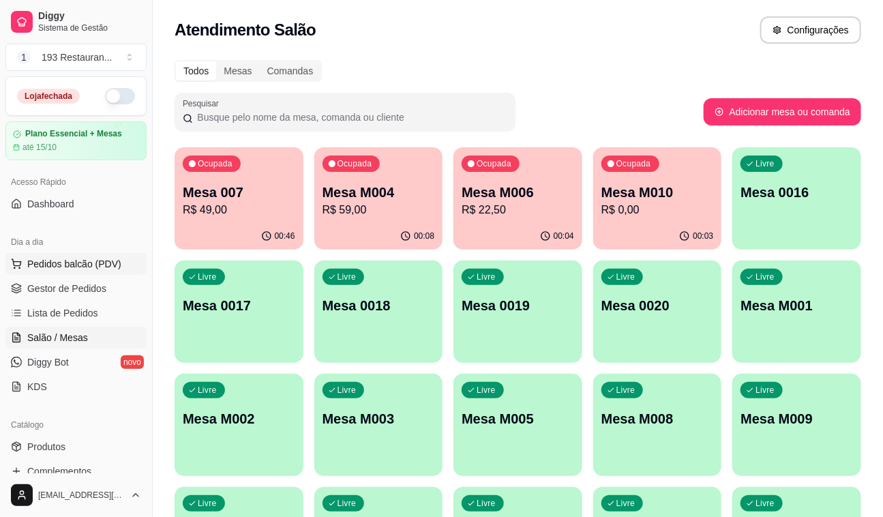
click at [101, 258] on span "Pedidos balcão (PDV)" at bounding box center [74, 264] width 94 height 14
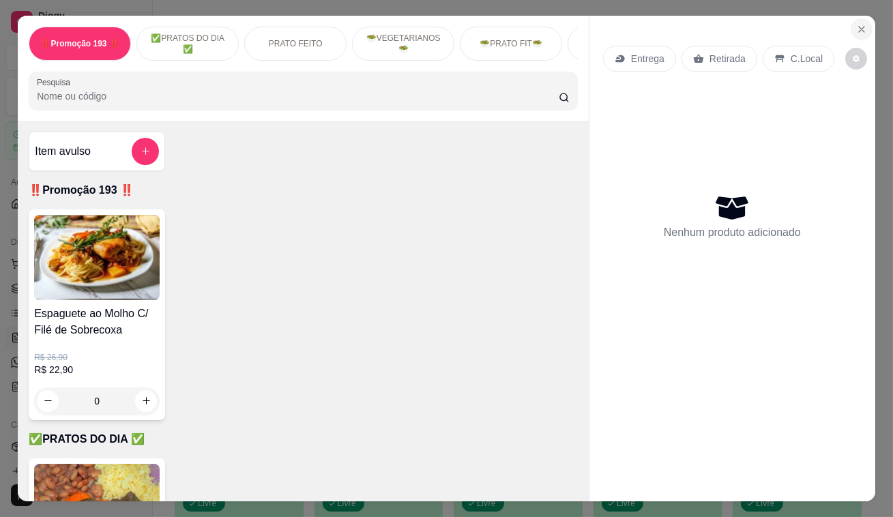
click at [856, 27] on icon "Close" at bounding box center [861, 29] width 11 height 11
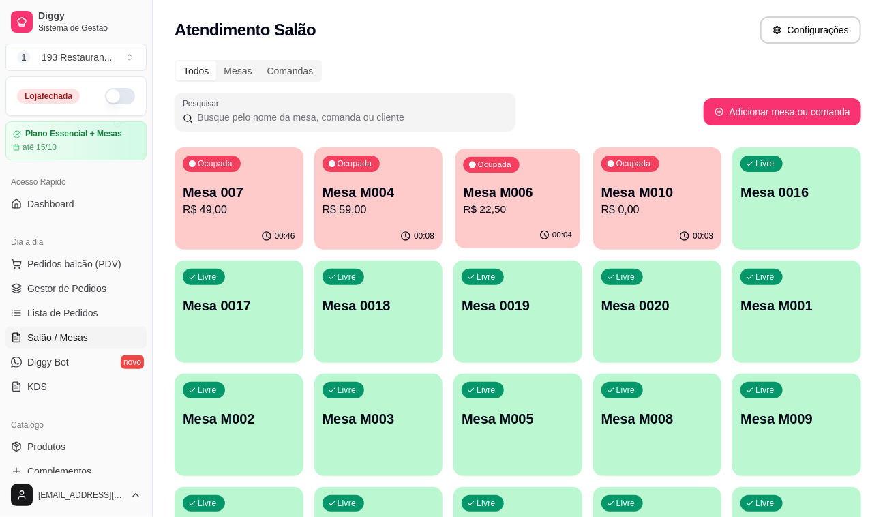
click at [519, 186] on p "Mesa M006" at bounding box center [518, 192] width 109 height 18
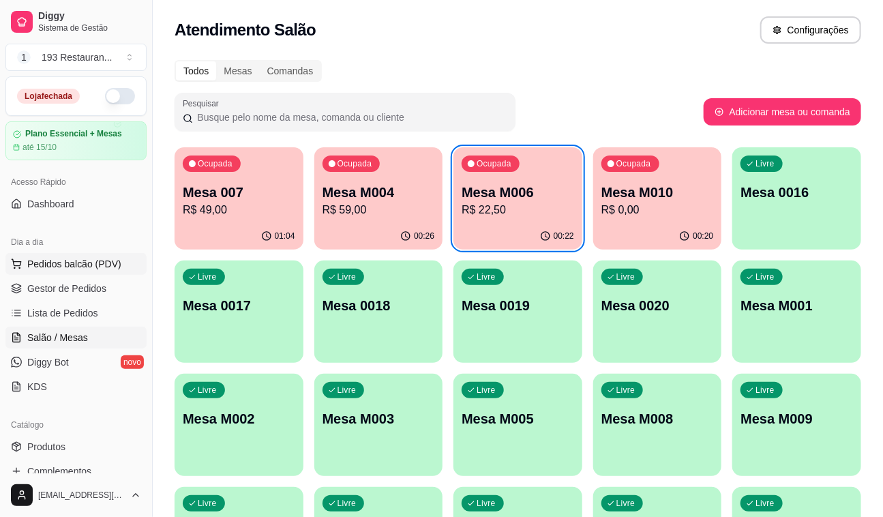
click at [75, 257] on span "Pedidos balcão (PDV)" at bounding box center [74, 264] width 94 height 14
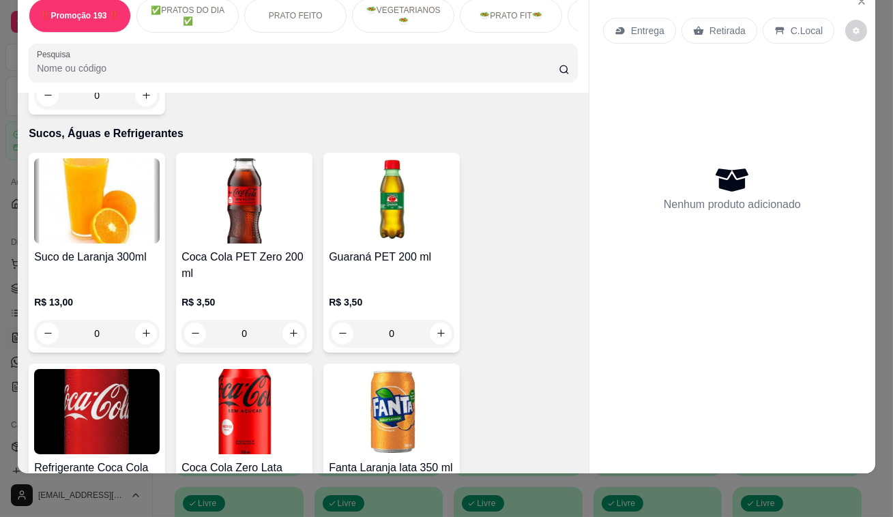
scroll to position [4774, 0]
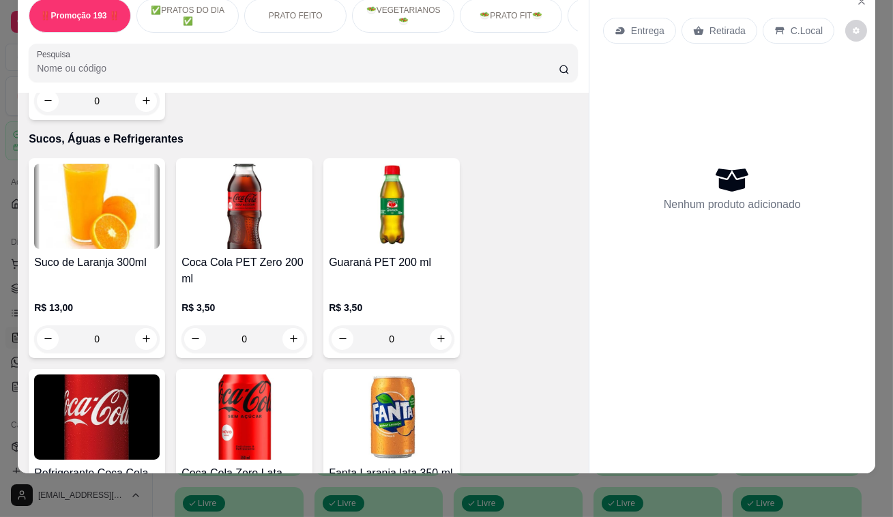
drag, startPoint x: 374, startPoint y: 310, endPoint x: 394, endPoint y: 319, distance: 21.1
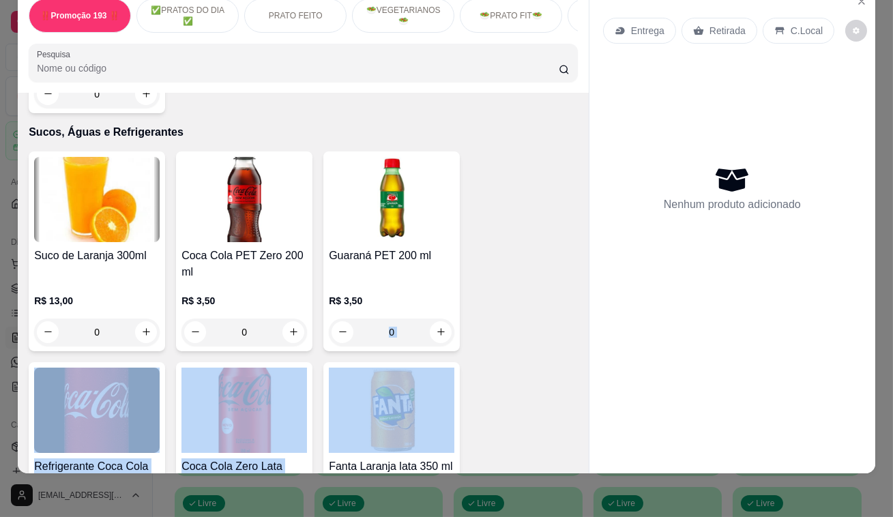
scroll to position [4898, 0]
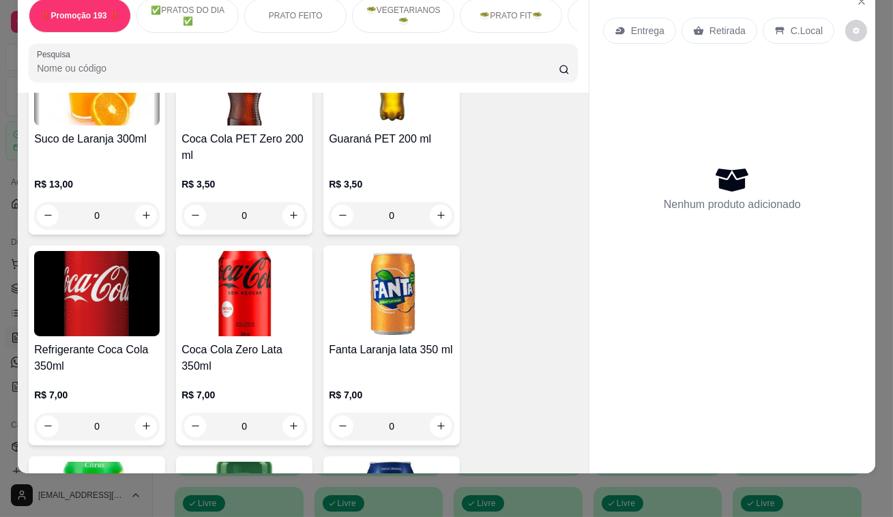
click at [706, 354] on div "Entrega Retirada C.Local Nenhum produto adicionado" at bounding box center [732, 220] width 286 height 464
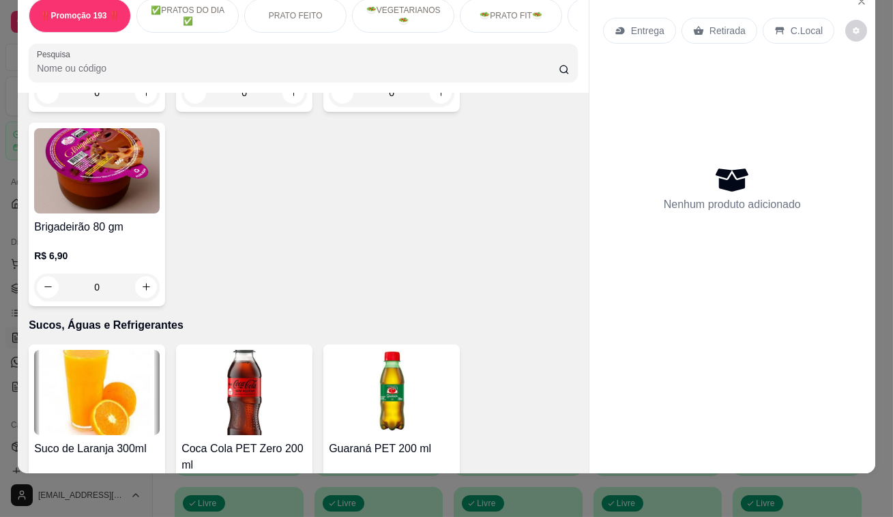
scroll to position [4712, 0]
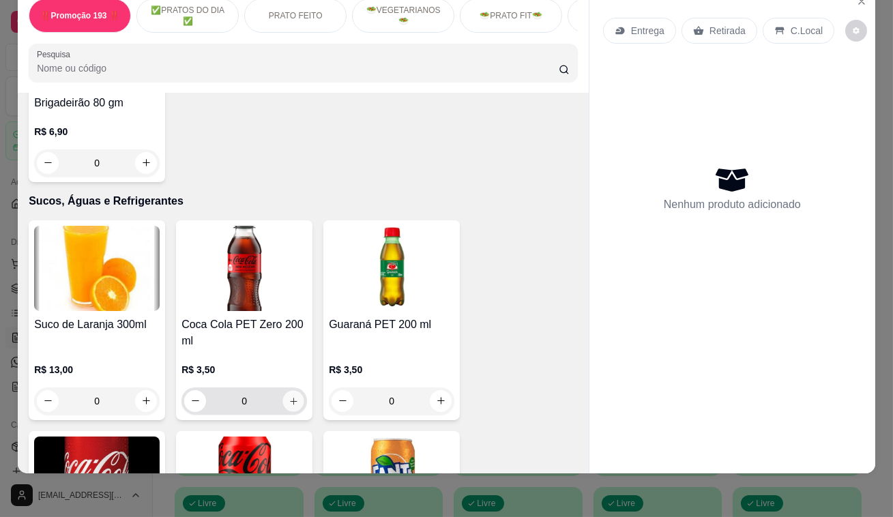
click at [291, 396] on icon "increase-product-quantity" at bounding box center [293, 401] width 10 height 10
type input "1"
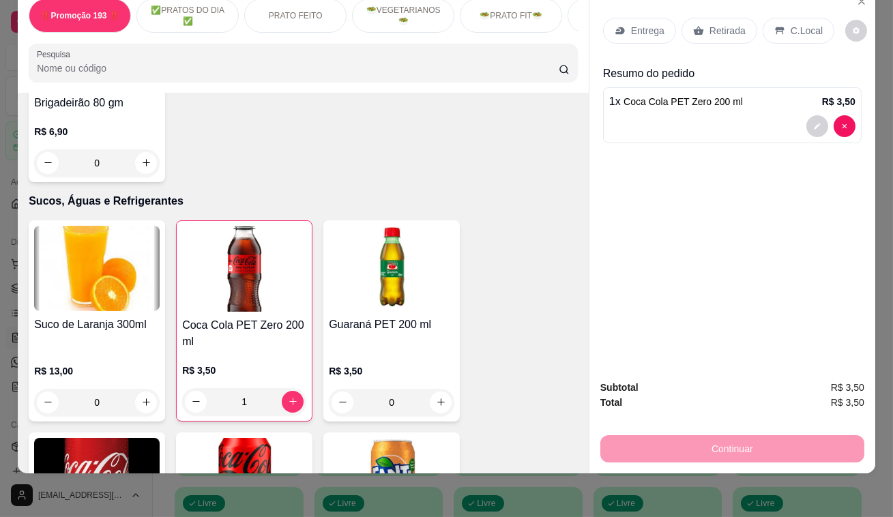
click at [728, 24] on p "Retirada" at bounding box center [727, 31] width 36 height 14
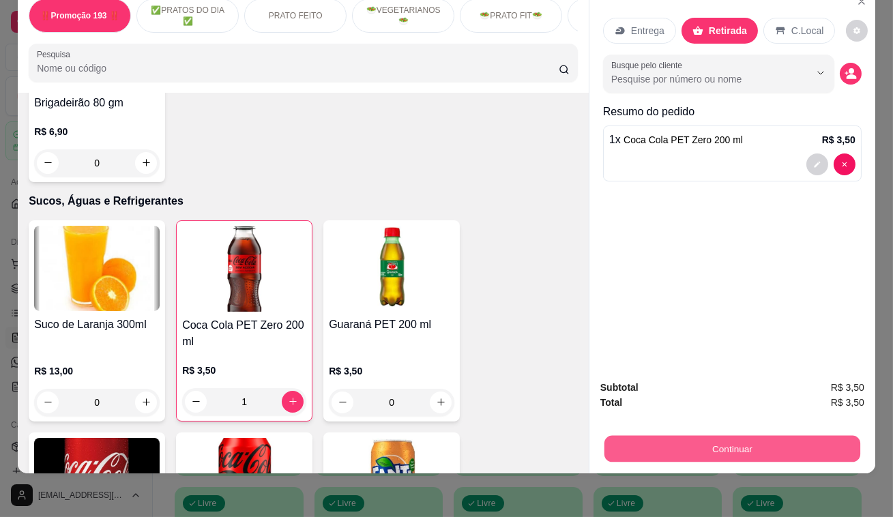
click at [731, 436] on button "Continuar" at bounding box center [732, 449] width 256 height 27
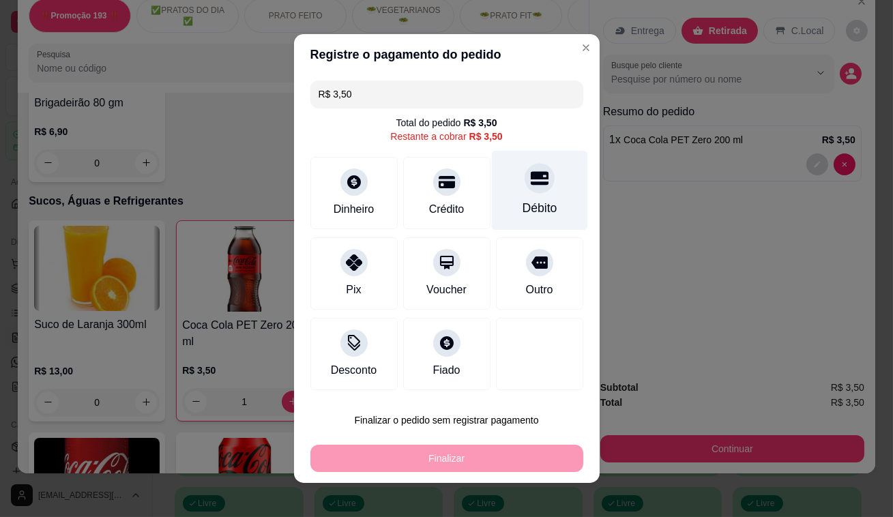
click at [534, 181] on icon at bounding box center [539, 178] width 18 height 18
type input "R$ 0,00"
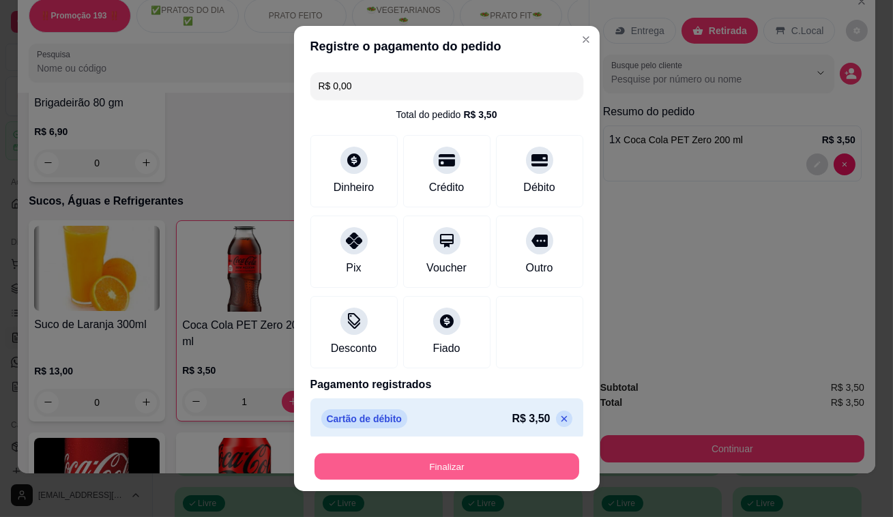
click at [430, 464] on button "Finalizar" at bounding box center [446, 467] width 265 height 27
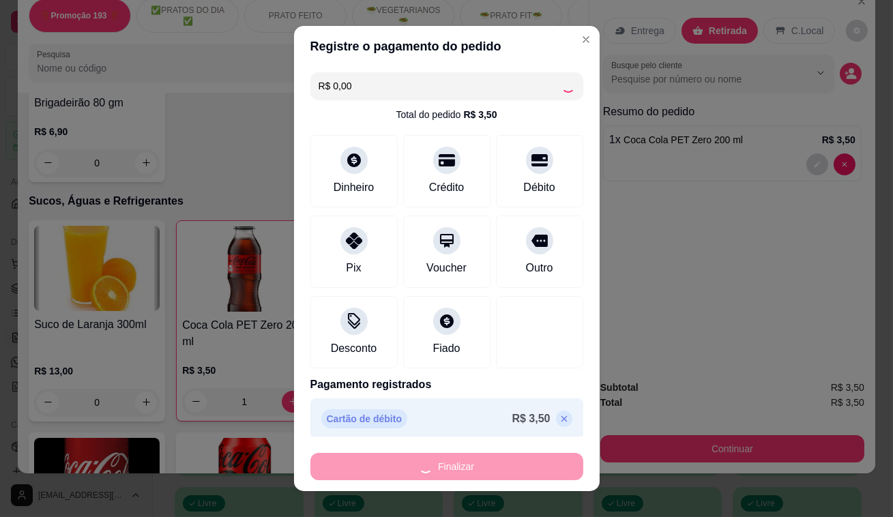
type input "0"
type input "-R$ 3,50"
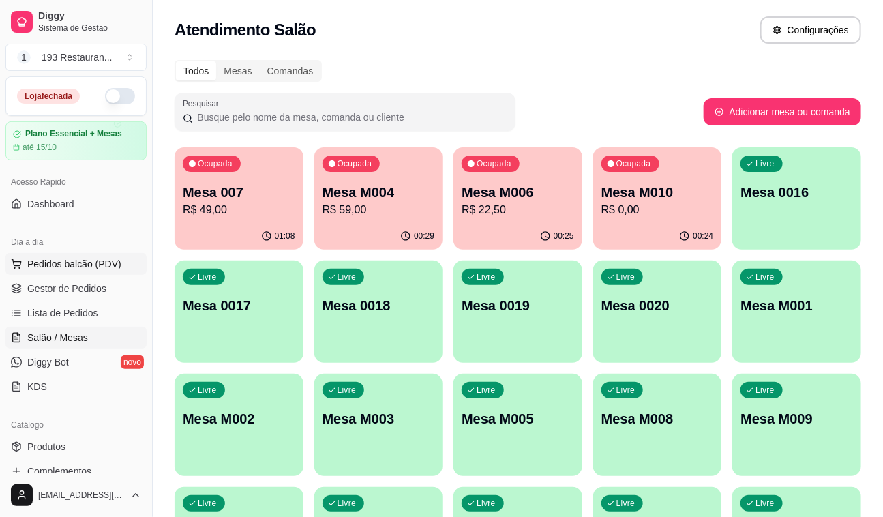
click at [71, 261] on span "Pedidos balcão (PDV)" at bounding box center [74, 264] width 94 height 14
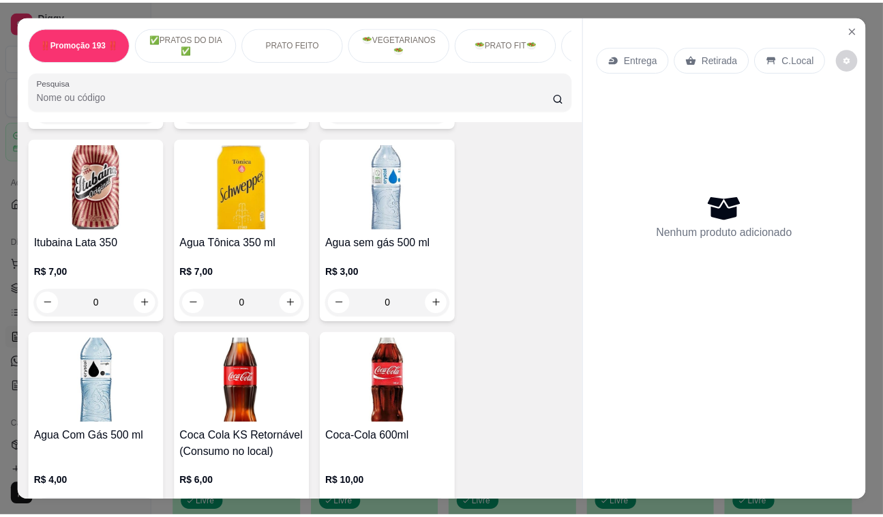
scroll to position [5456, 0]
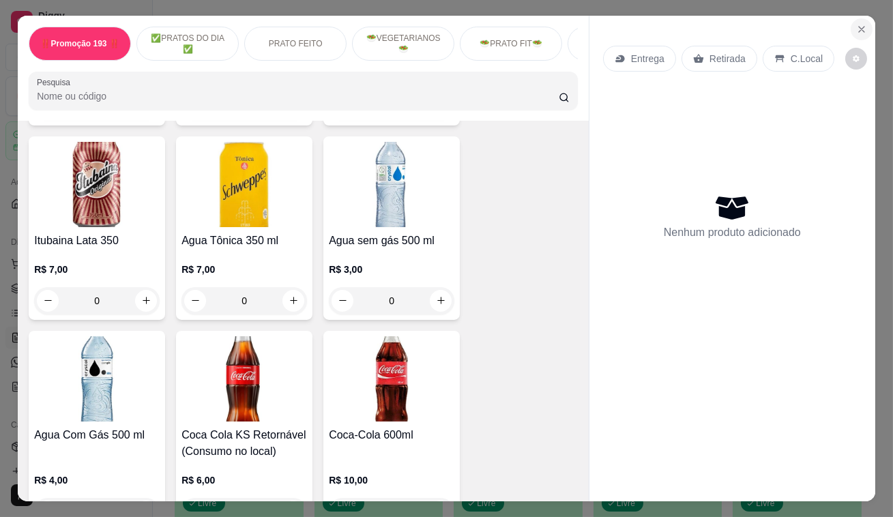
click at [856, 24] on icon "Close" at bounding box center [861, 29] width 11 height 11
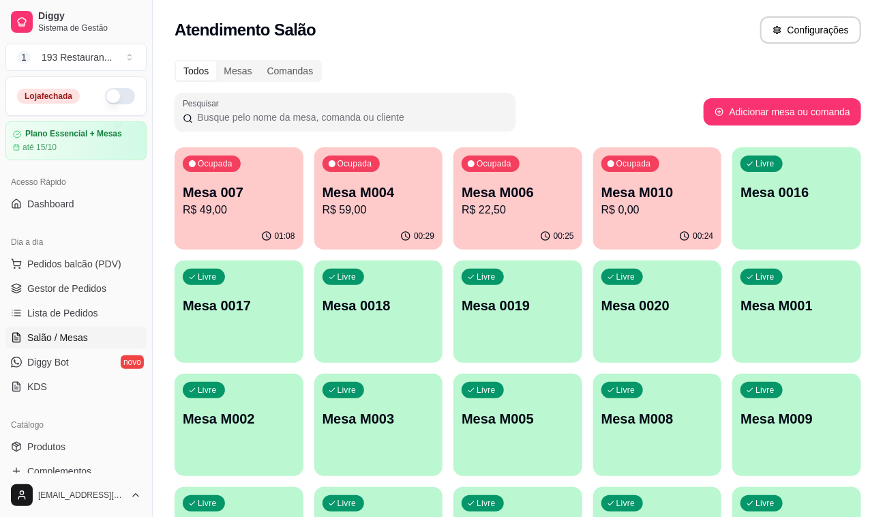
click at [232, 183] on p "Mesa 007" at bounding box center [239, 192] width 113 height 19
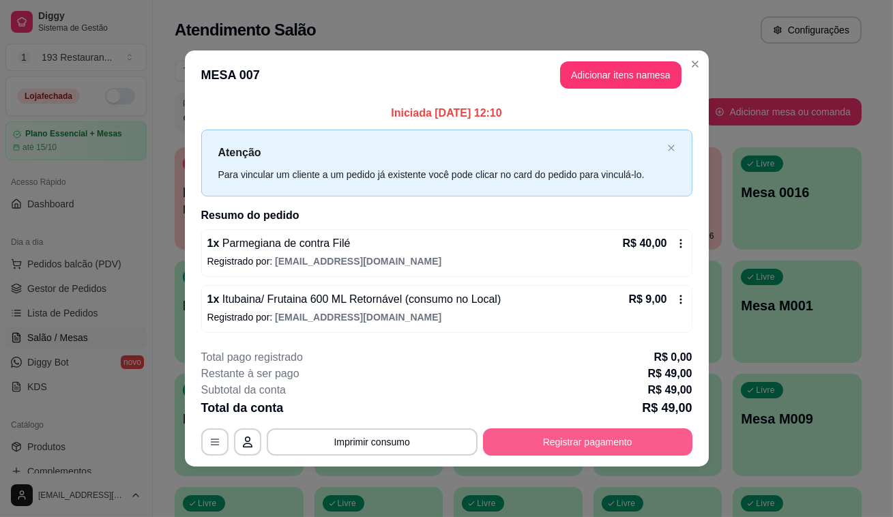
click at [580, 441] on button "Registrar pagamento" at bounding box center [587, 441] width 209 height 27
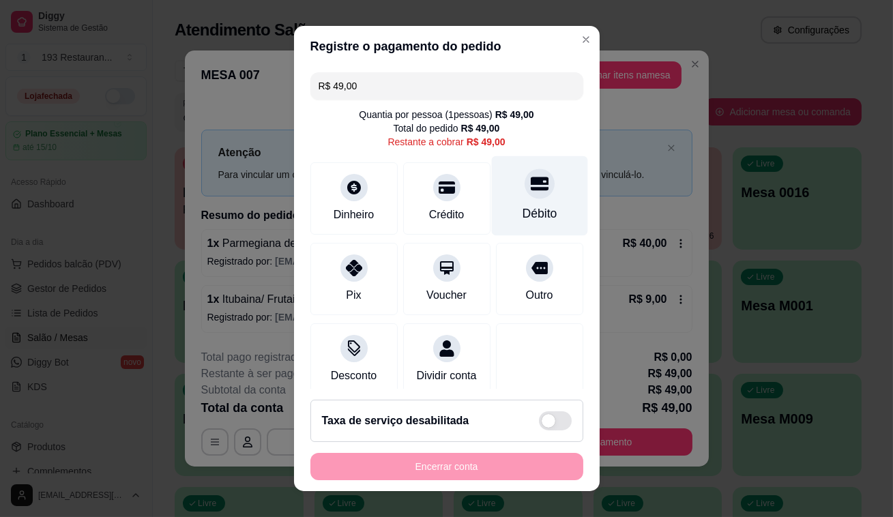
click at [527, 192] on div at bounding box center [539, 183] width 30 height 30
type input "R$ 0,00"
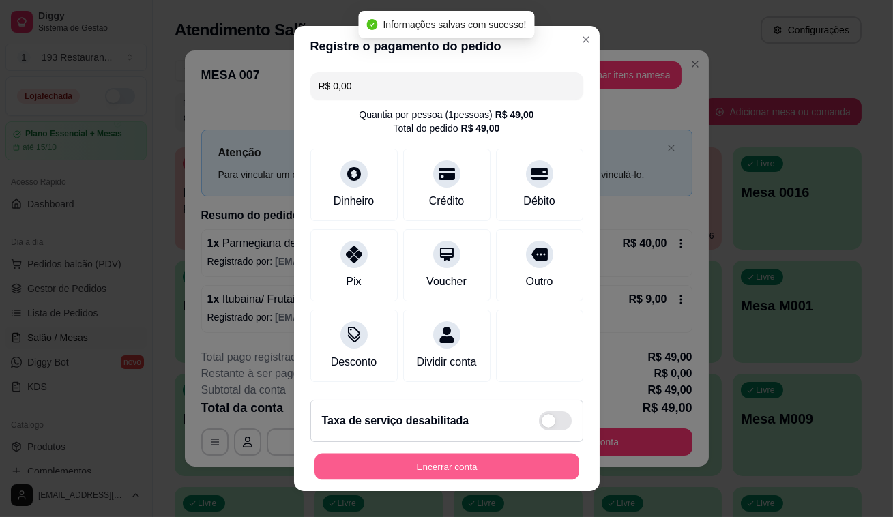
click at [456, 458] on button "Encerrar conta" at bounding box center [446, 467] width 265 height 27
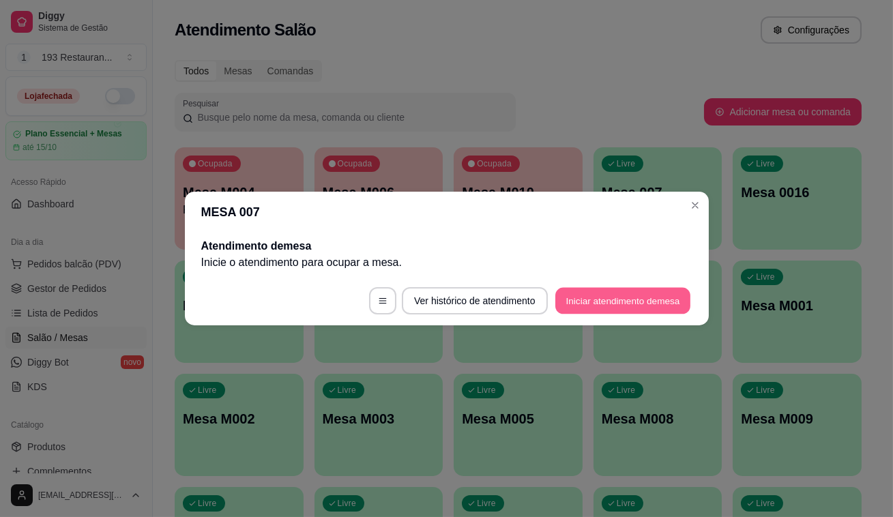
click at [606, 298] on button "Iniciar atendimento de mesa" at bounding box center [622, 301] width 135 height 27
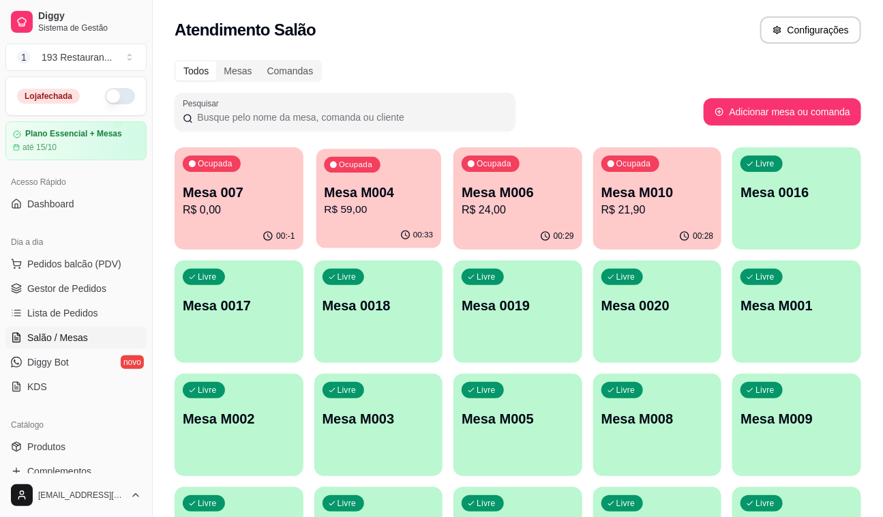
click at [361, 207] on p "R$ 59,00" at bounding box center [378, 210] width 109 height 16
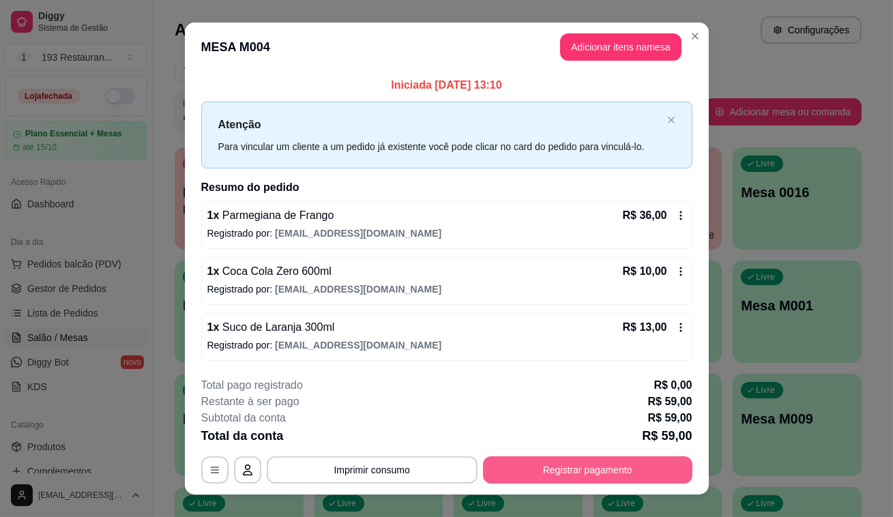
click at [585, 461] on button "Registrar pagamento" at bounding box center [587, 469] width 209 height 27
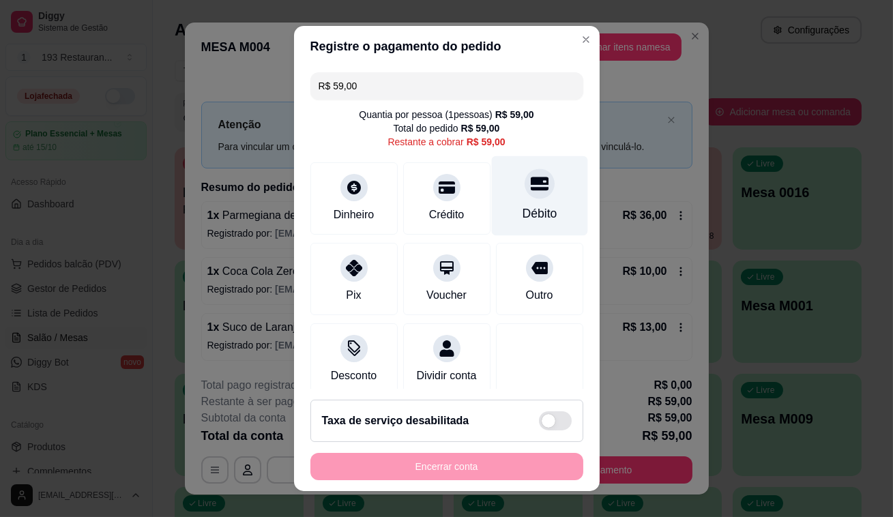
click at [524, 206] on div "Débito" at bounding box center [539, 214] width 35 height 18
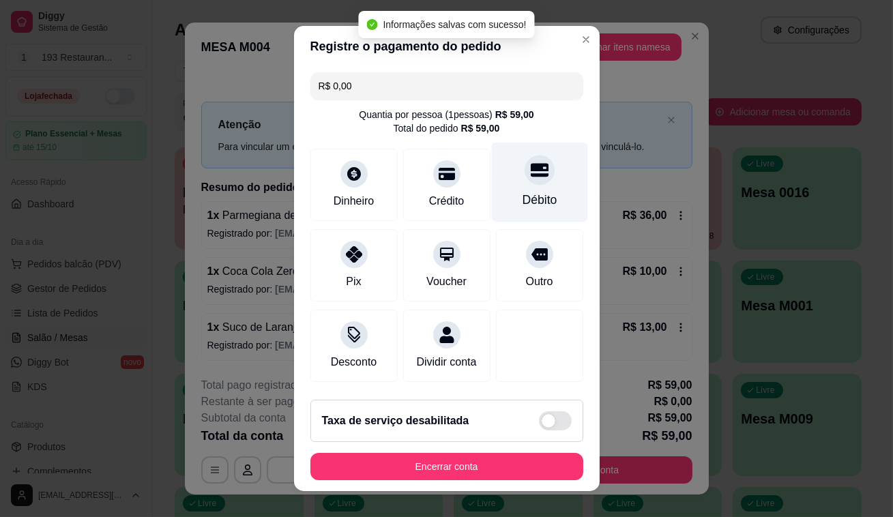
type input "R$ 0,00"
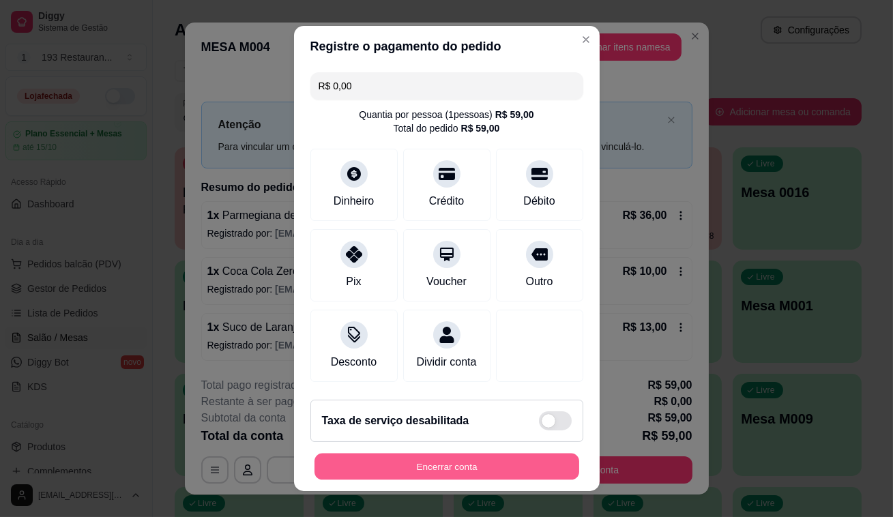
click at [431, 465] on button "Encerrar conta" at bounding box center [446, 467] width 265 height 27
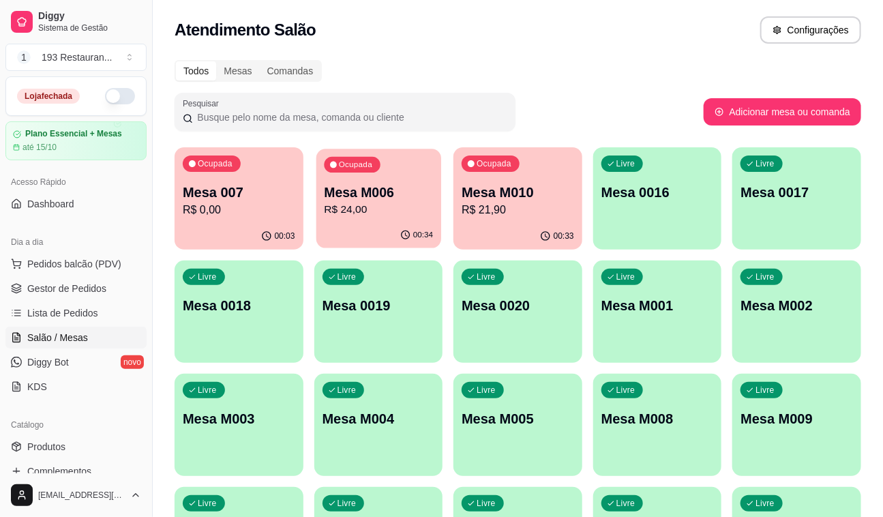
click at [385, 198] on p "Mesa M006" at bounding box center [378, 192] width 109 height 18
click at [327, 200] on p "Mesa M006" at bounding box center [378, 192] width 109 height 18
click at [512, 190] on p "Mesa M010" at bounding box center [518, 192] width 113 height 19
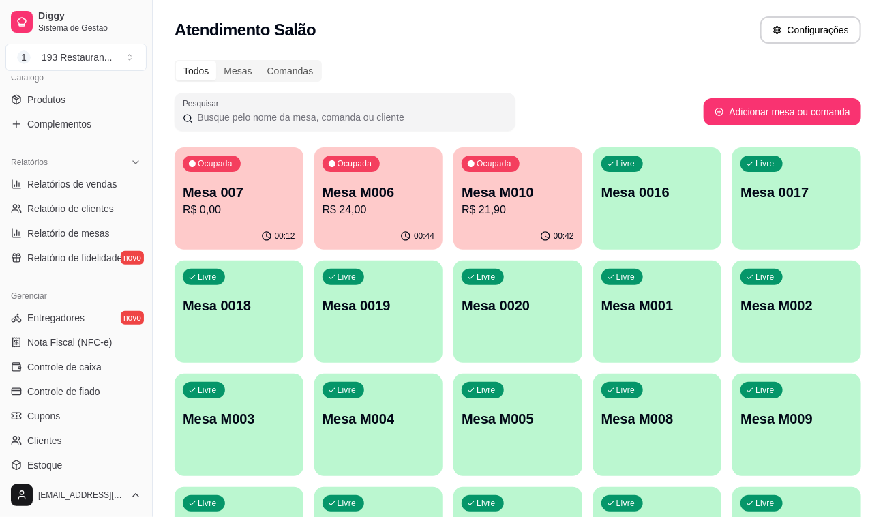
drag, startPoint x: 241, startPoint y: 205, endPoint x: 143, endPoint y: 293, distance: 132.4
click at [143, 293] on div "Loja fechada Plano Essencial + Mesas até 15/10 Acesso Rápido Dashboard Dia a di…" at bounding box center [76, 274] width 152 height 397
click at [265, 199] on p "Mesa 007" at bounding box center [238, 192] width 109 height 18
click at [241, 203] on p "R$ 0,00" at bounding box center [239, 210] width 113 height 16
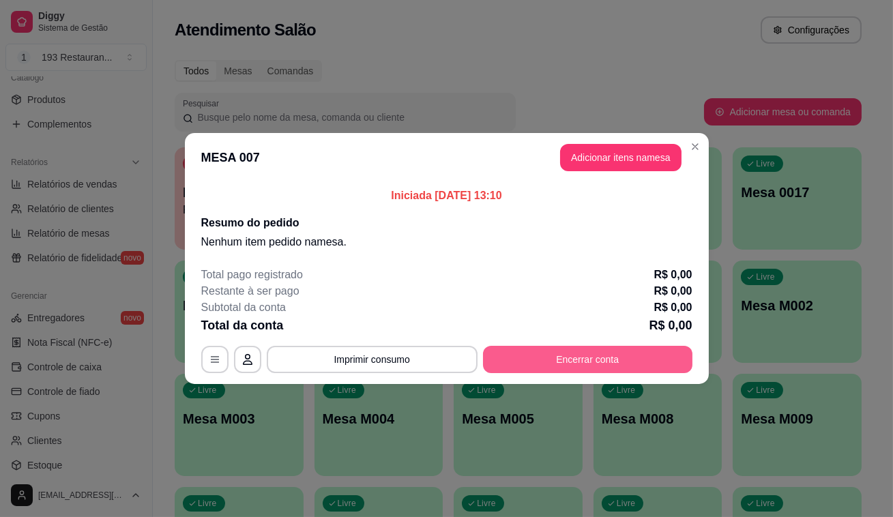
click at [580, 360] on button "Encerrar conta" at bounding box center [587, 359] width 209 height 27
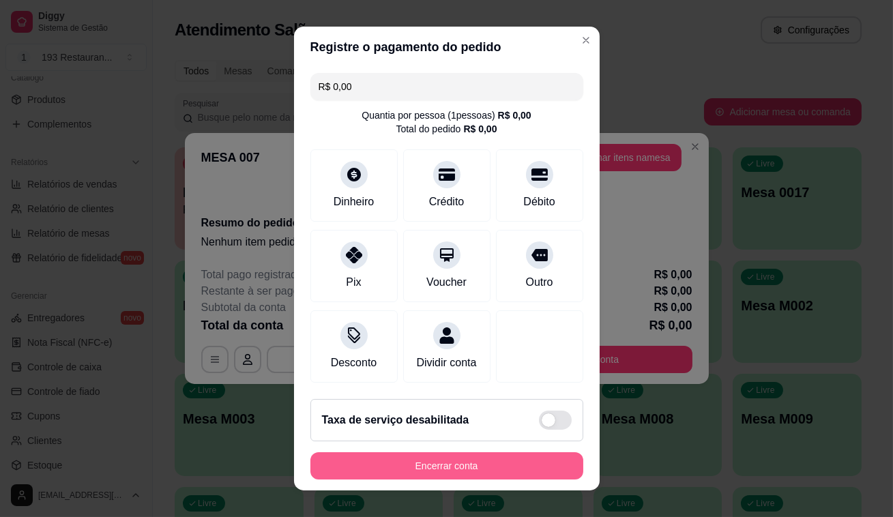
click at [458, 453] on button "Encerrar conta" at bounding box center [446, 465] width 273 height 27
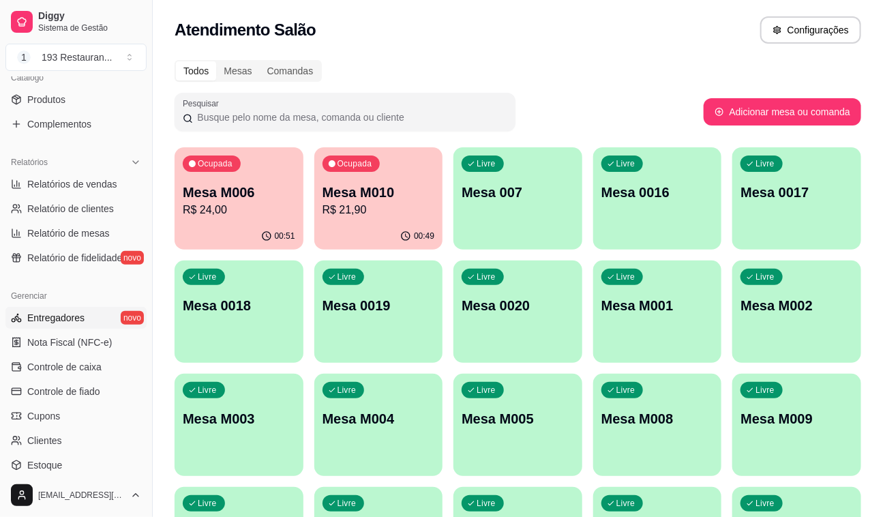
scroll to position [0, 0]
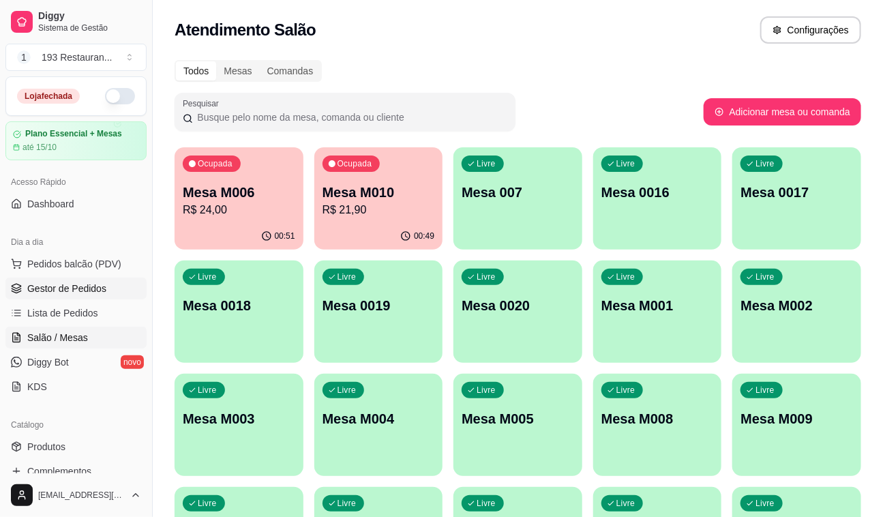
click at [93, 288] on span "Gestor de Pedidos" at bounding box center [66, 289] width 79 height 14
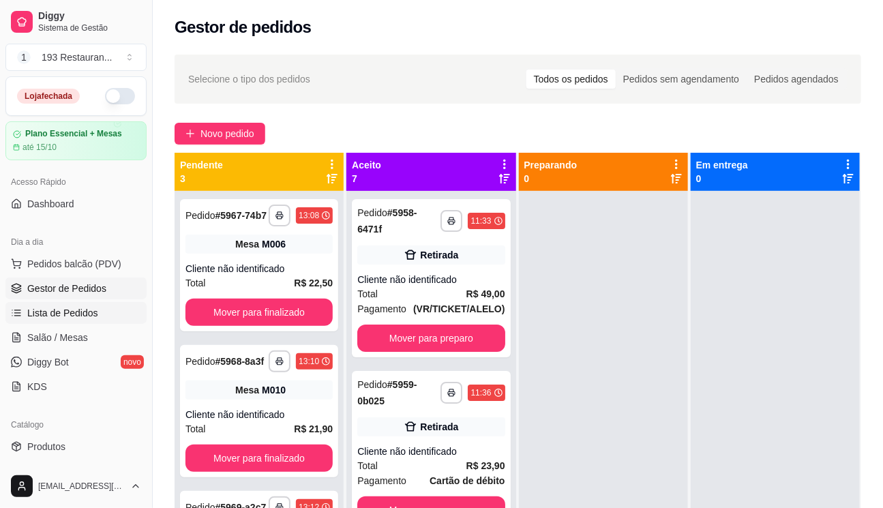
click at [71, 311] on span "Lista de Pedidos" at bounding box center [62, 313] width 71 height 14
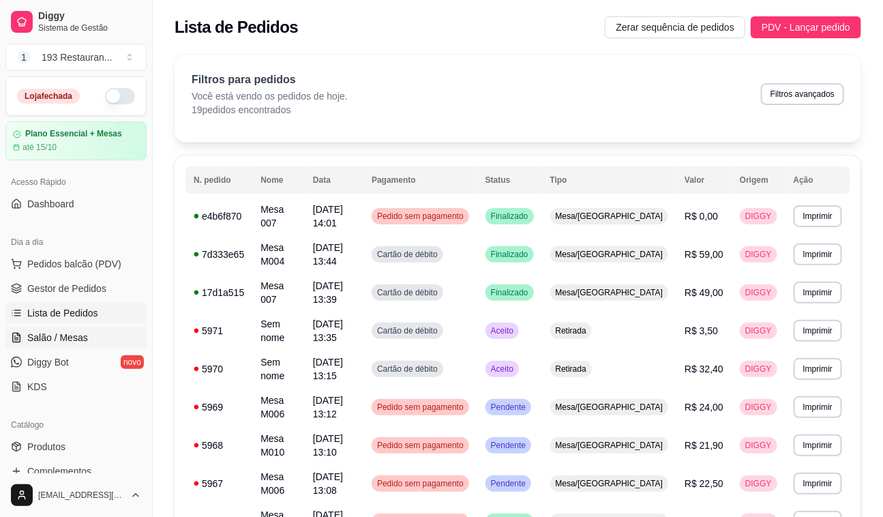
click at [61, 337] on span "Salão / Mesas" at bounding box center [57, 338] width 61 height 14
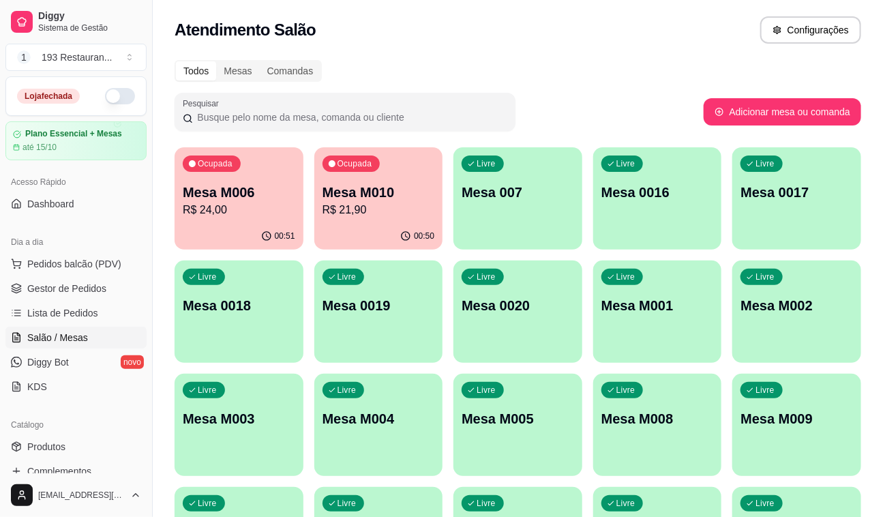
click at [332, 225] on div "00:50" at bounding box center [378, 236] width 129 height 27
click at [68, 439] on link "Produtos" at bounding box center [75, 447] width 141 height 22
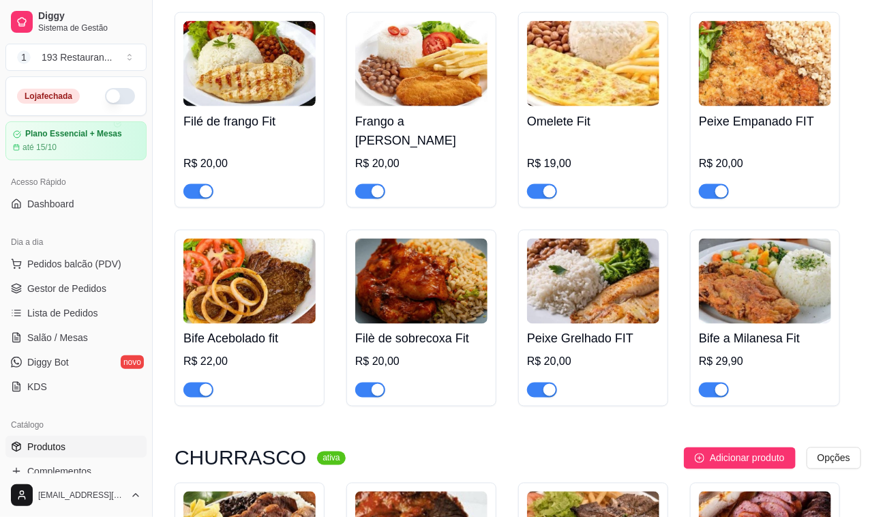
scroll to position [2728, 0]
